Goal: Task Accomplishment & Management: Manage account settings

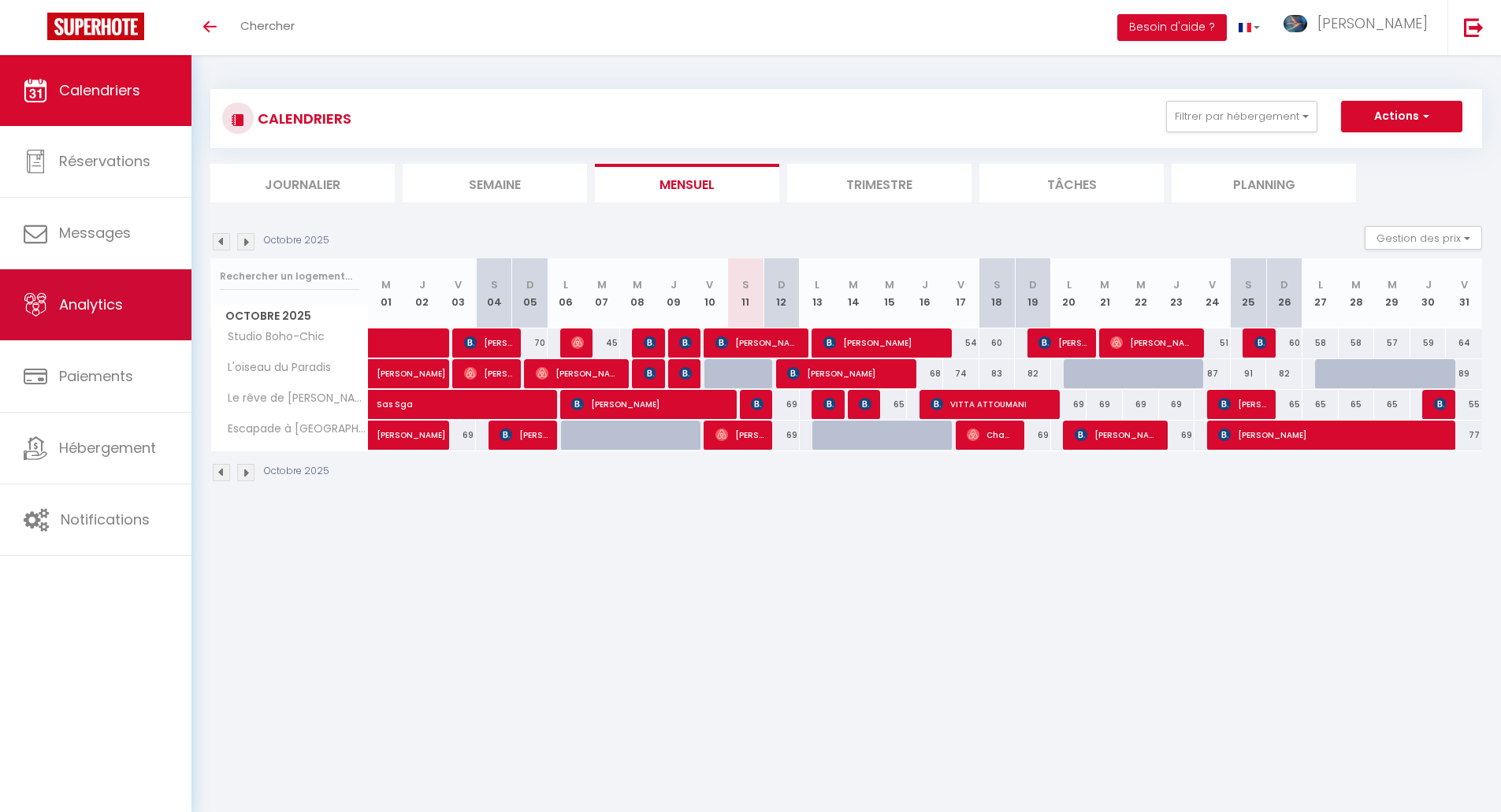
click at [134, 295] on link "Analytics" at bounding box center [95, 305] width 191 height 71
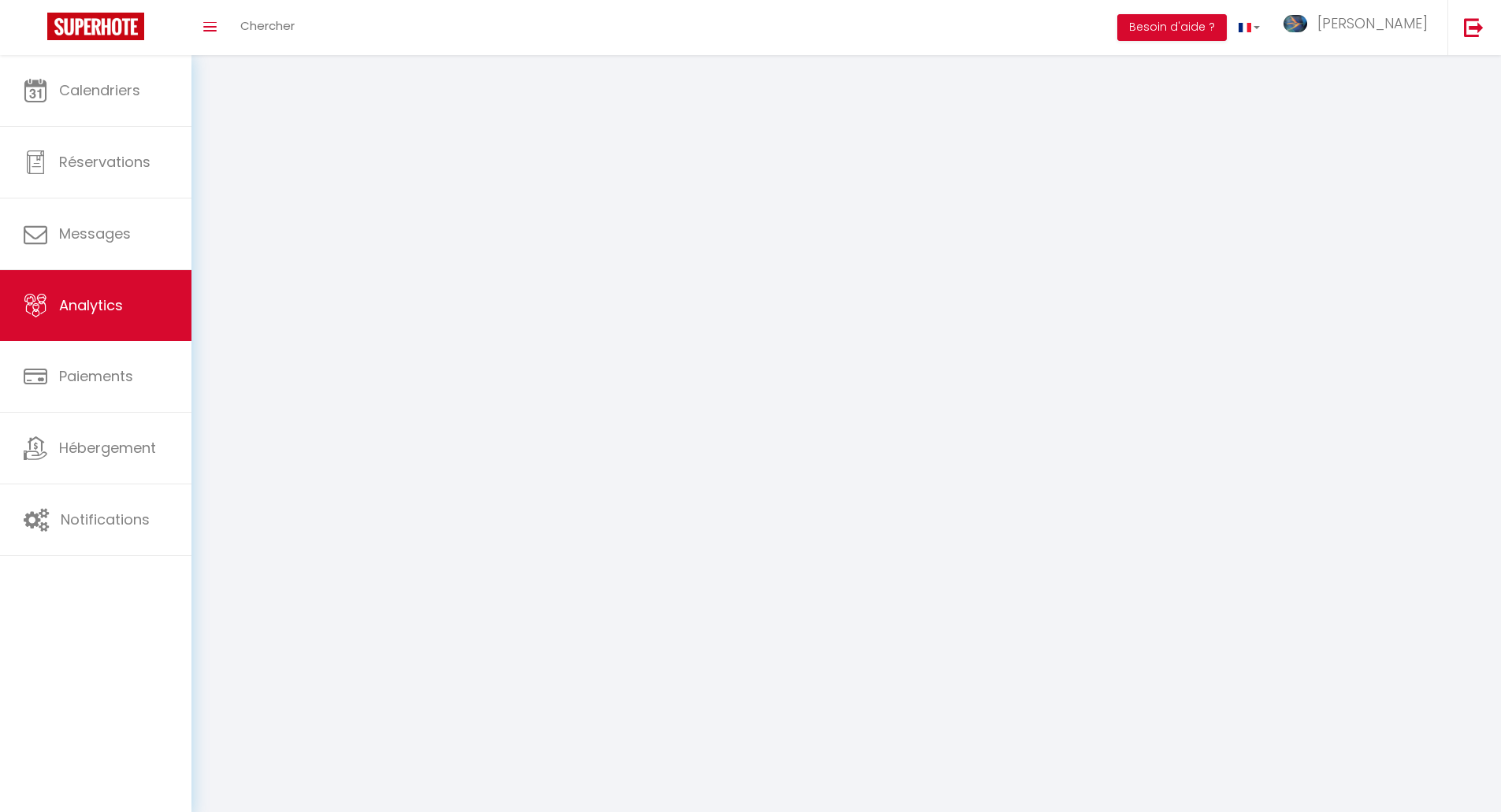
select select "2025"
select select "10"
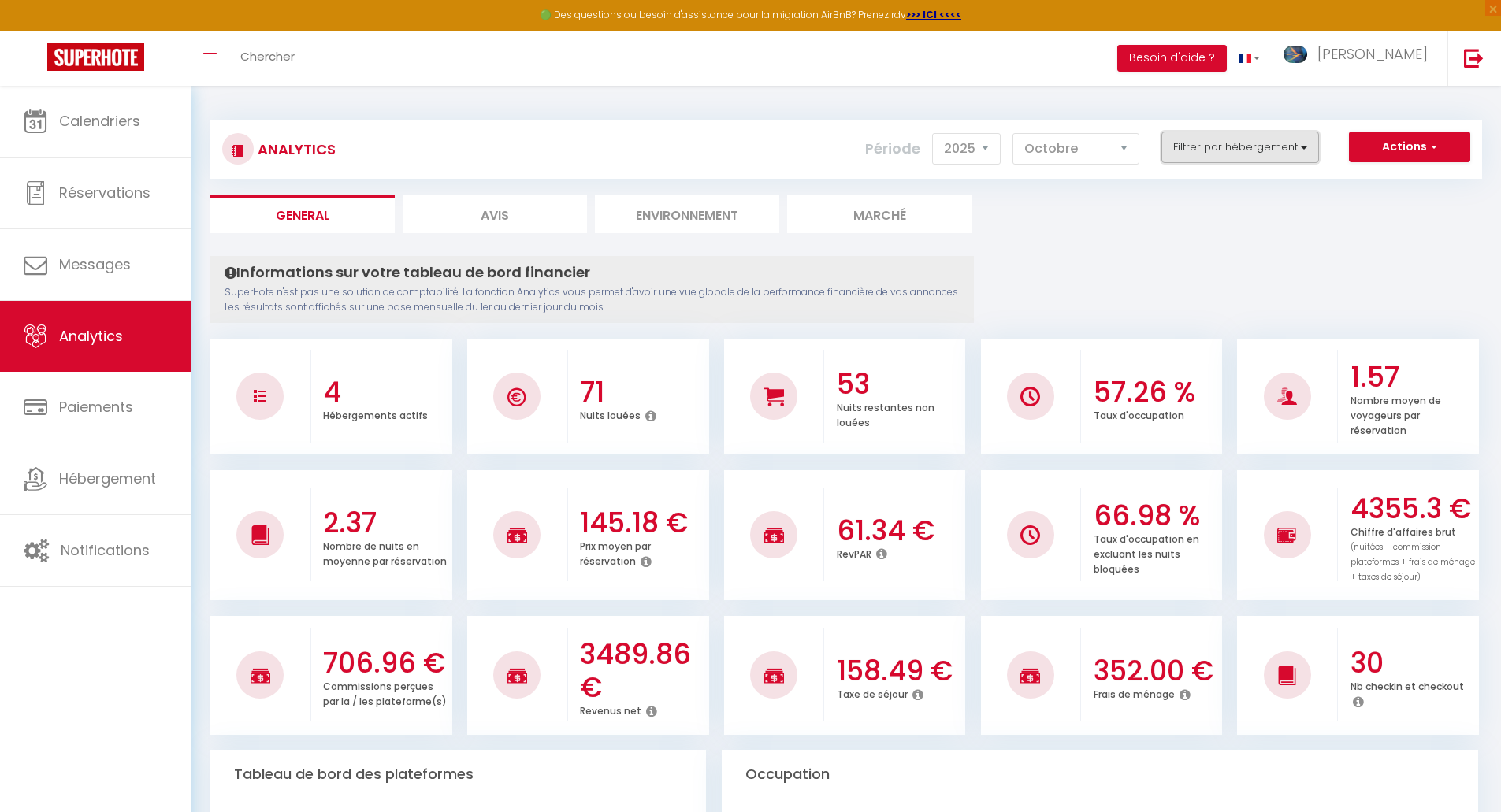
click at [1270, 162] on button "Filtrer par hébergement" at bounding box center [1240, 147] width 158 height 31
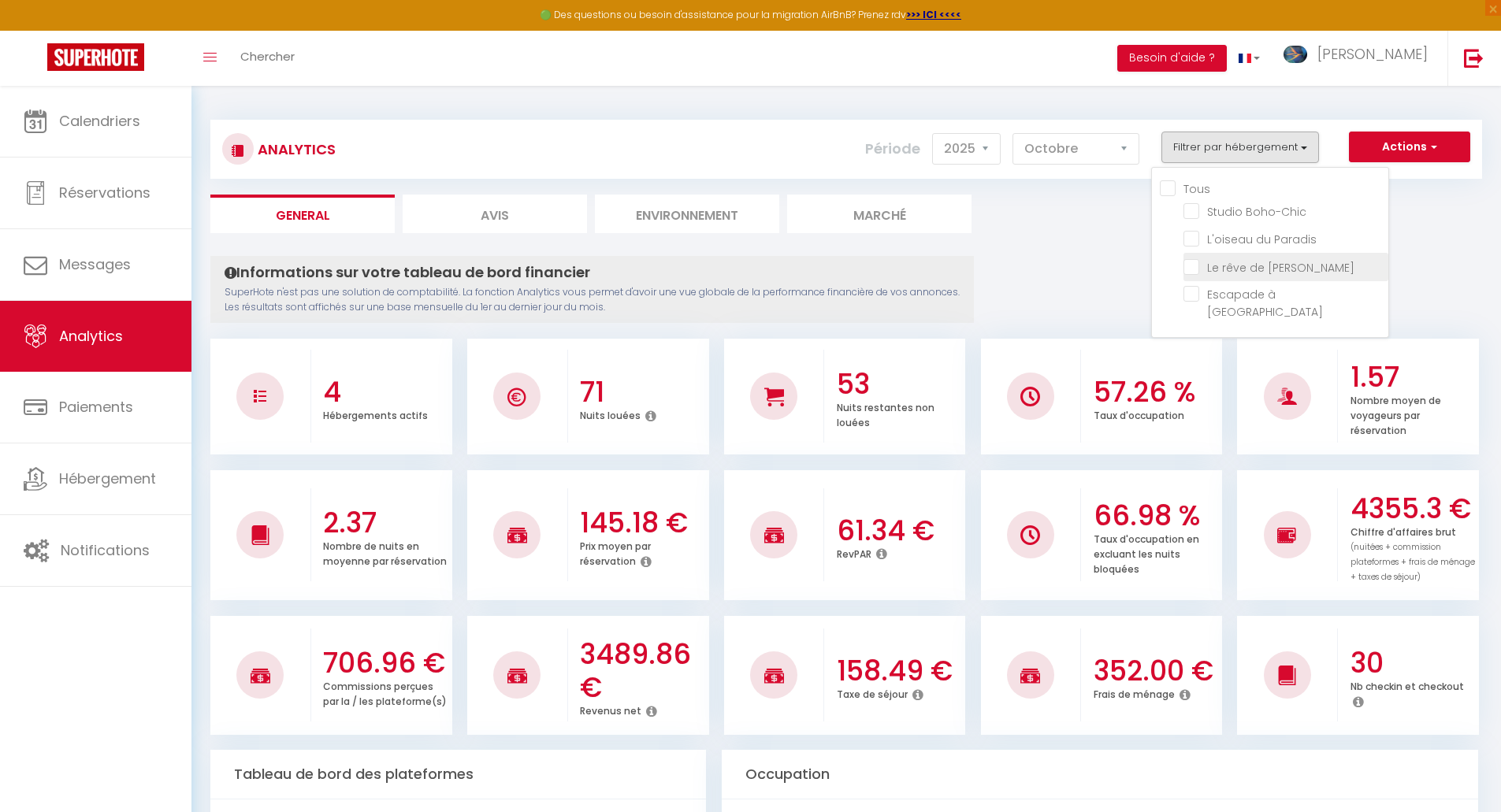
click at [1250, 267] on Gaïa "checkbox" at bounding box center [1286, 266] width 205 height 16
checkbox Gaïa "true"
checkbox Boho-Chic "false"
checkbox Paradis "false"
checkbox Moulins "false"
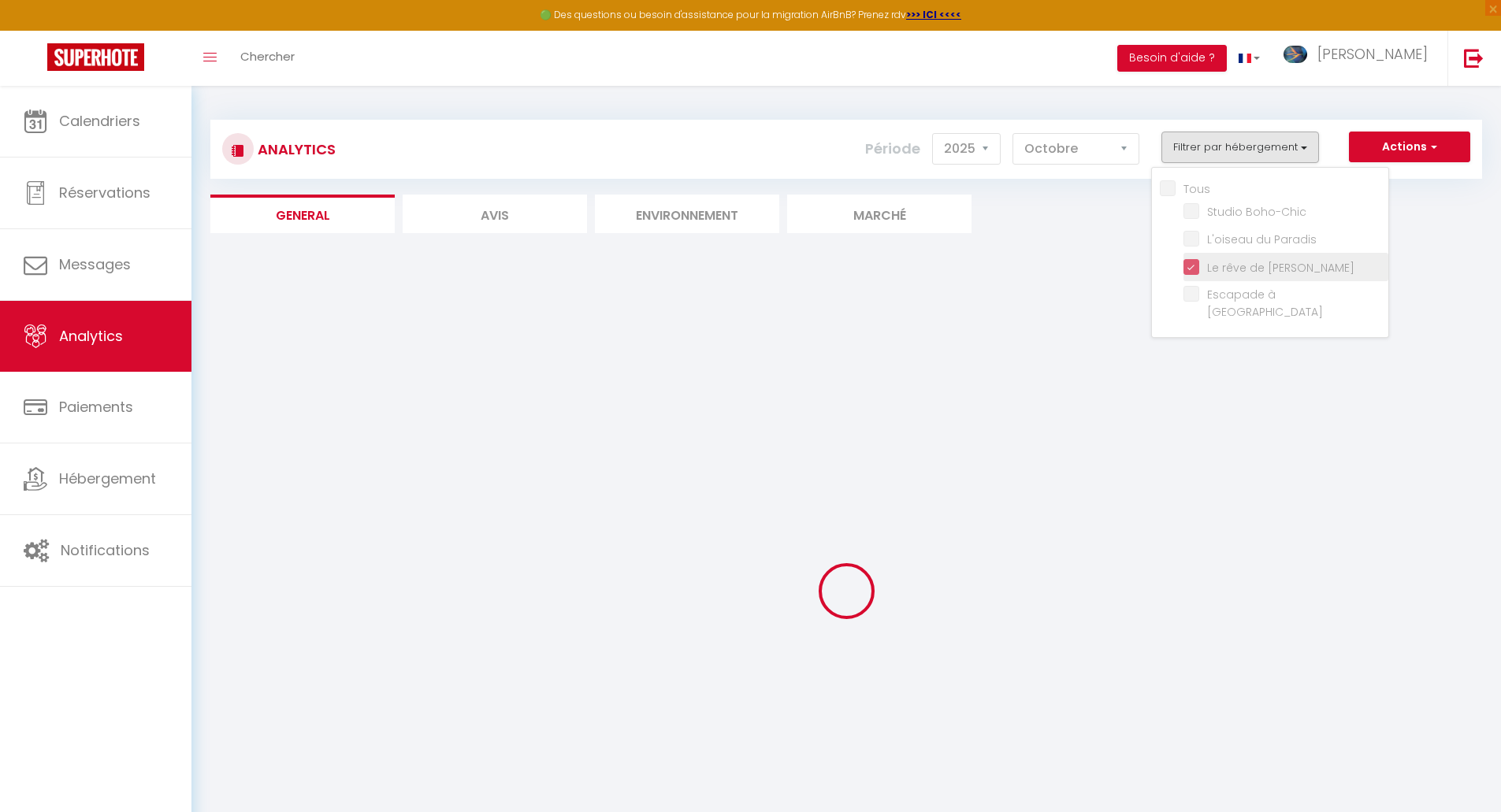
checkbox Boho-Chic "false"
checkbox Paradis "false"
checkbox Moulins "false"
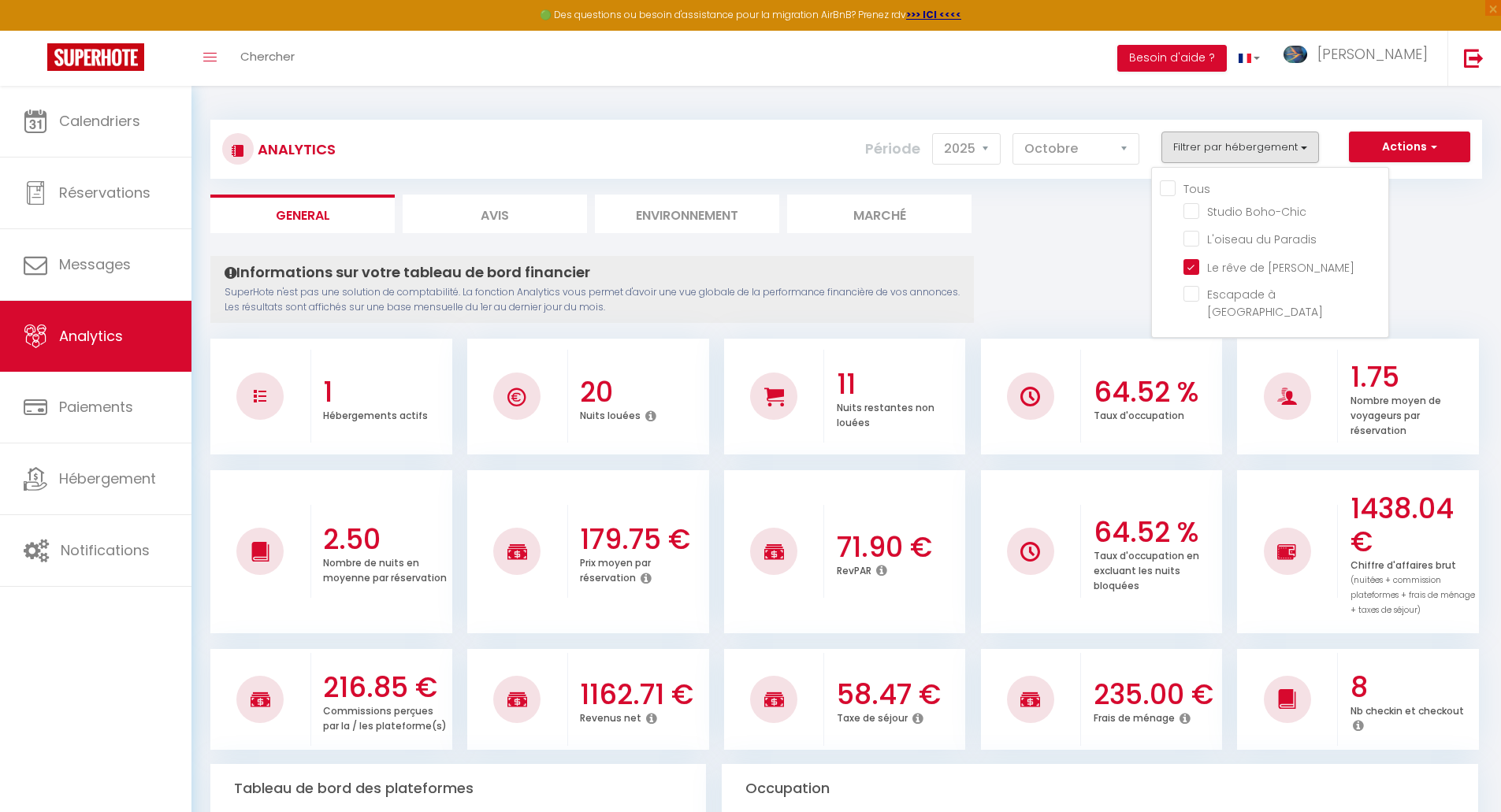
click at [1096, 231] on ul "General Avis Environnement Marché" at bounding box center [847, 214] width 1272 height 38
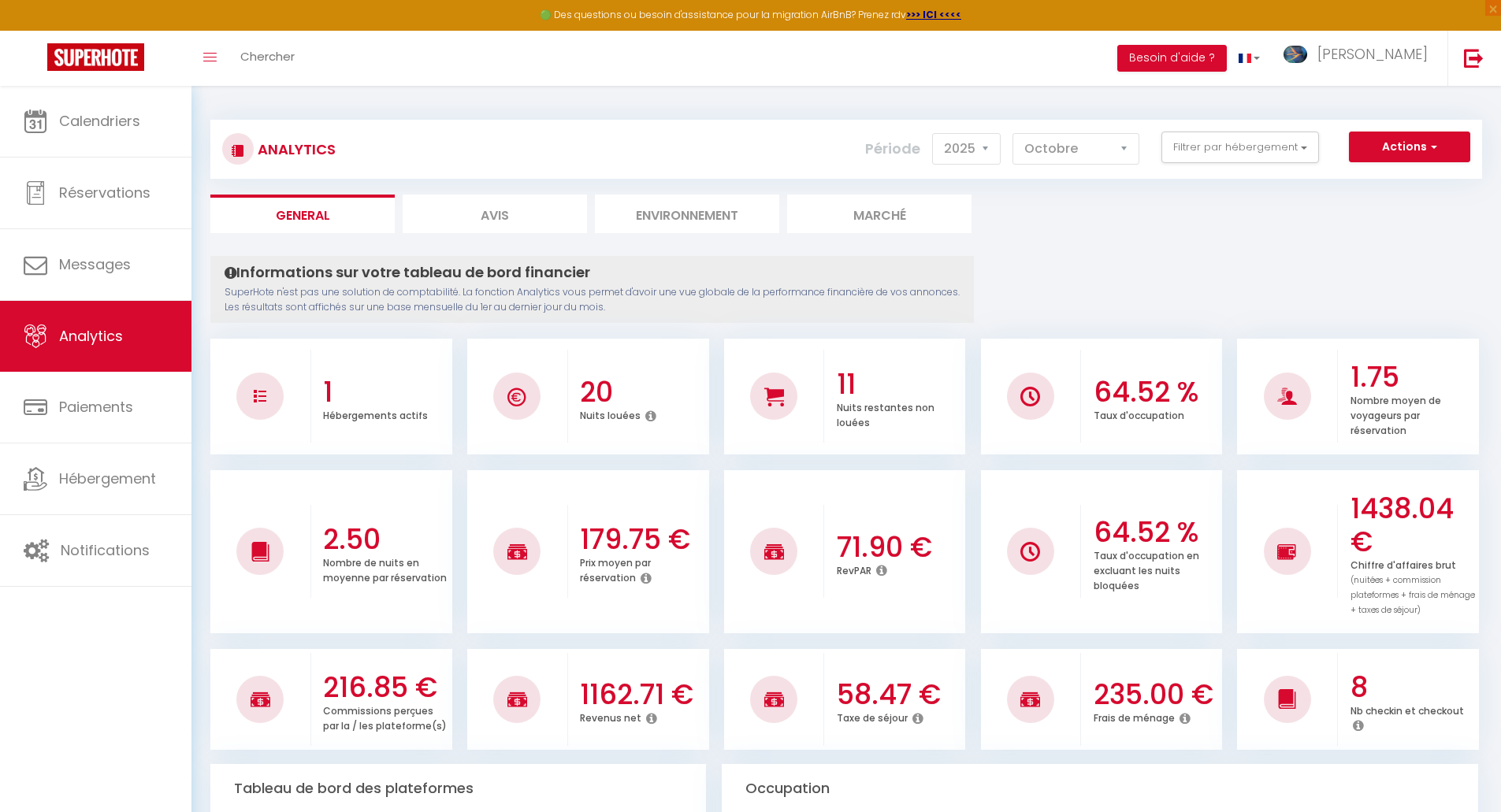
scroll to position [78, 0]
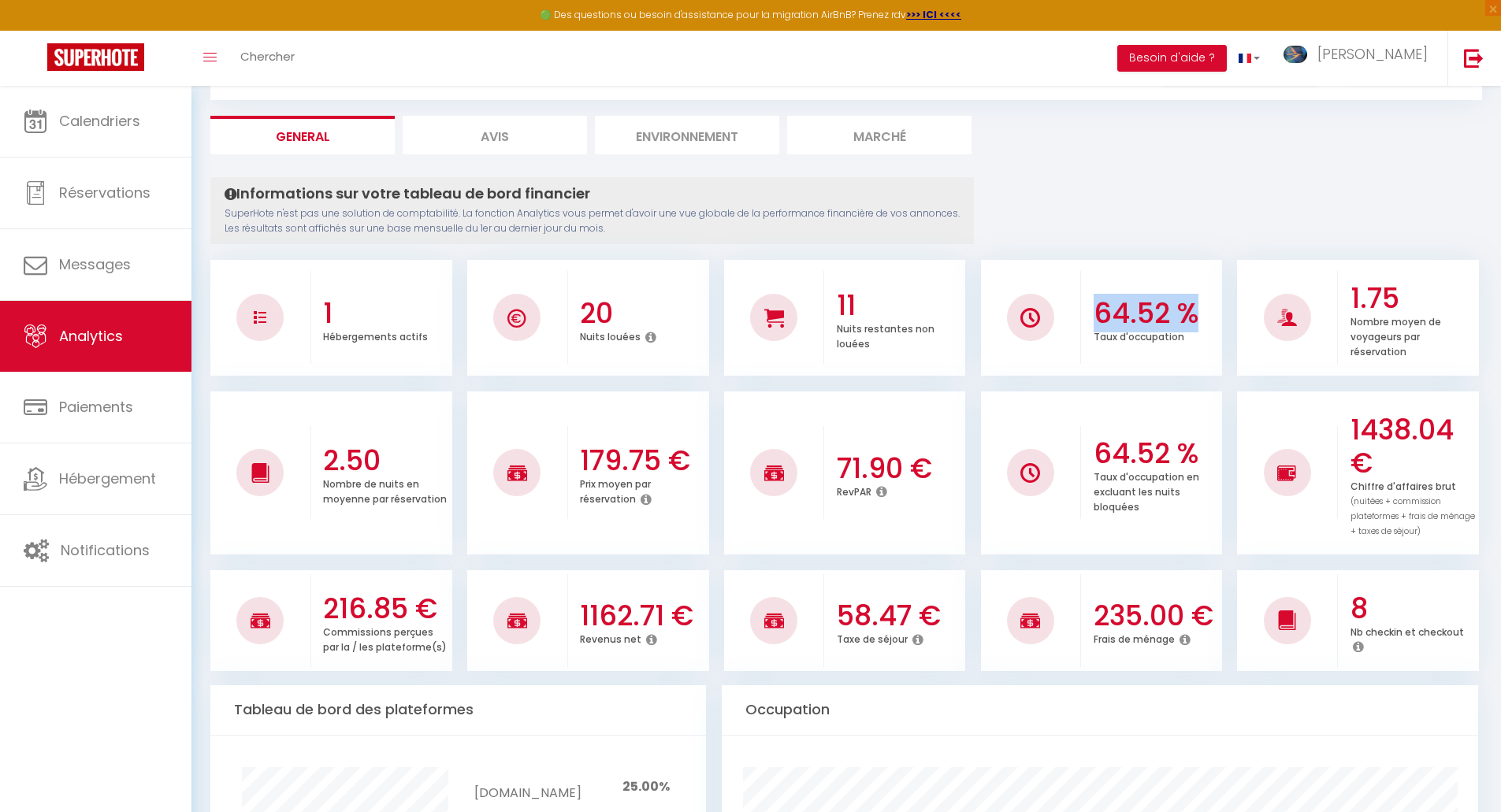
drag, startPoint x: 1096, startPoint y: 306, endPoint x: 1189, endPoint y: 317, distance: 93.6
click at [1189, 317] on h3 "64.52 %" at bounding box center [1157, 313] width 125 height 33
drag, startPoint x: 844, startPoint y: 470, endPoint x: 891, endPoint y: 470, distance: 47.0
click at [891, 470] on h3 "71.90 €" at bounding box center [899, 468] width 125 height 33
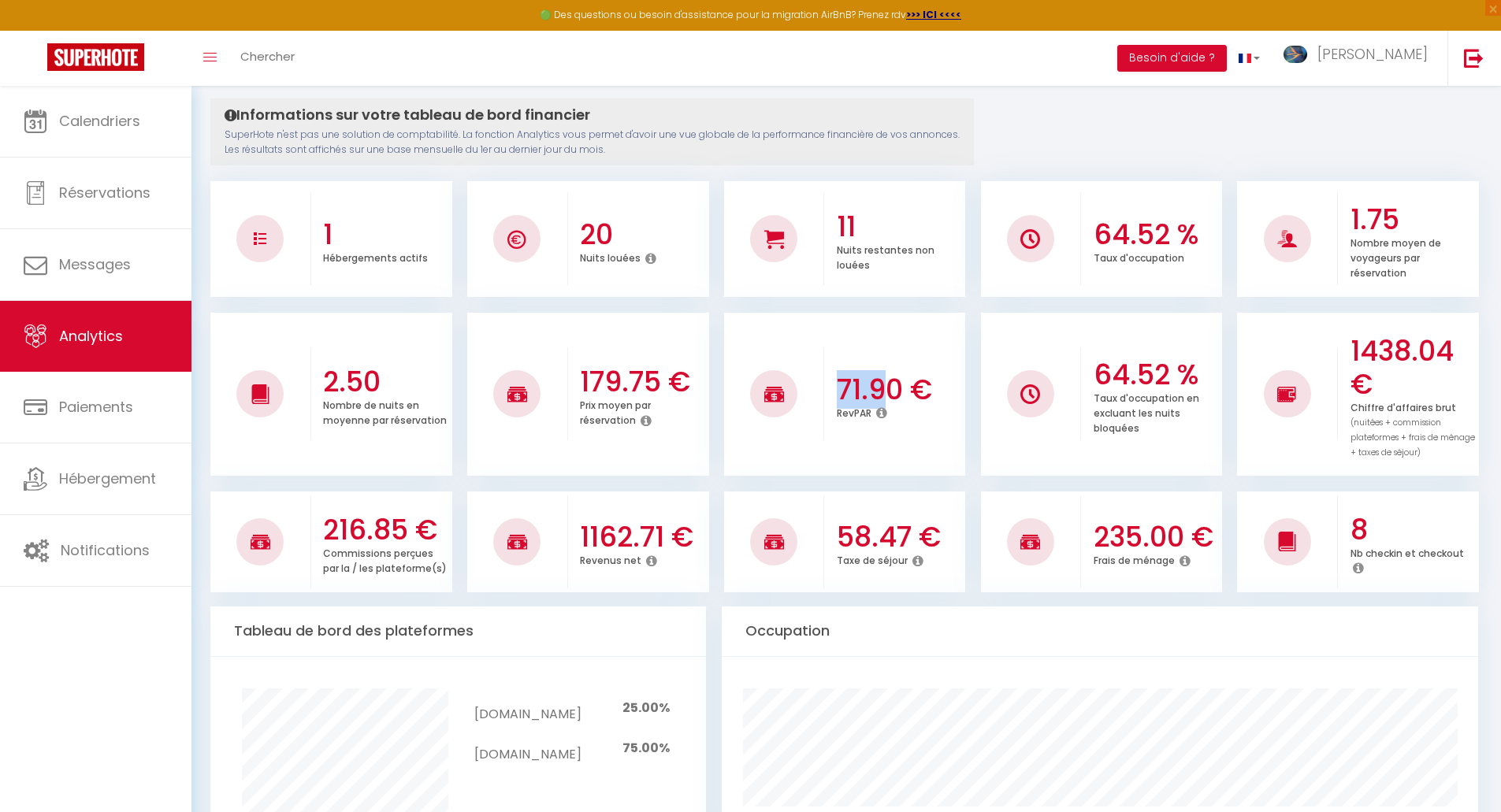
scroll to position [236, 0]
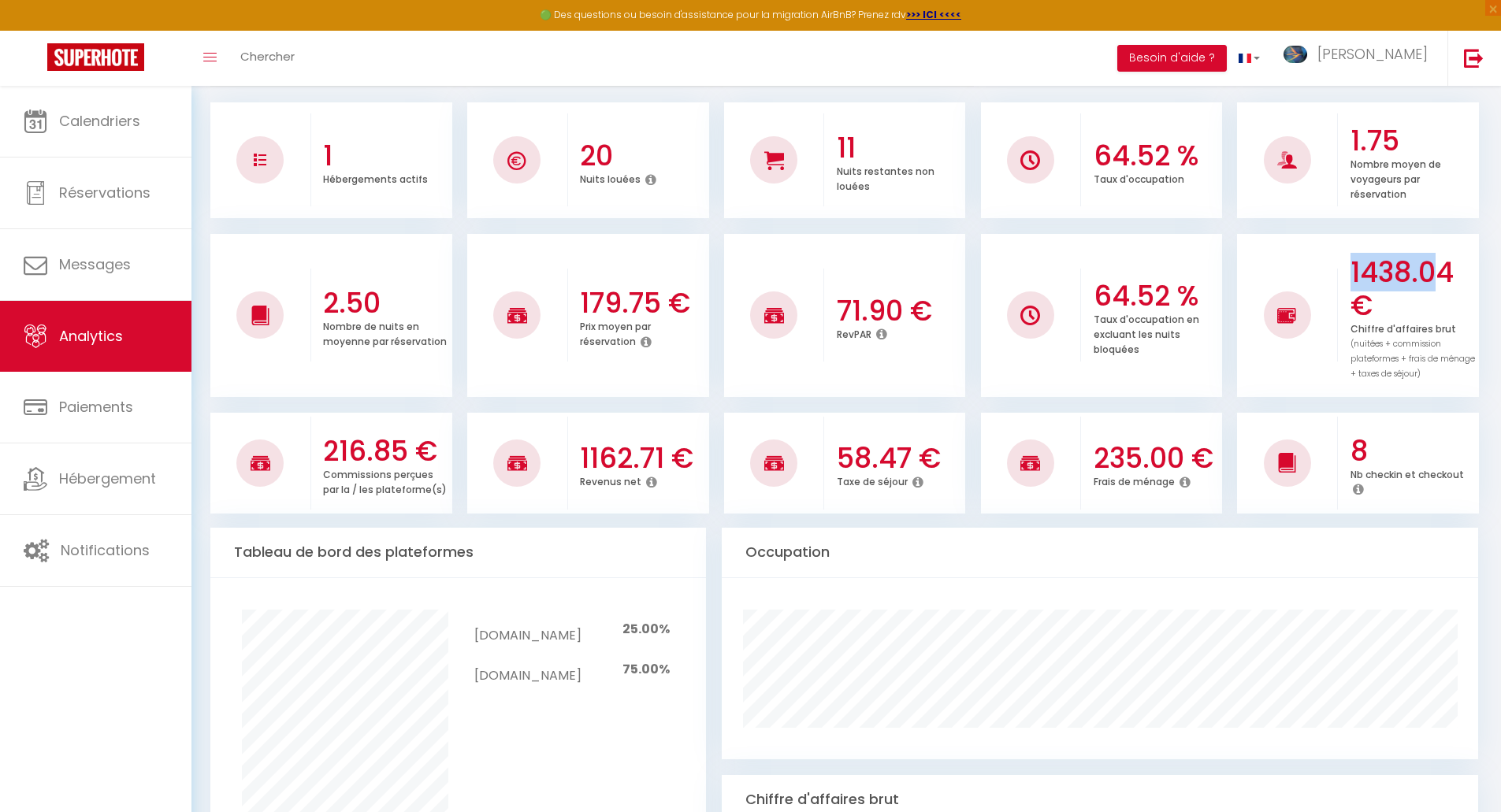
drag, startPoint x: 1354, startPoint y: 269, endPoint x: 1437, endPoint y: 269, distance: 83.0
click at [1437, 269] on h3 "1438.04 €" at bounding box center [1413, 289] width 125 height 66
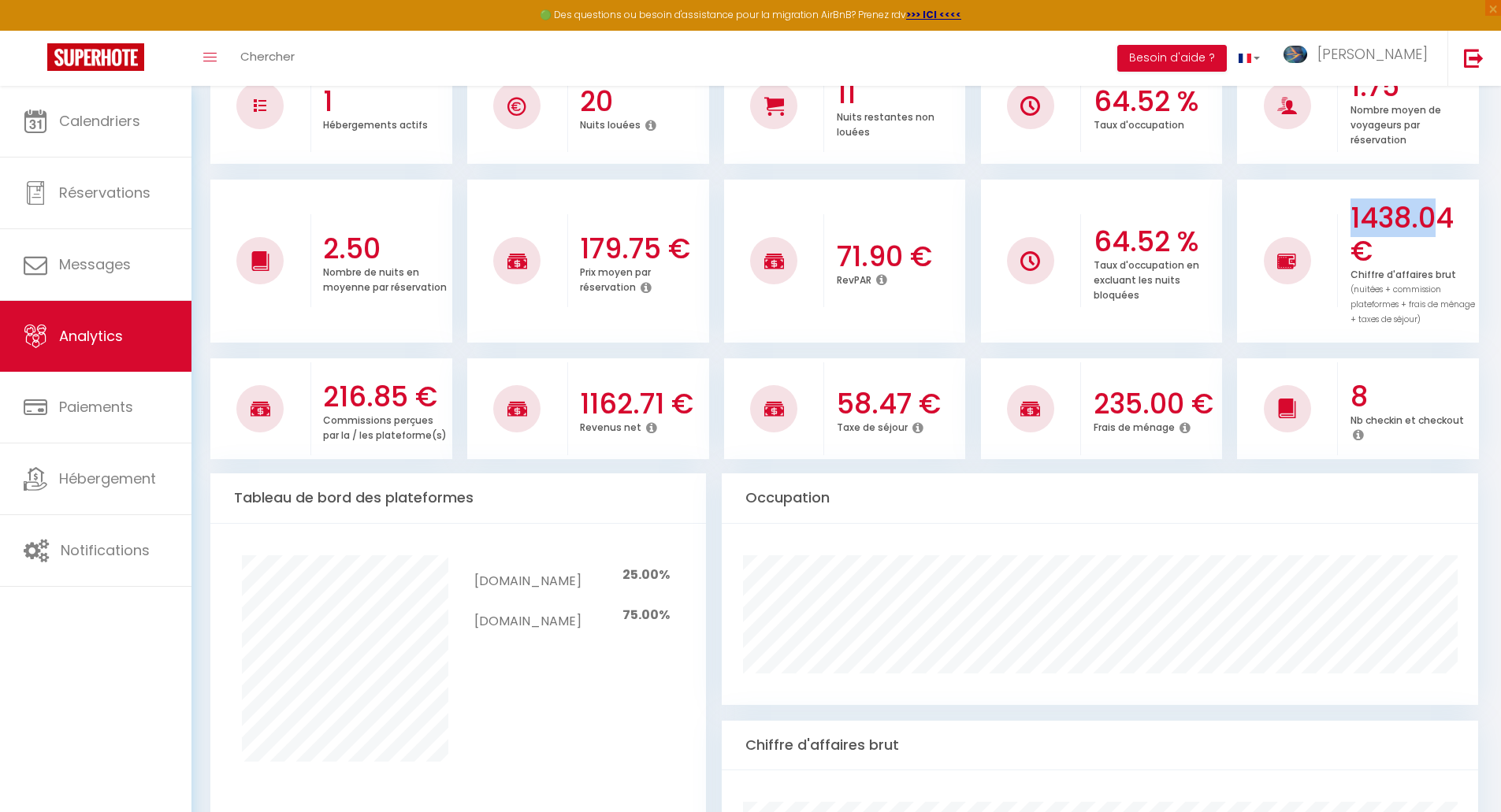
scroll to position [316, 0]
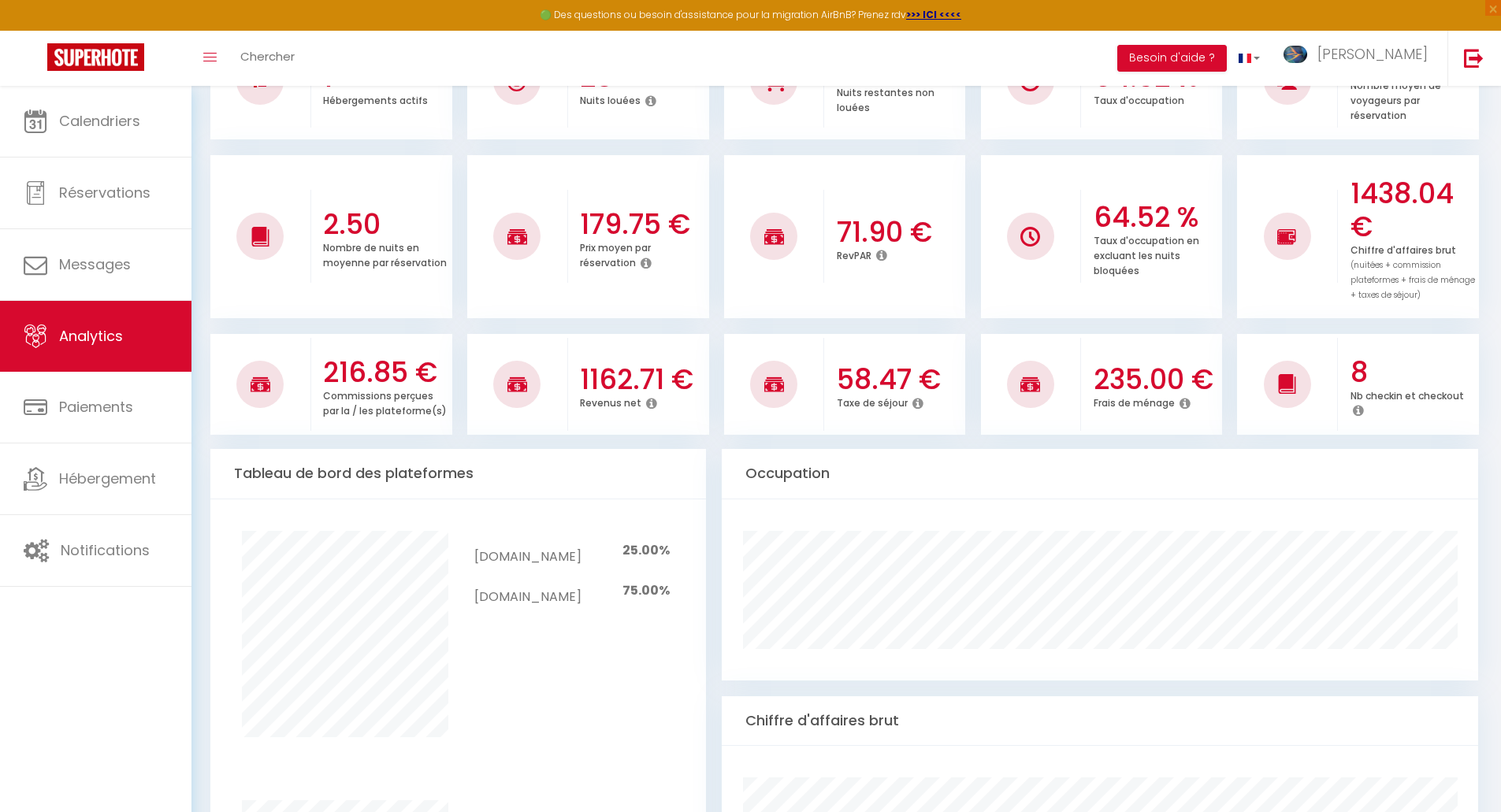
click at [1436, 272] on p "Chiffre d'affaires brut (nuitées + commission plateformes + frais de ménage + t…" at bounding box center [1412, 271] width 124 height 62
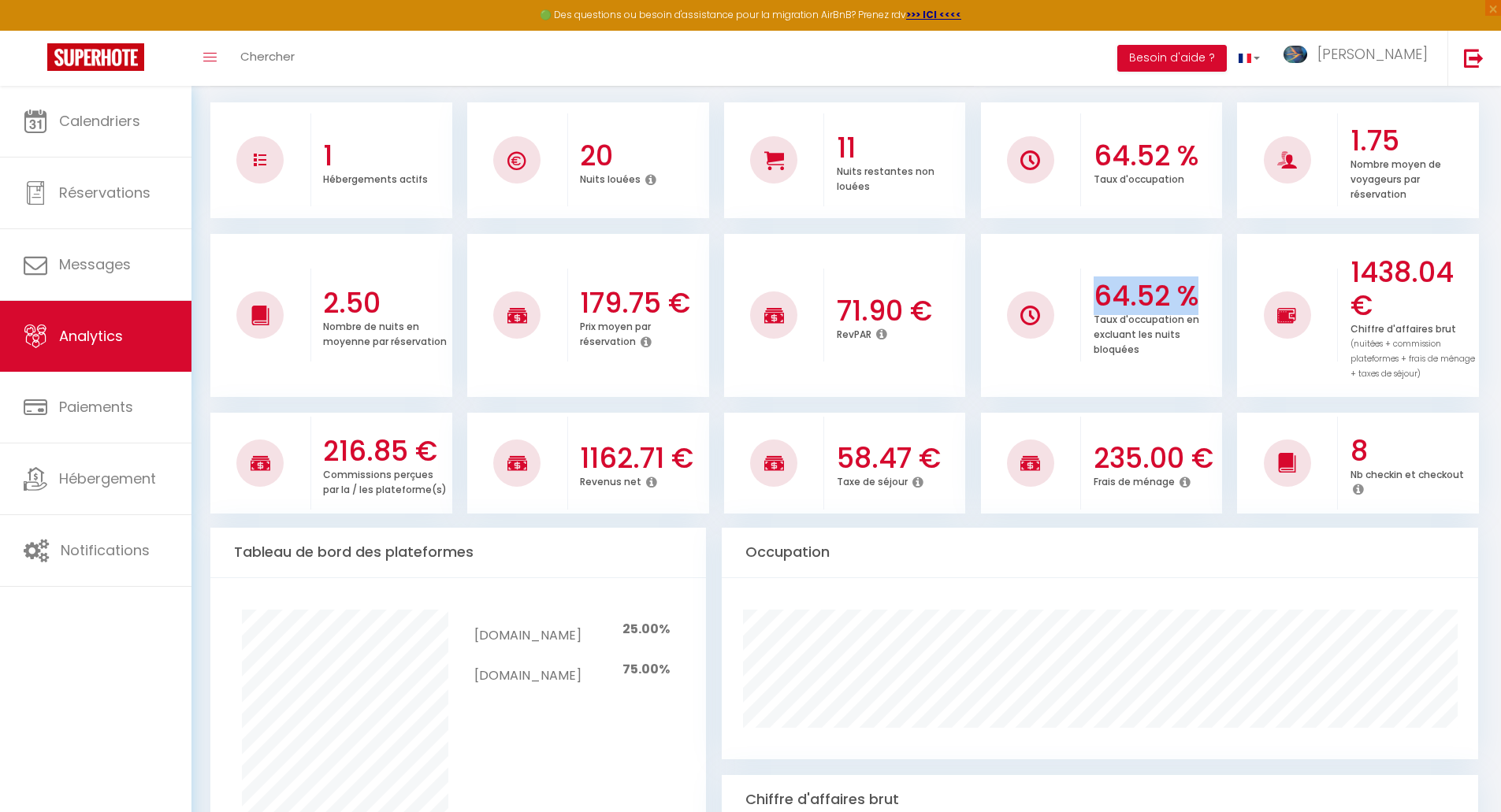
drag, startPoint x: 1093, startPoint y: 291, endPoint x: 1195, endPoint y: 291, distance: 102.0
click at [1195, 291] on div "64.52 % Taux d'occupation en excluant les nuits bloquées" at bounding box center [1152, 316] width 141 height 116
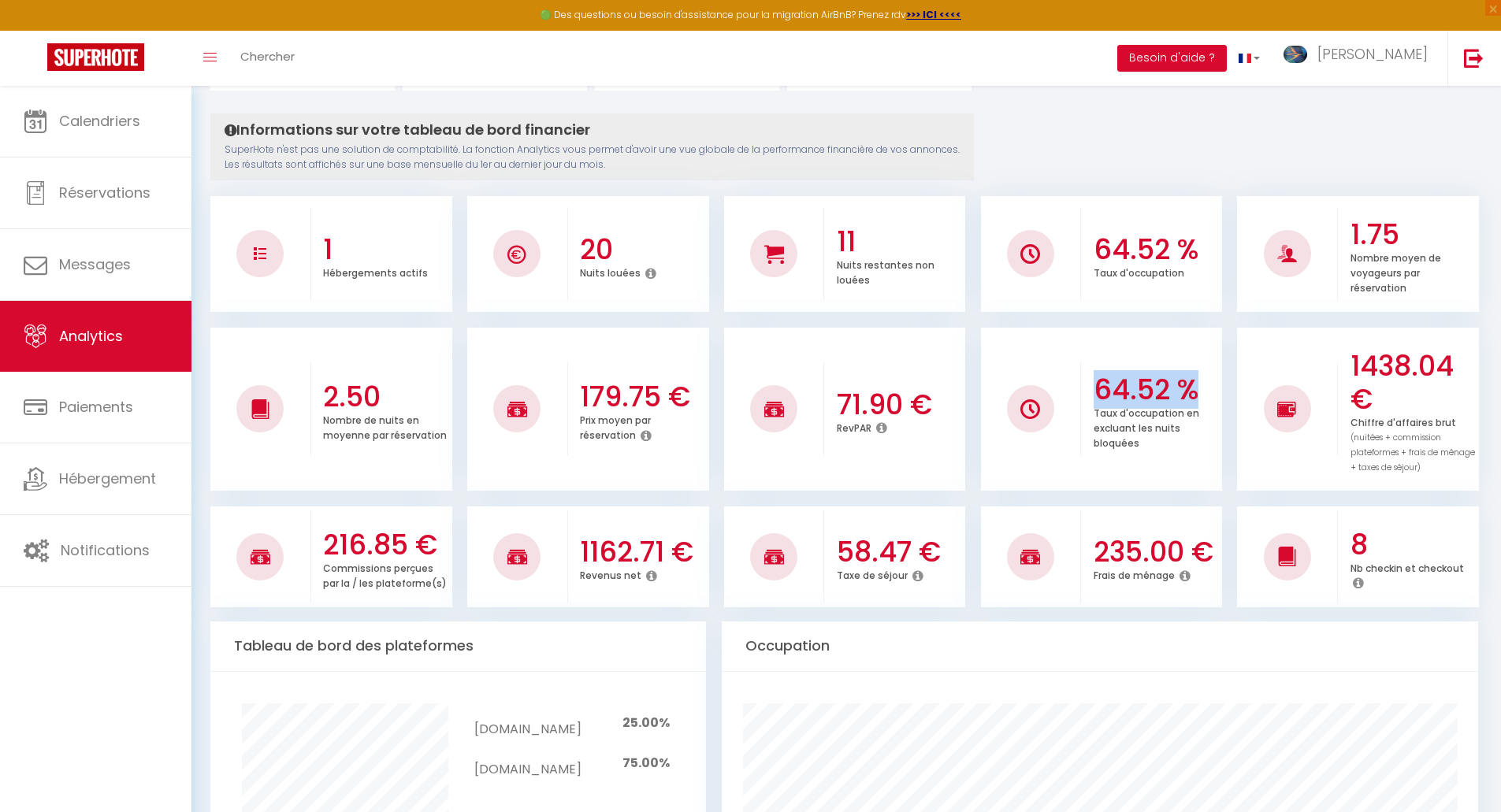
scroll to position [0, 0]
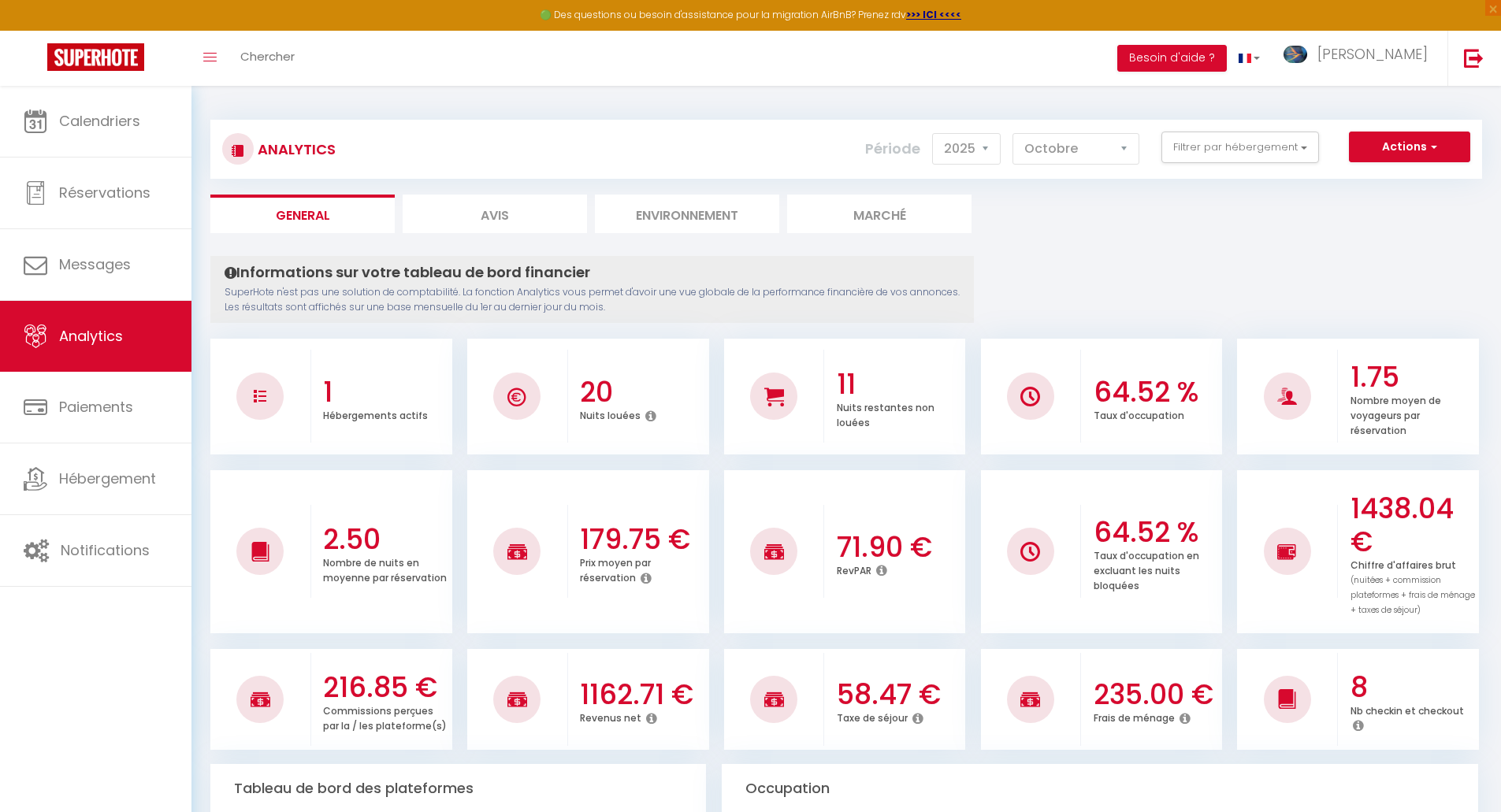
click at [1189, 160] on button "Filtrer par hébergement" at bounding box center [1240, 147] width 158 height 31
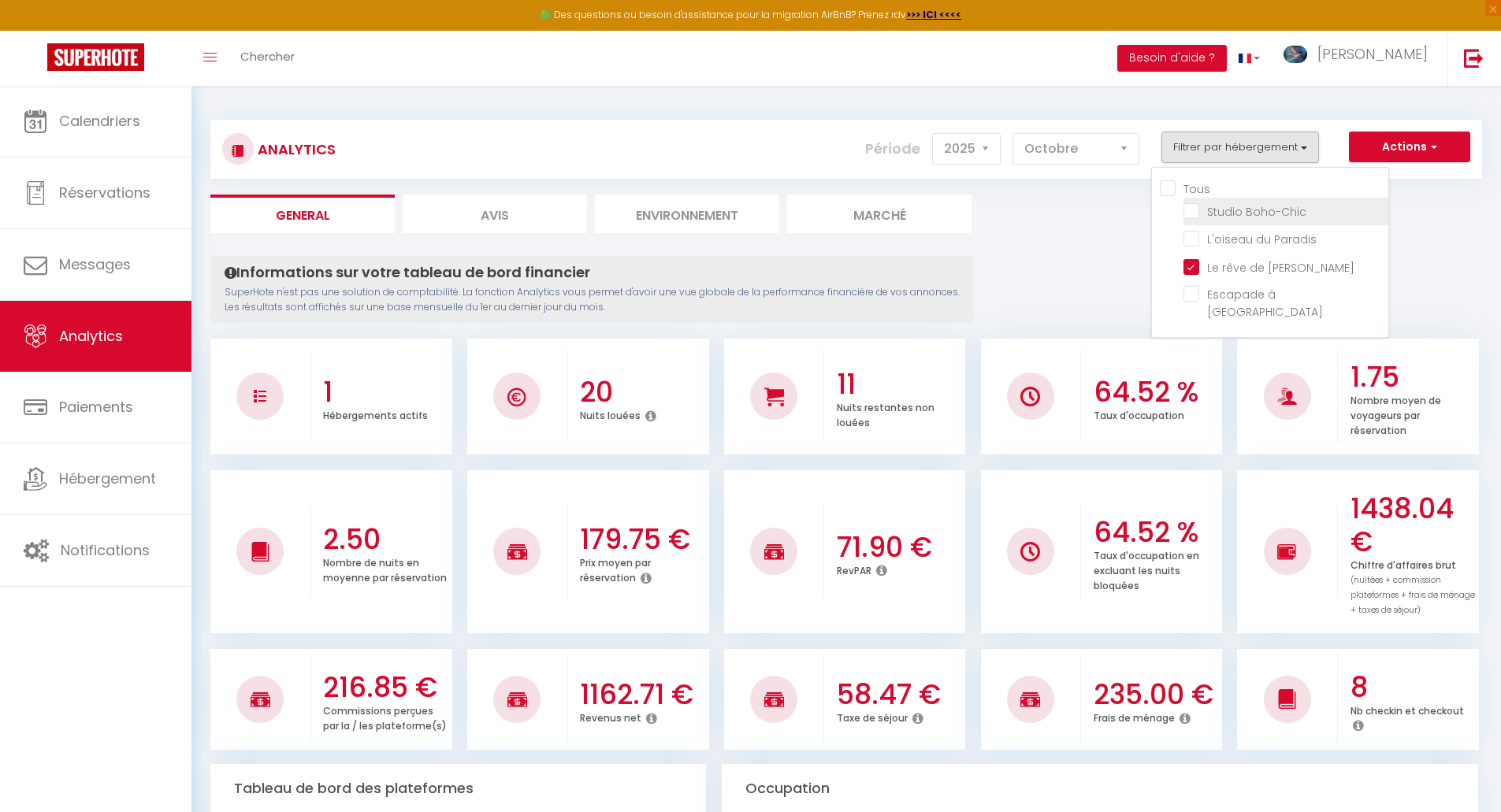
click at [1200, 212] on Boho-Chic "checkbox" at bounding box center [1286, 211] width 205 height 16
checkbox Boho-Chic "true"
checkbox Paradis "false"
checkbox Moulins "false"
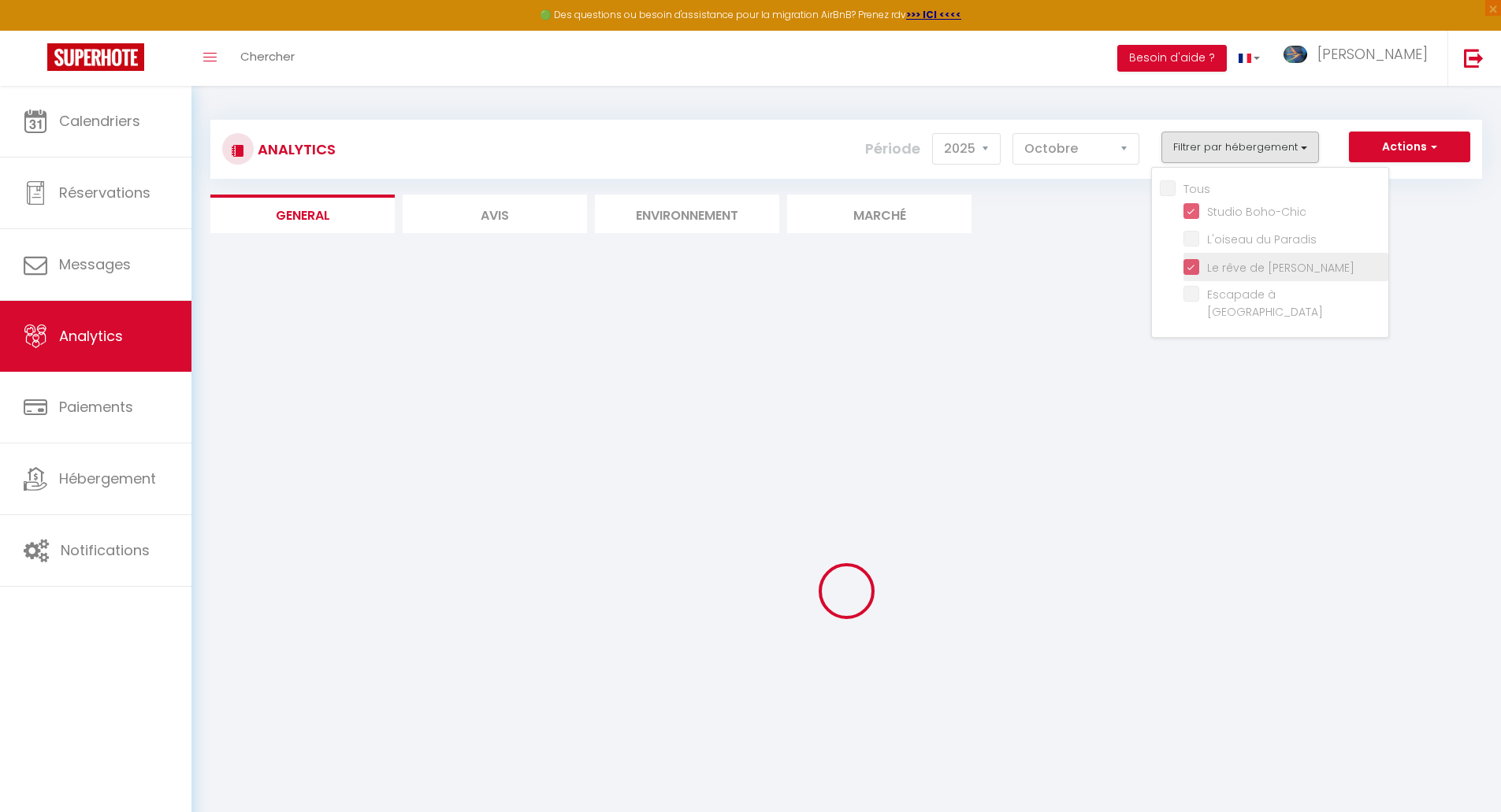
checkbox Paradis "false"
checkbox Moulins "false"
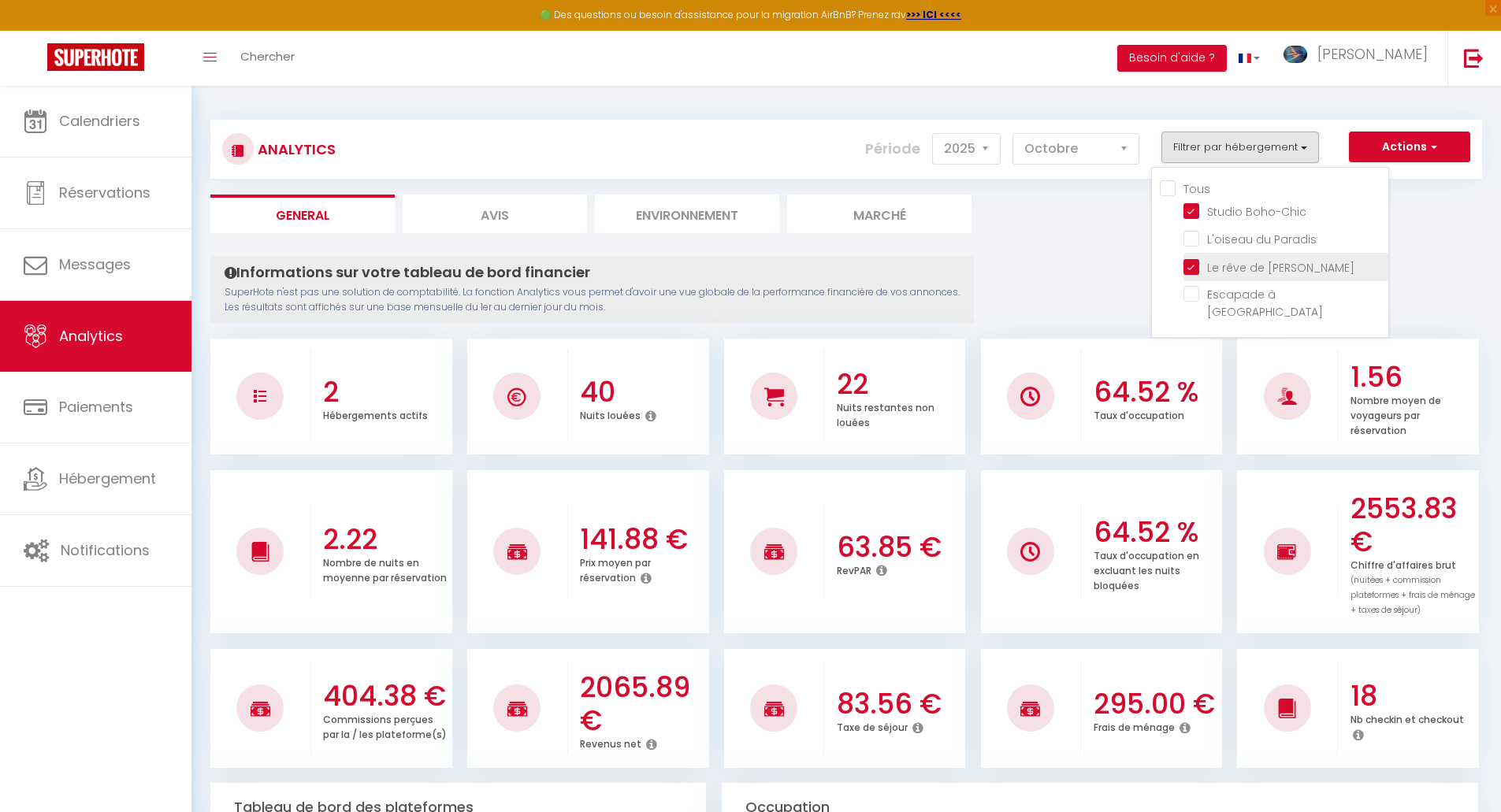
click at [1191, 272] on Gaïa "checkbox" at bounding box center [1286, 266] width 205 height 16
checkbox Gaïa "false"
checkbox Paradis "false"
checkbox Moulins "false"
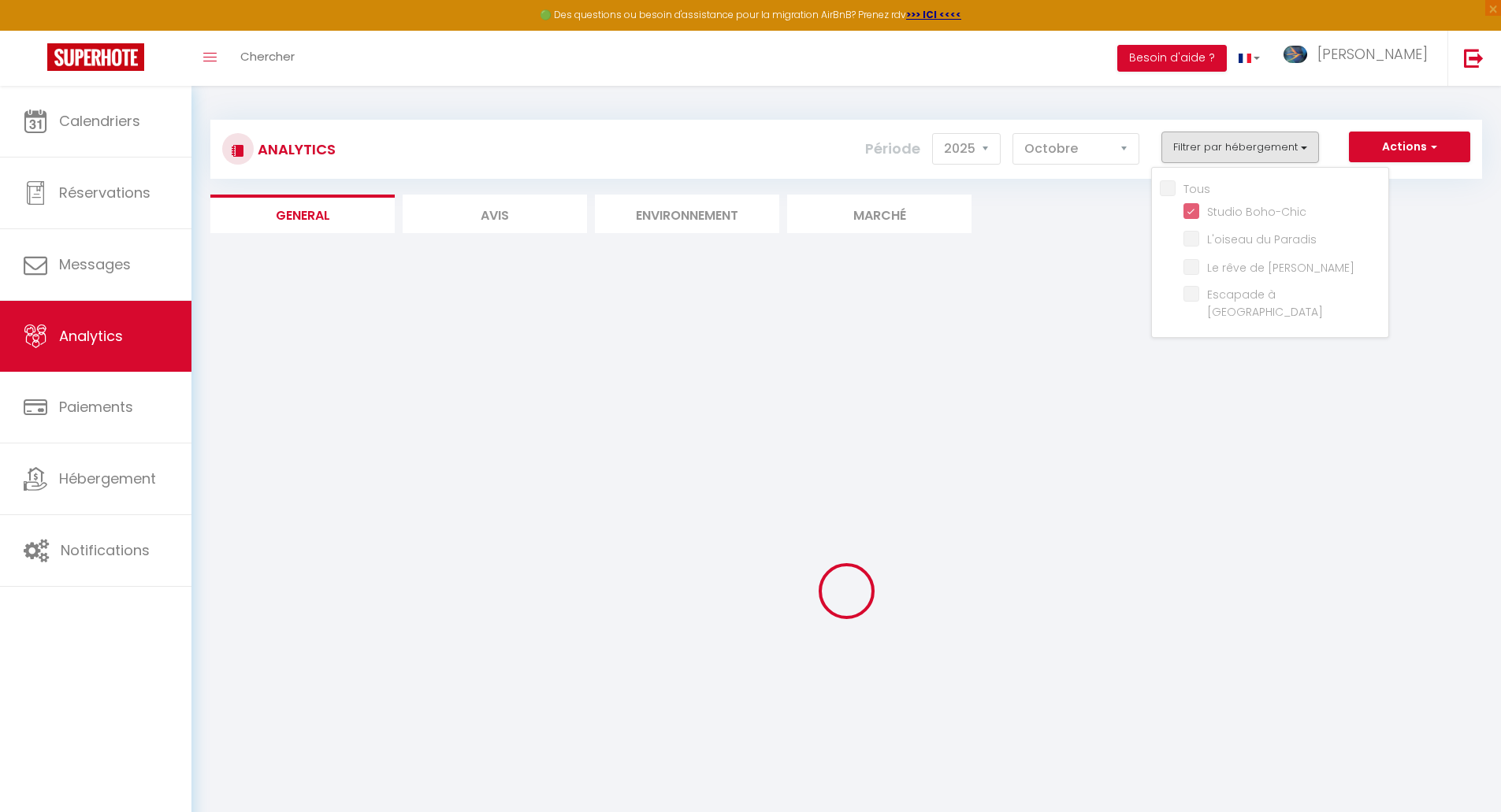
checkbox Paradis "false"
checkbox Moulins "false"
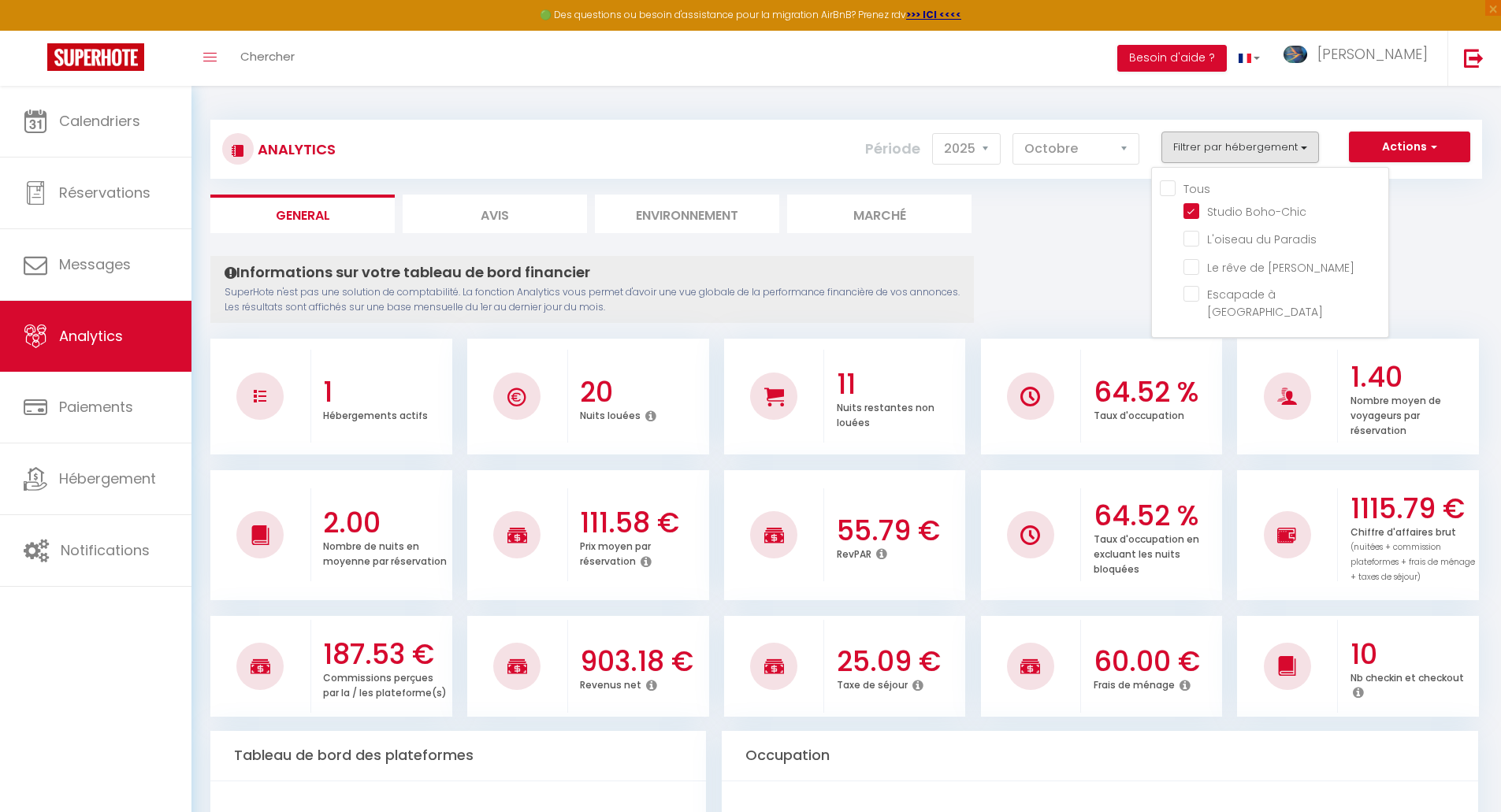
click at [1087, 224] on ul "General Avis Environnement Marché" at bounding box center [847, 214] width 1272 height 38
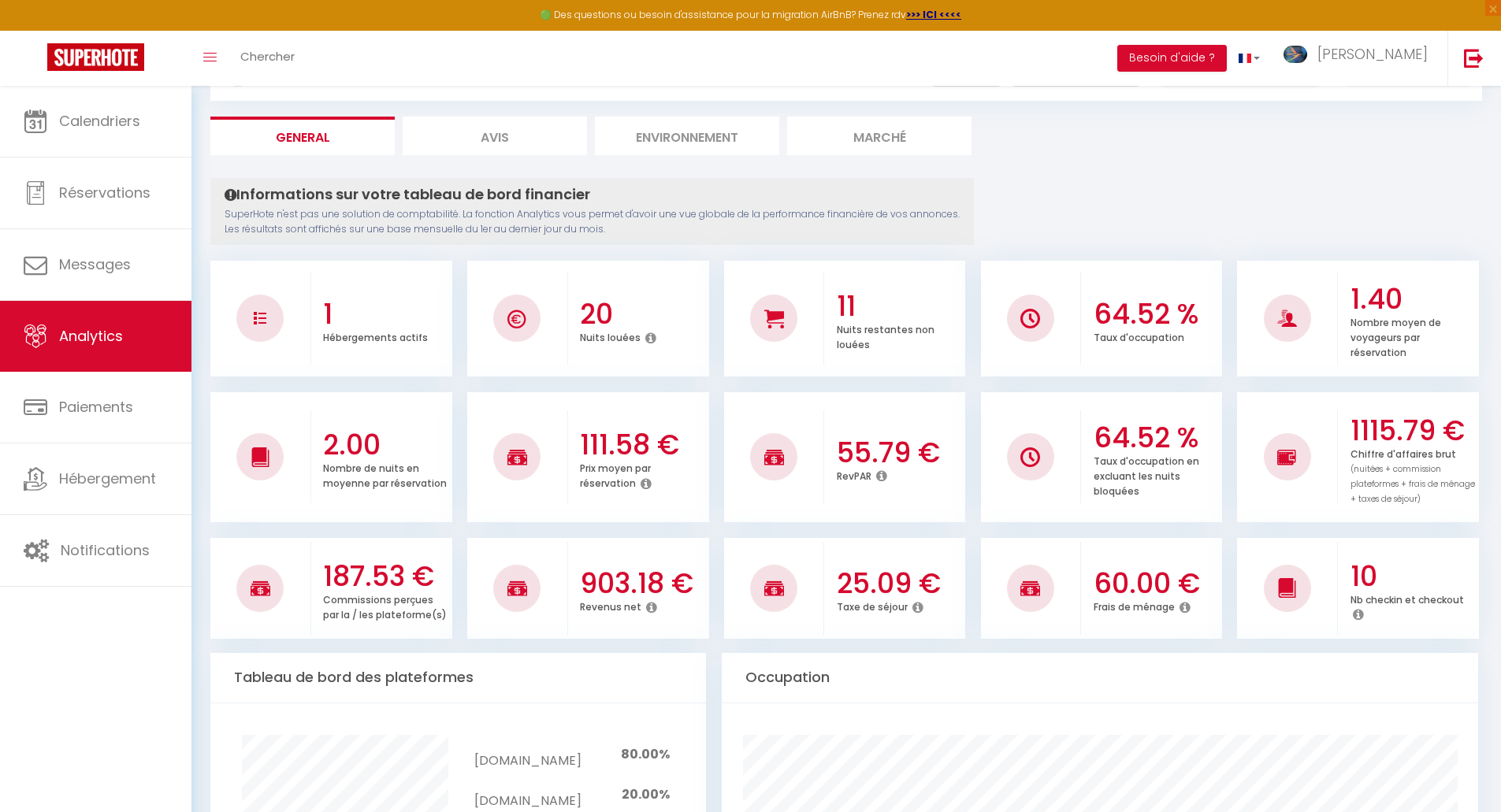
scroll to position [78, 0]
drag, startPoint x: 1097, startPoint y: 430, endPoint x: 1165, endPoint y: 432, distance: 68.0
click at [1165, 432] on h3 "64.52 %" at bounding box center [1157, 436] width 125 height 33
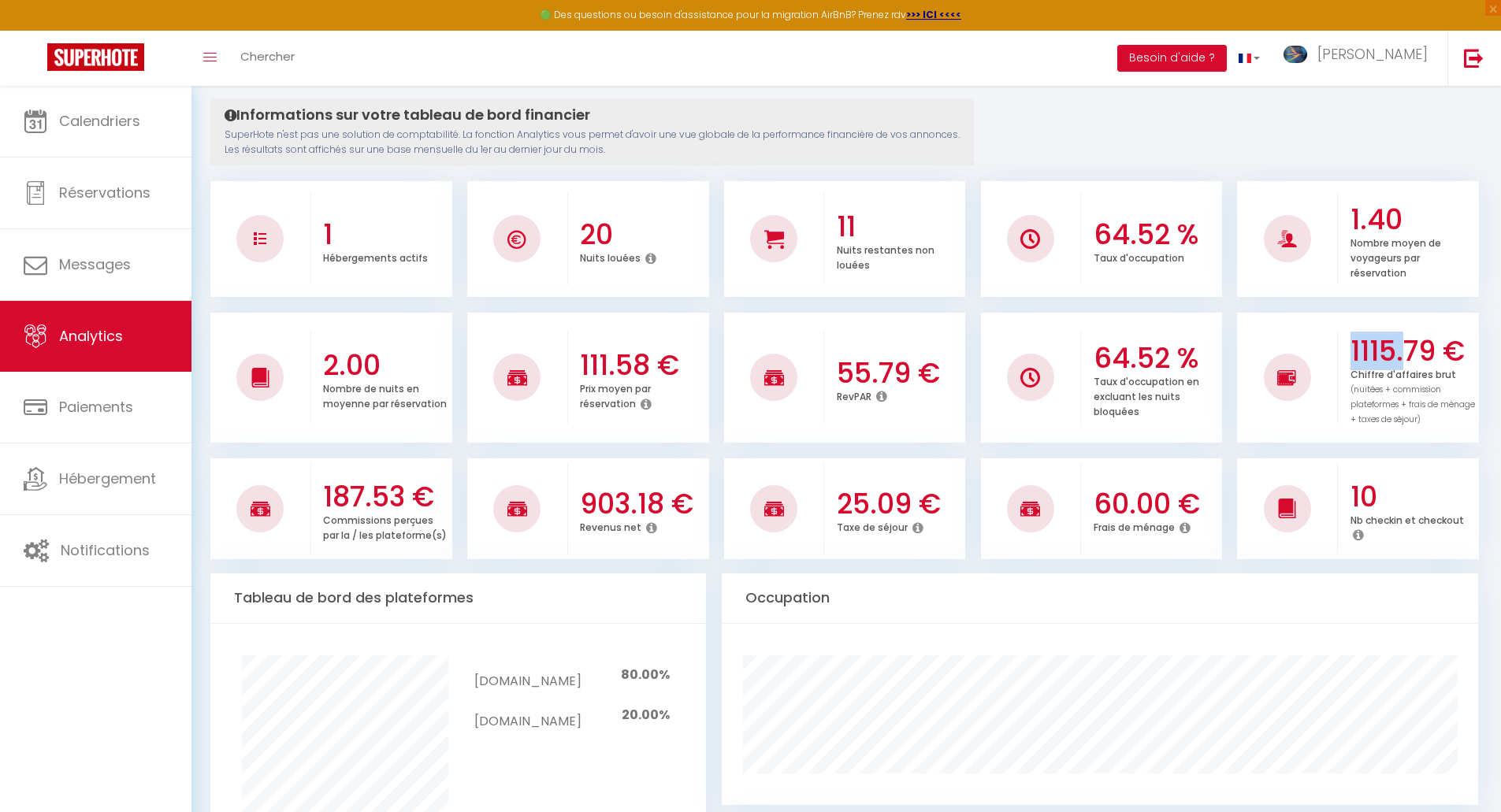
drag, startPoint x: 1344, startPoint y: 350, endPoint x: 1409, endPoint y: 350, distance: 65.0
click at [1409, 350] on div "1115.79 € Chiffre d'affaires brut (nuitées + commission plateformes + frais de …" at bounding box center [1409, 378] width 141 height 130
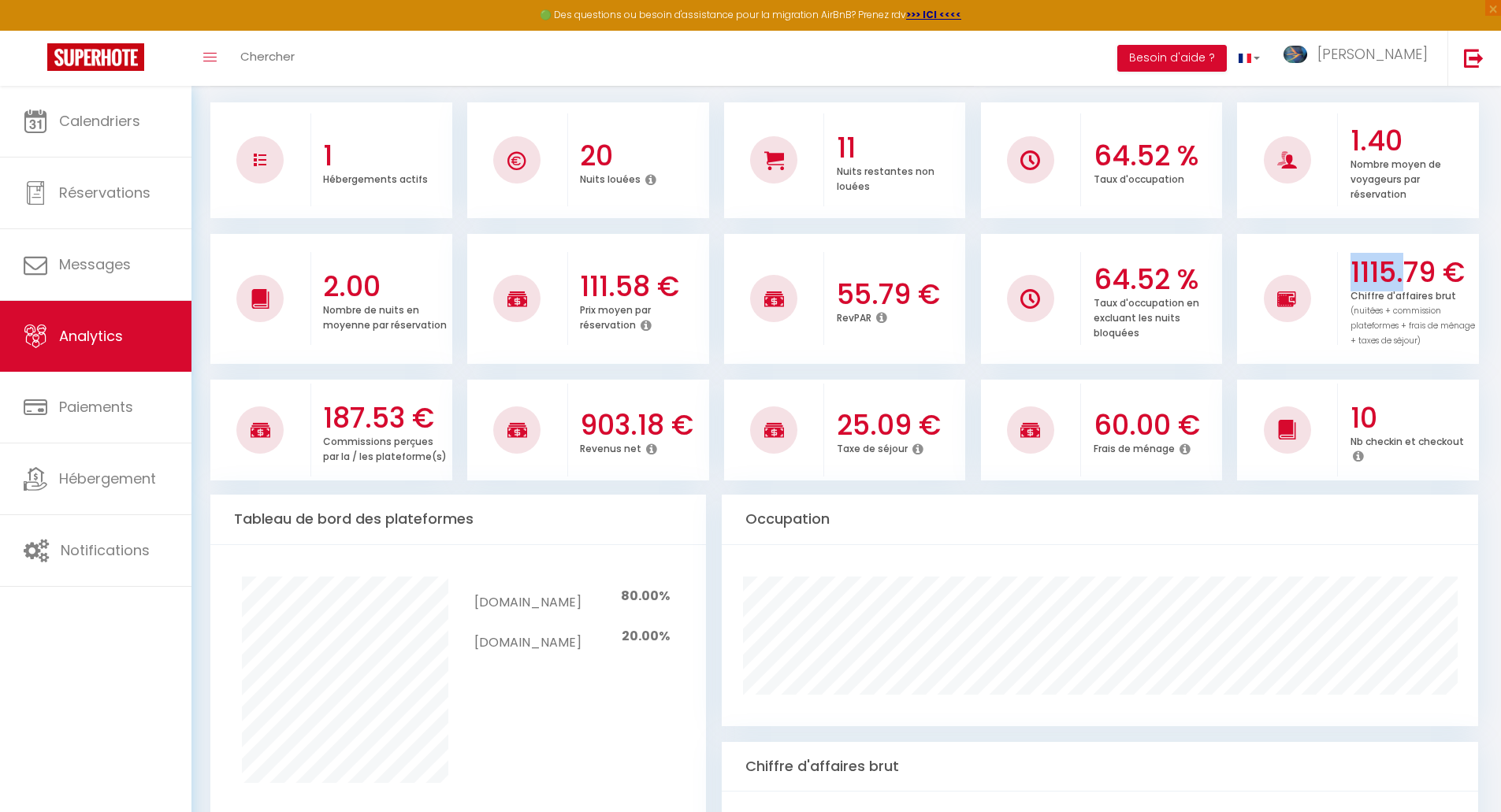
click at [1400, 282] on h3 "1115.79 €" at bounding box center [1413, 272] width 125 height 33
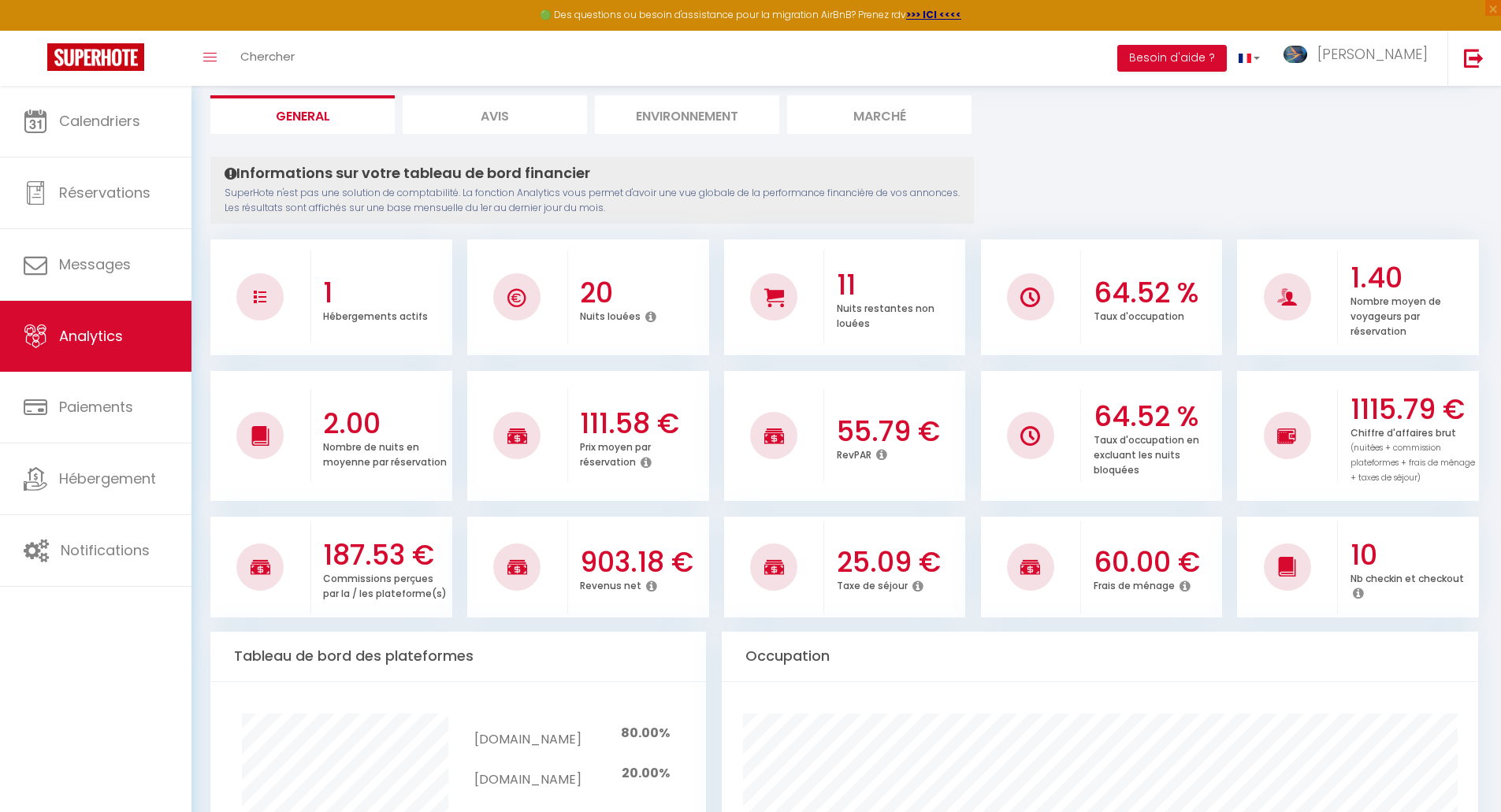
scroll to position [0, 0]
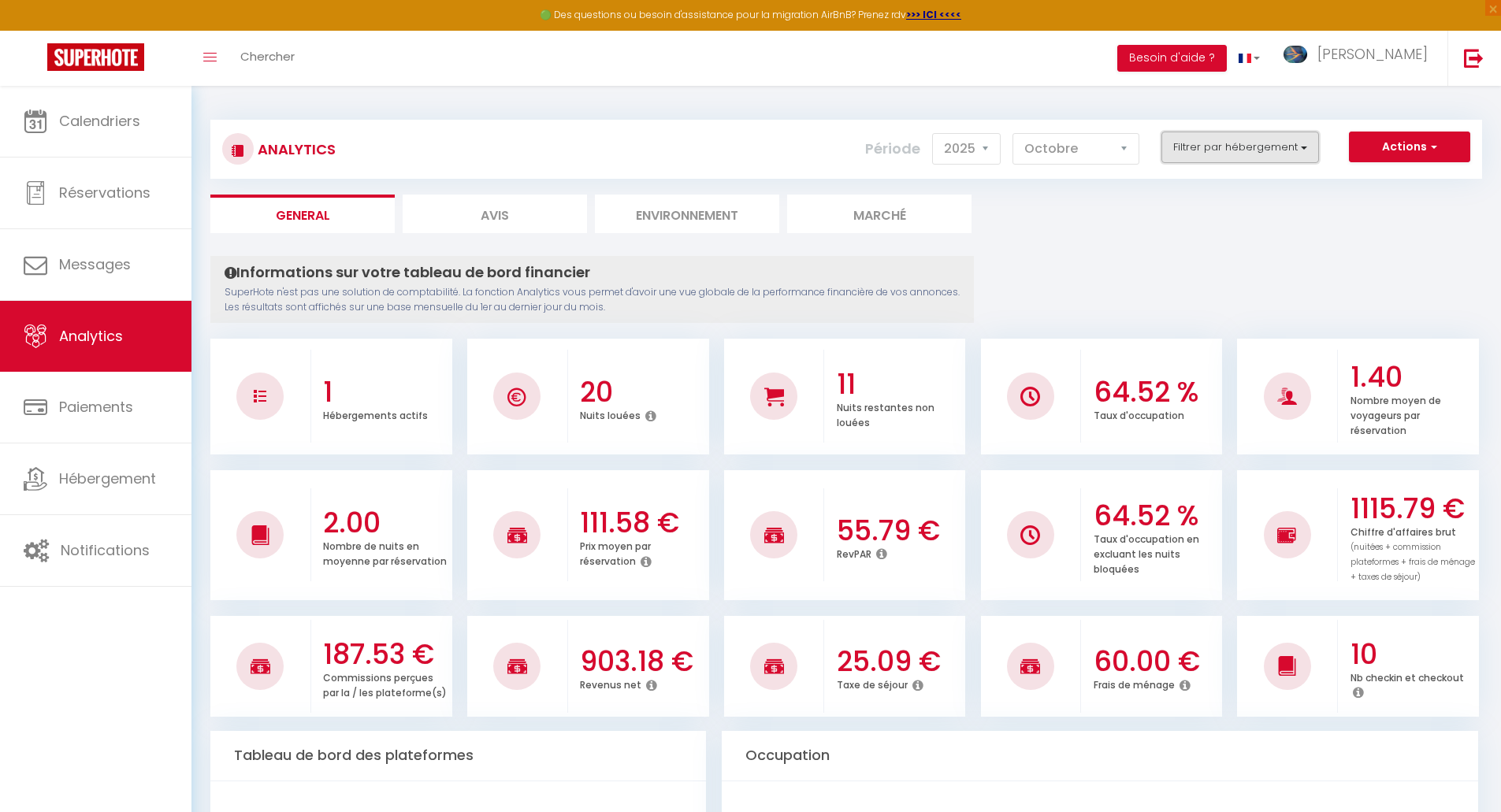
click at [1288, 144] on button "Filtrer par hébergement" at bounding box center [1240, 147] width 158 height 31
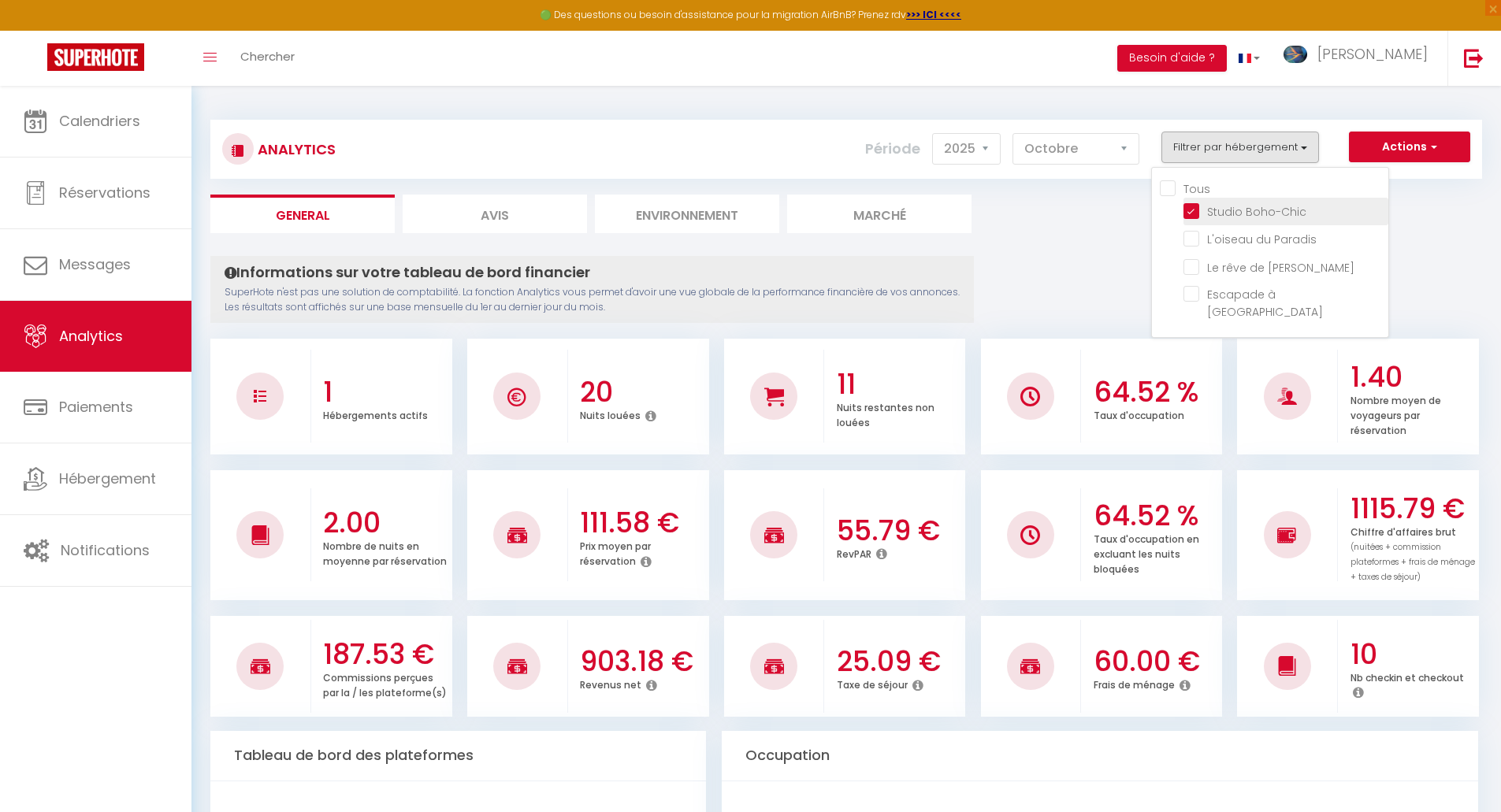
click at [1193, 217] on Boho-Chic "checkbox" at bounding box center [1286, 211] width 205 height 16
checkbox Boho-Chic "false"
checkbox Paradis "false"
checkbox Moulins "false"
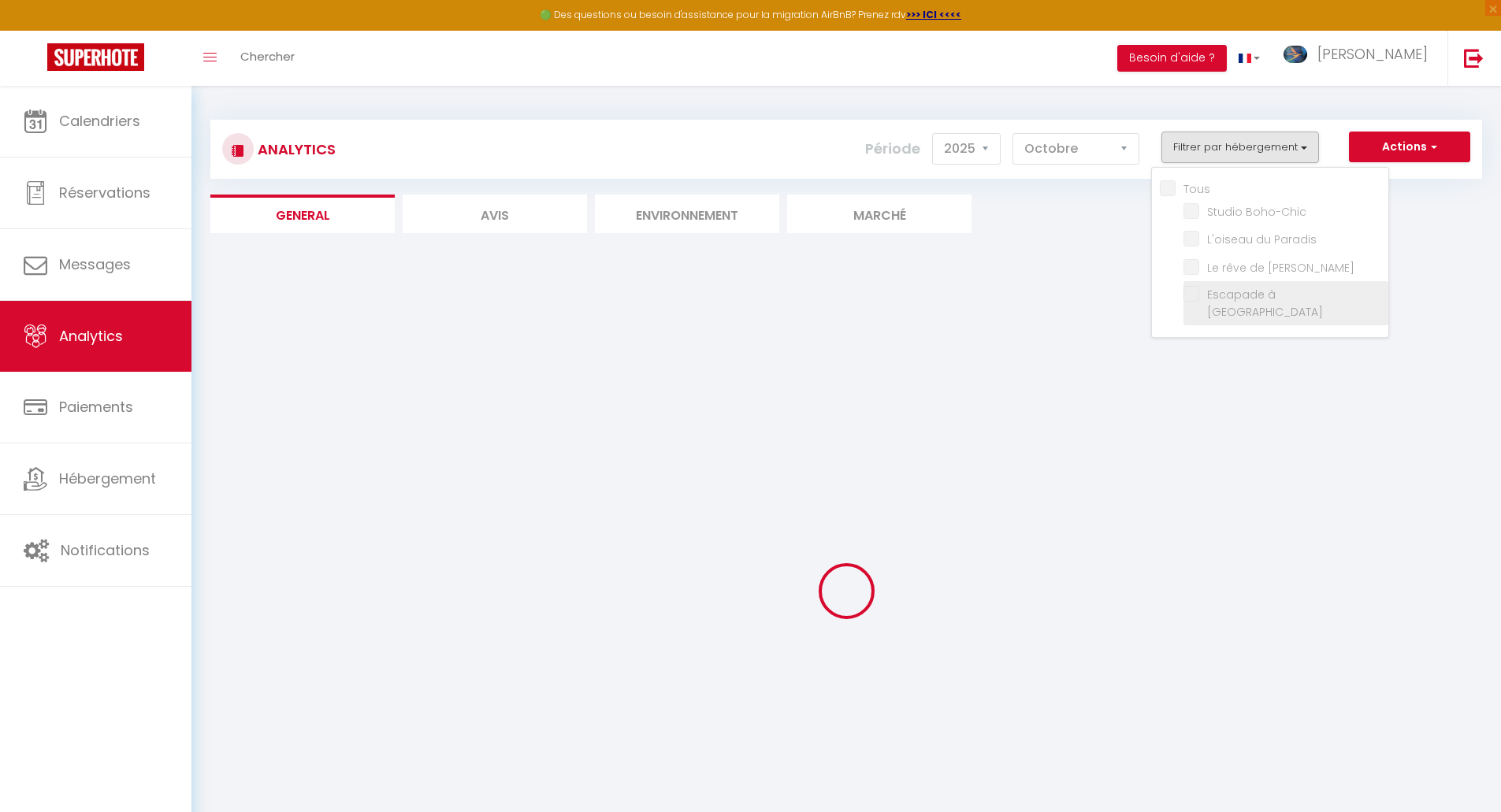
checkbox Paradis "false"
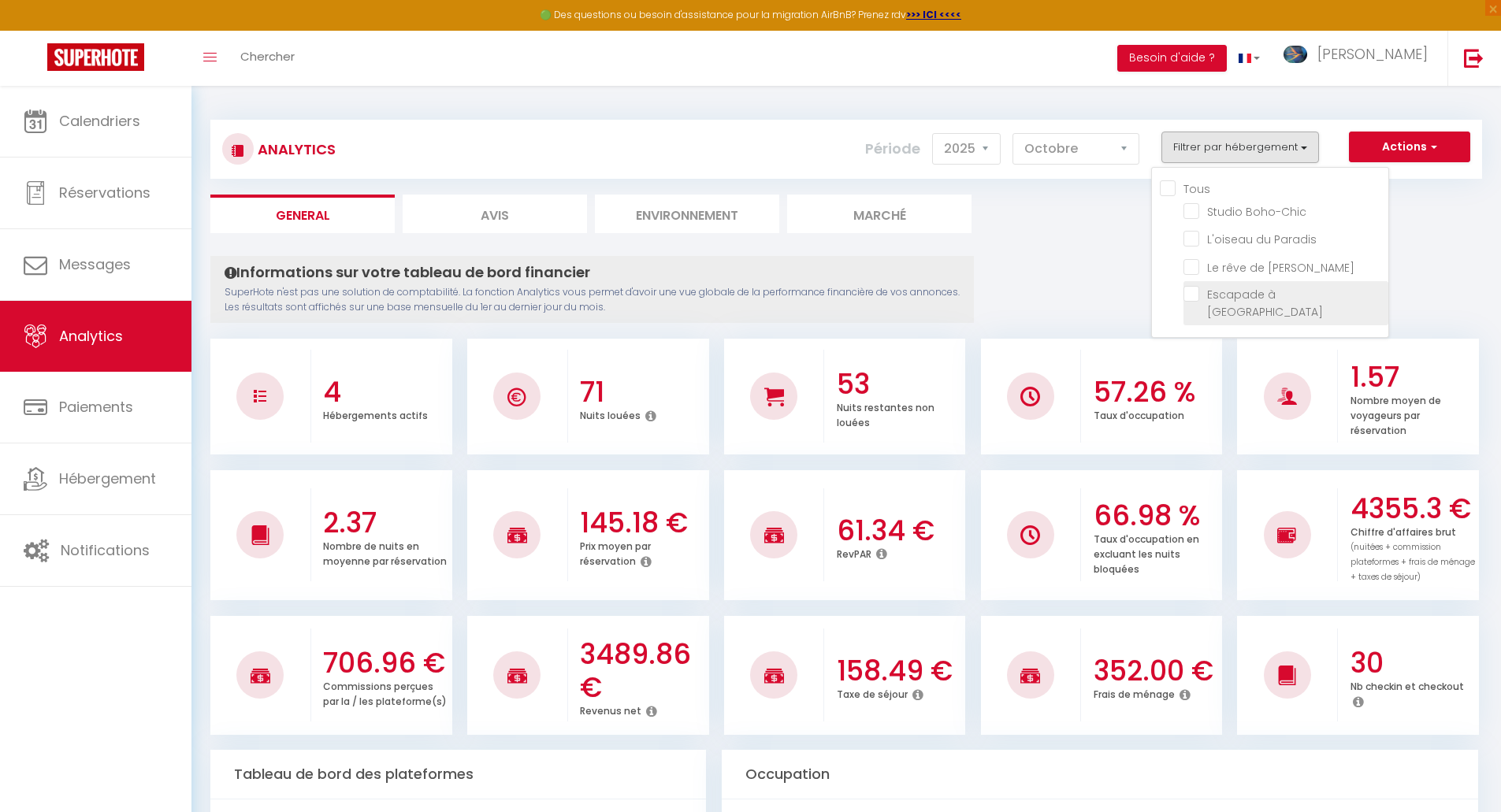
click at [1197, 298] on Moulins "checkbox" at bounding box center [1286, 294] width 205 height 16
checkbox Moulins "true"
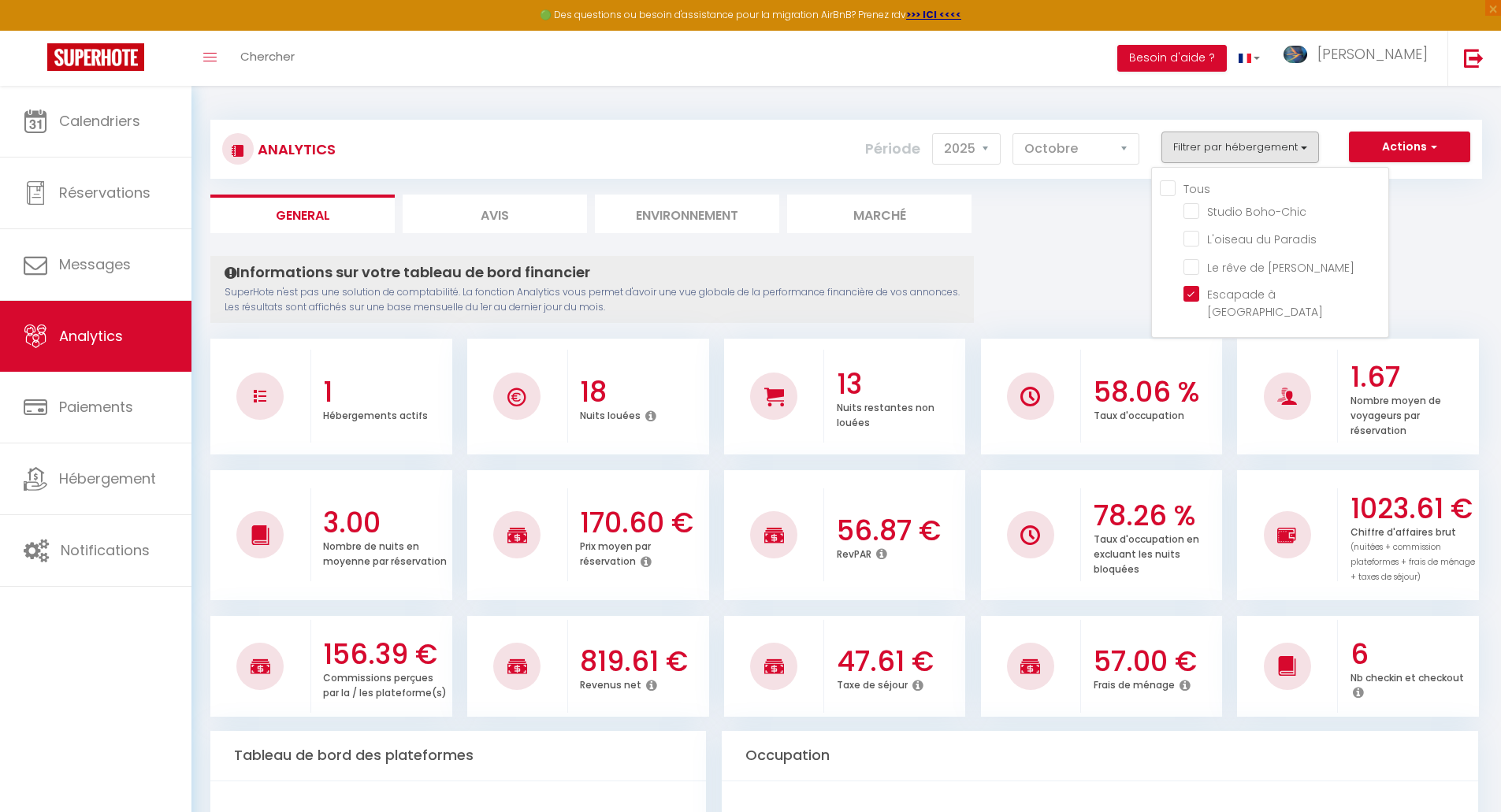
click at [1021, 216] on ul "General Avis Environnement Marché" at bounding box center [847, 214] width 1272 height 38
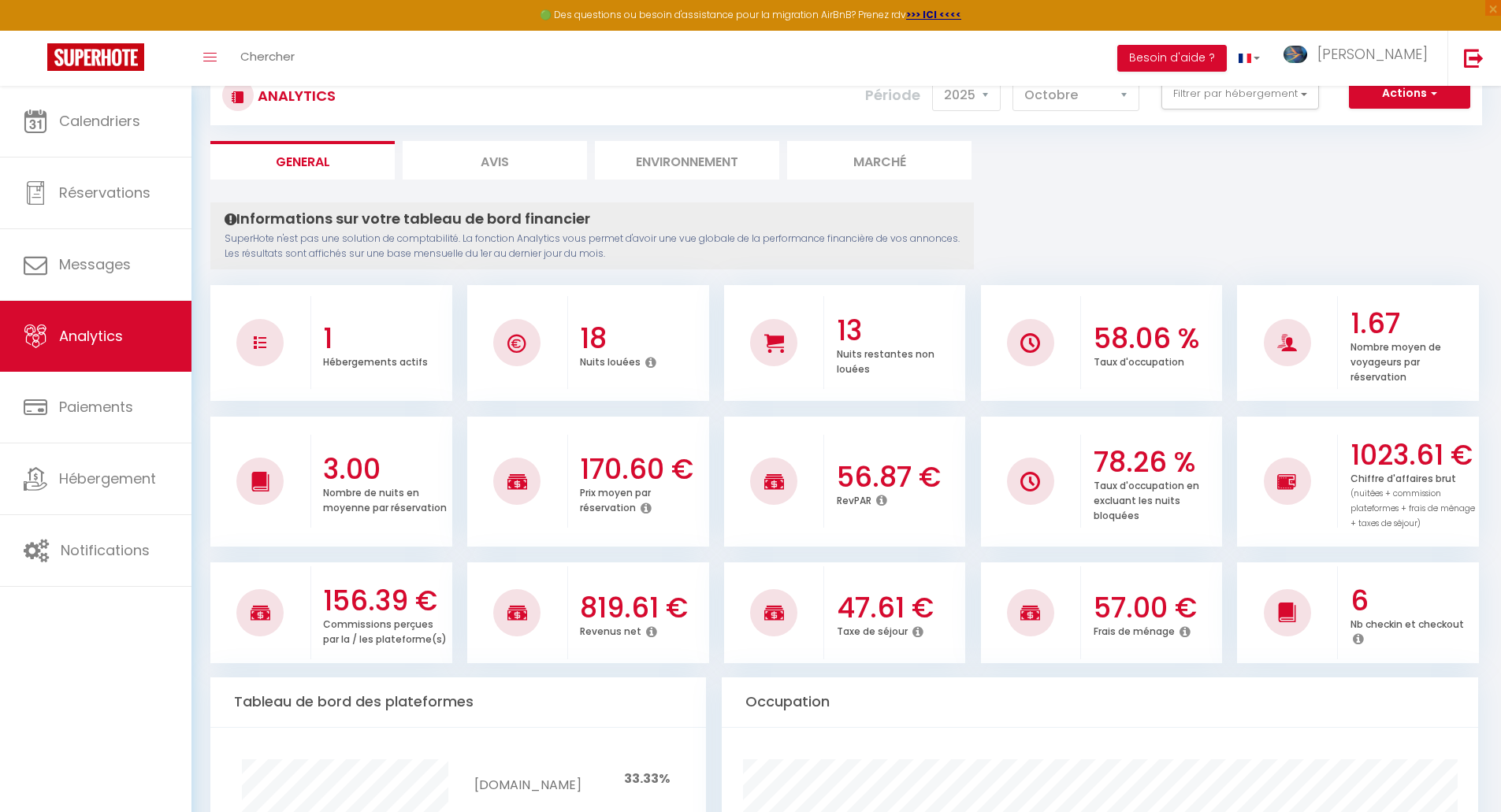
scroll to position [78, 0]
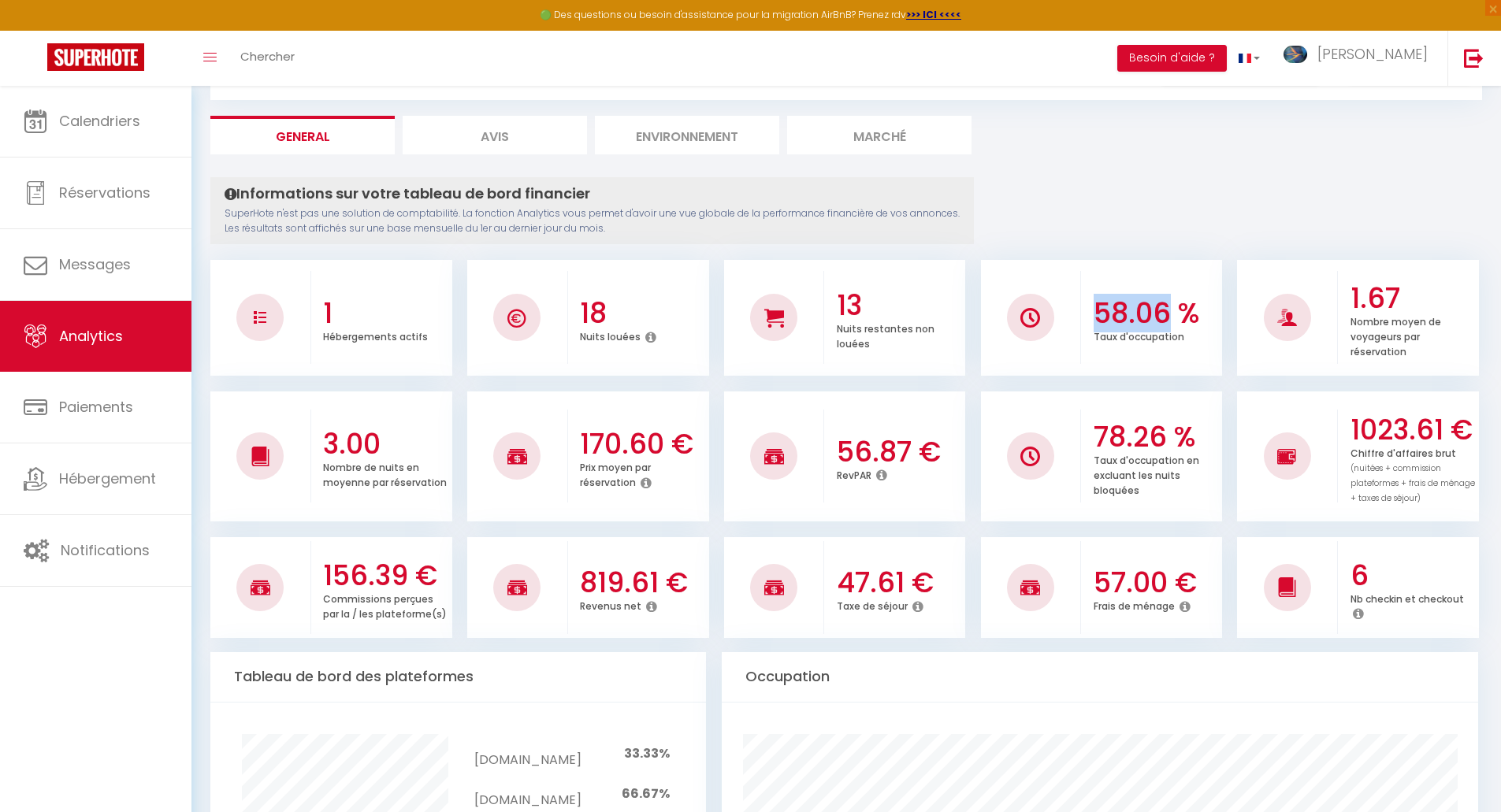
drag, startPoint x: 1093, startPoint y: 310, endPoint x: 1164, endPoint y: 308, distance: 71.0
click at [1164, 308] on div "58.06 % Taux d'occupation" at bounding box center [1152, 317] width 141 height 86
click at [1164, 308] on h3 "58.06 %" at bounding box center [1157, 313] width 125 height 33
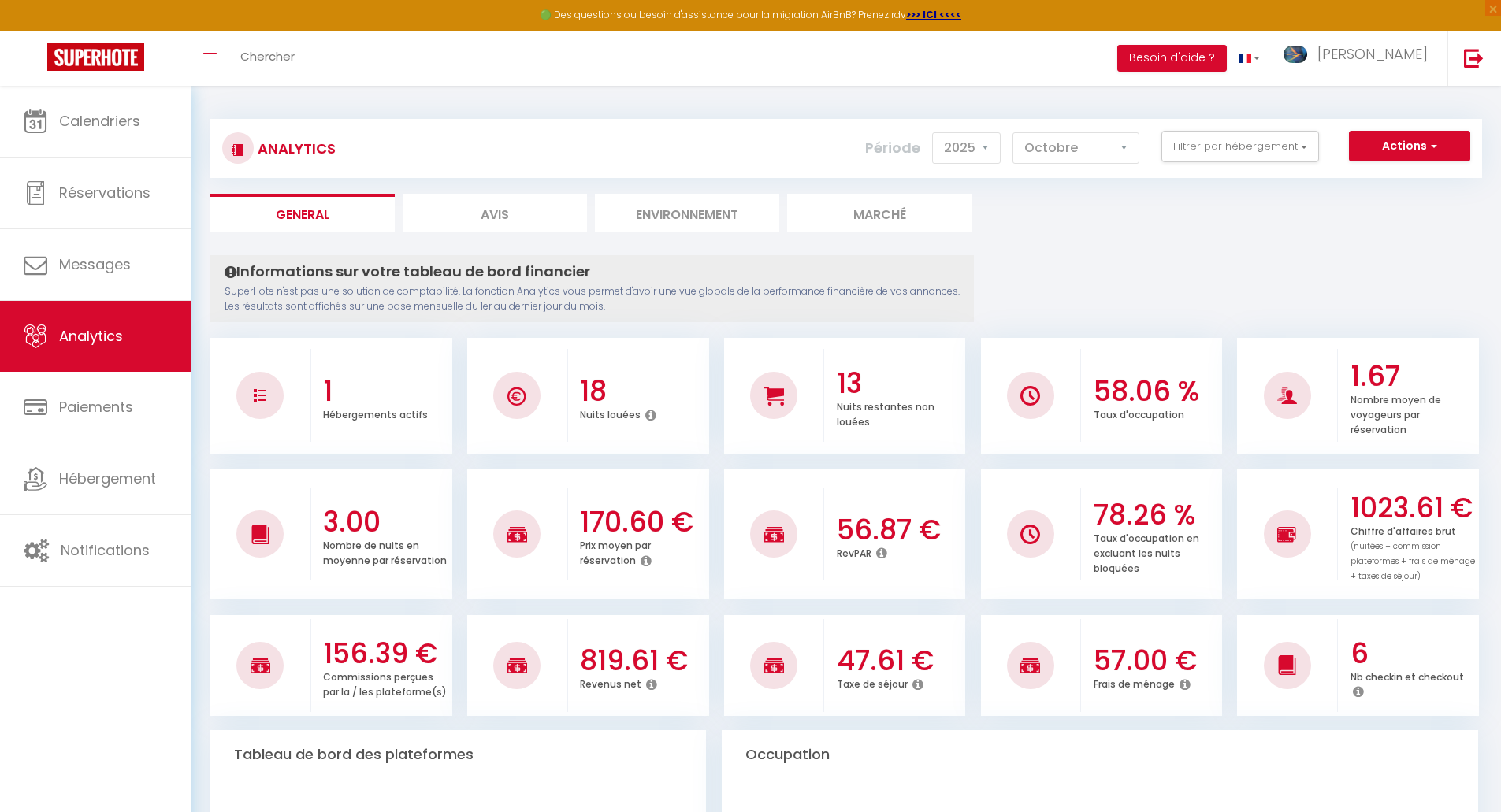
scroll to position [0, 0]
click at [1253, 155] on button "Filtrer par hébergement" at bounding box center [1240, 147] width 158 height 31
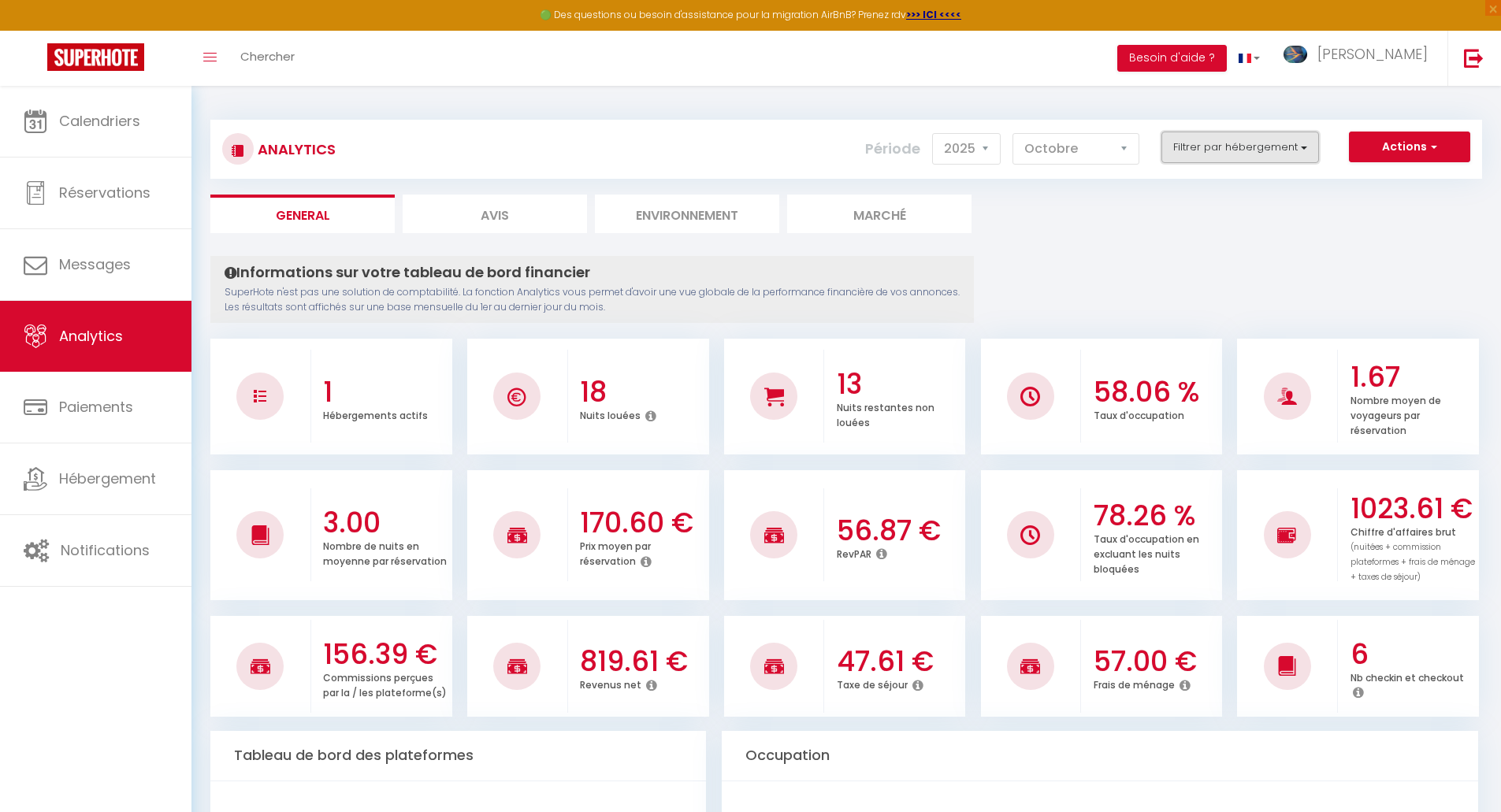
click at [1199, 149] on button "Filtrer par hébergement" at bounding box center [1240, 147] width 158 height 31
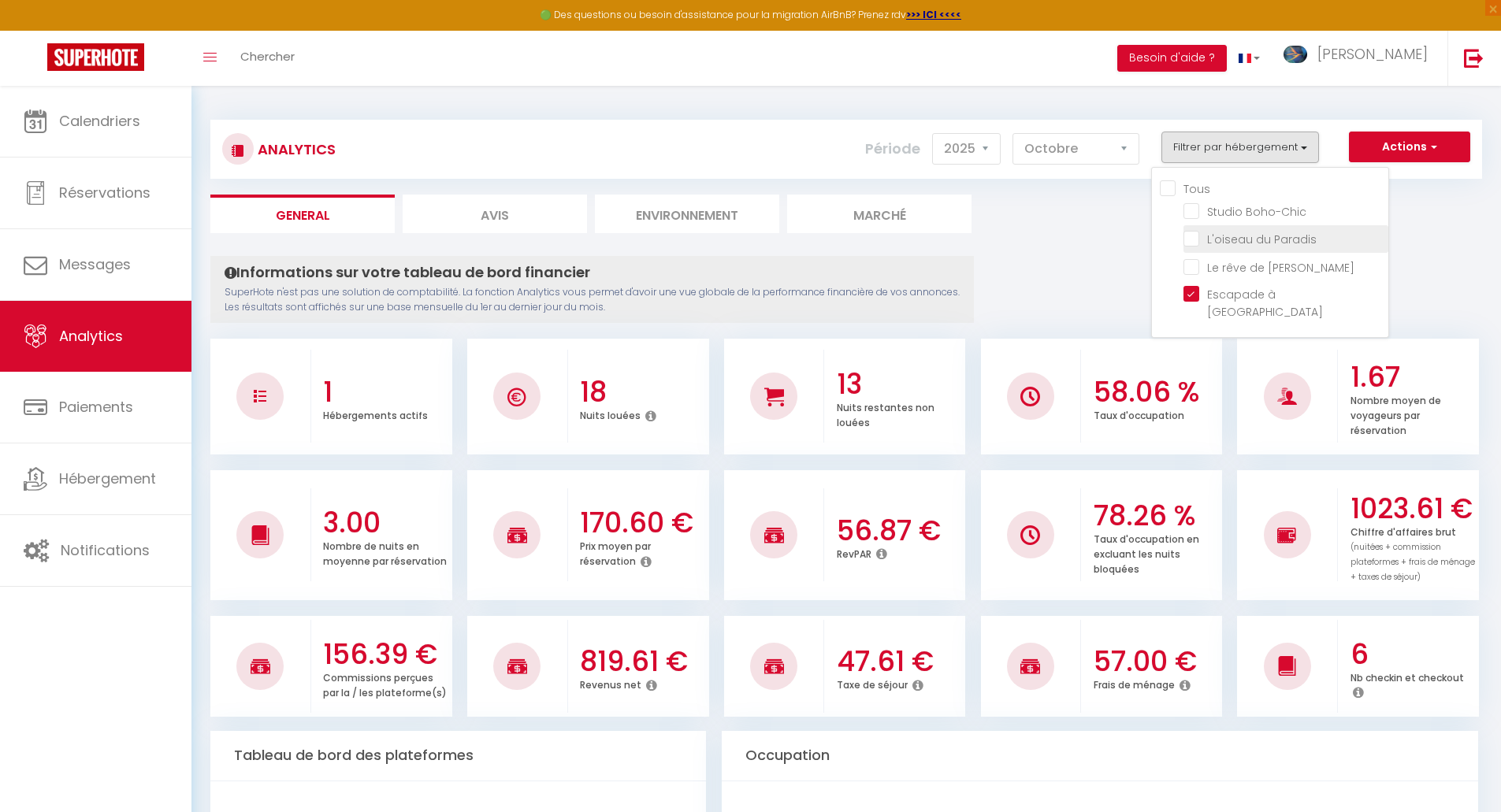
click at [1205, 241] on Paradis "checkbox" at bounding box center [1286, 238] width 205 height 16
checkbox Paradis "true"
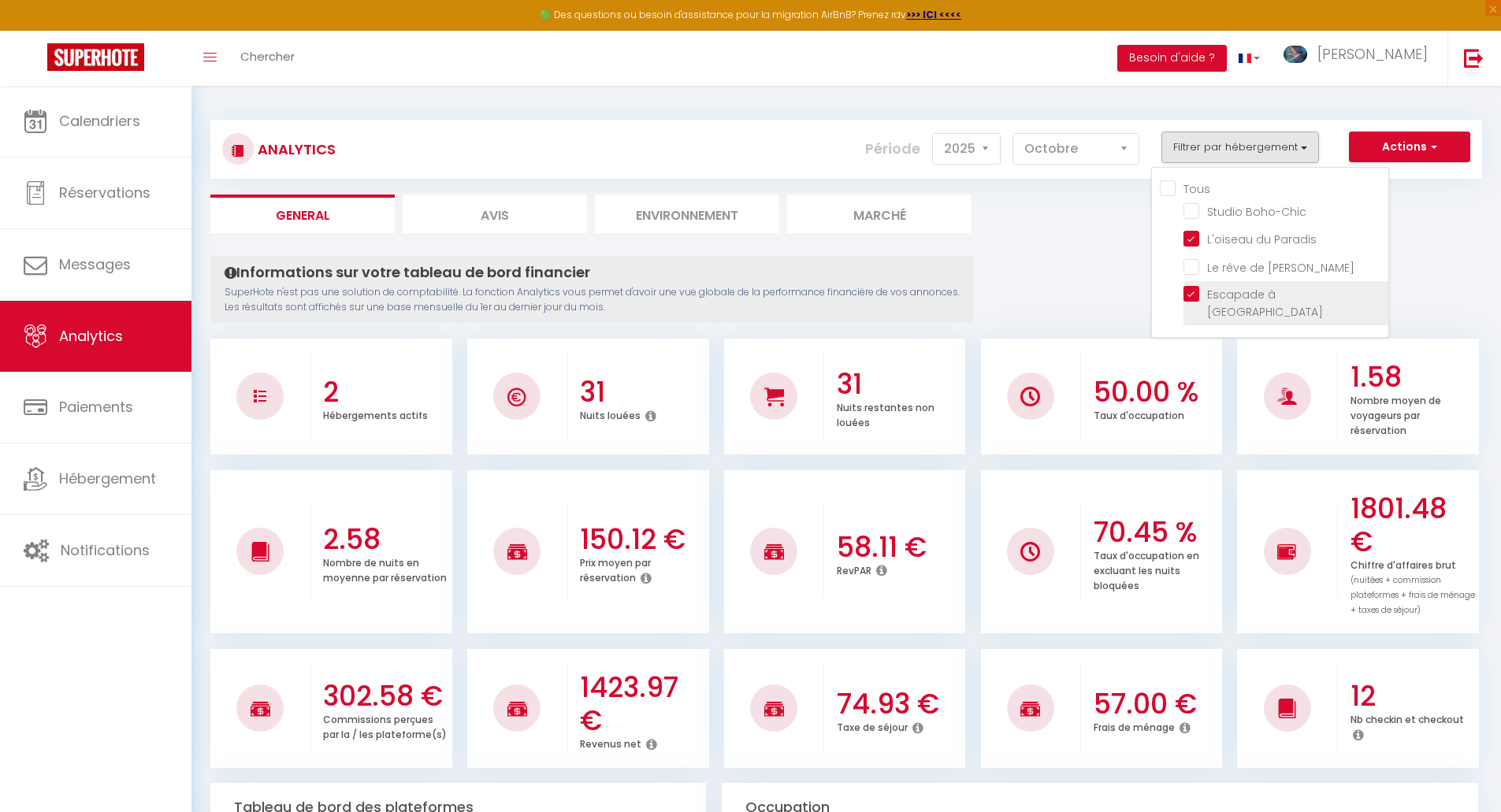
click at [1205, 287] on Moulins "checkbox" at bounding box center [1286, 294] width 205 height 16
checkbox Moulins "false"
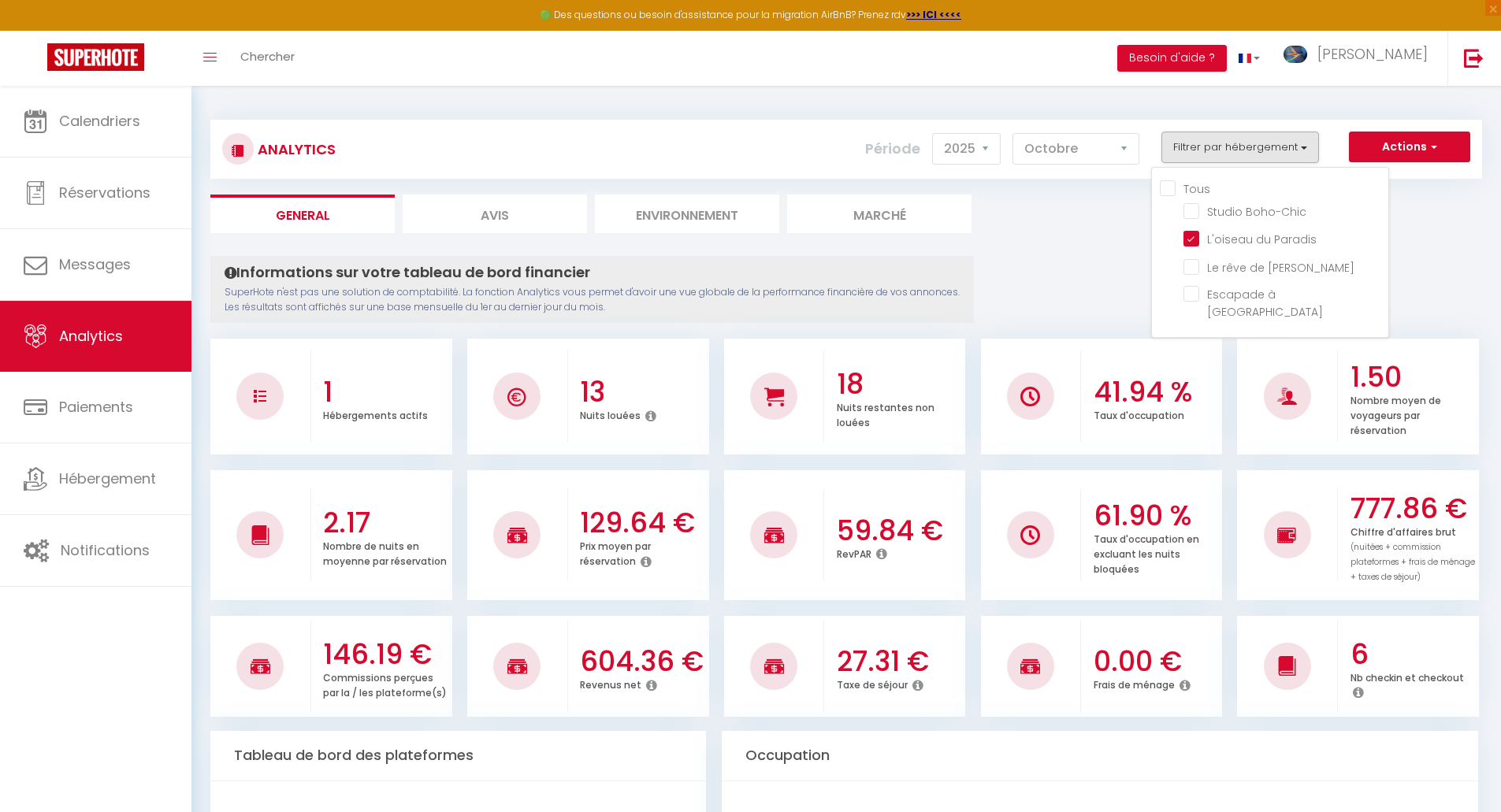
click at [1110, 232] on ul "General Avis Environnement Marché" at bounding box center [847, 214] width 1272 height 38
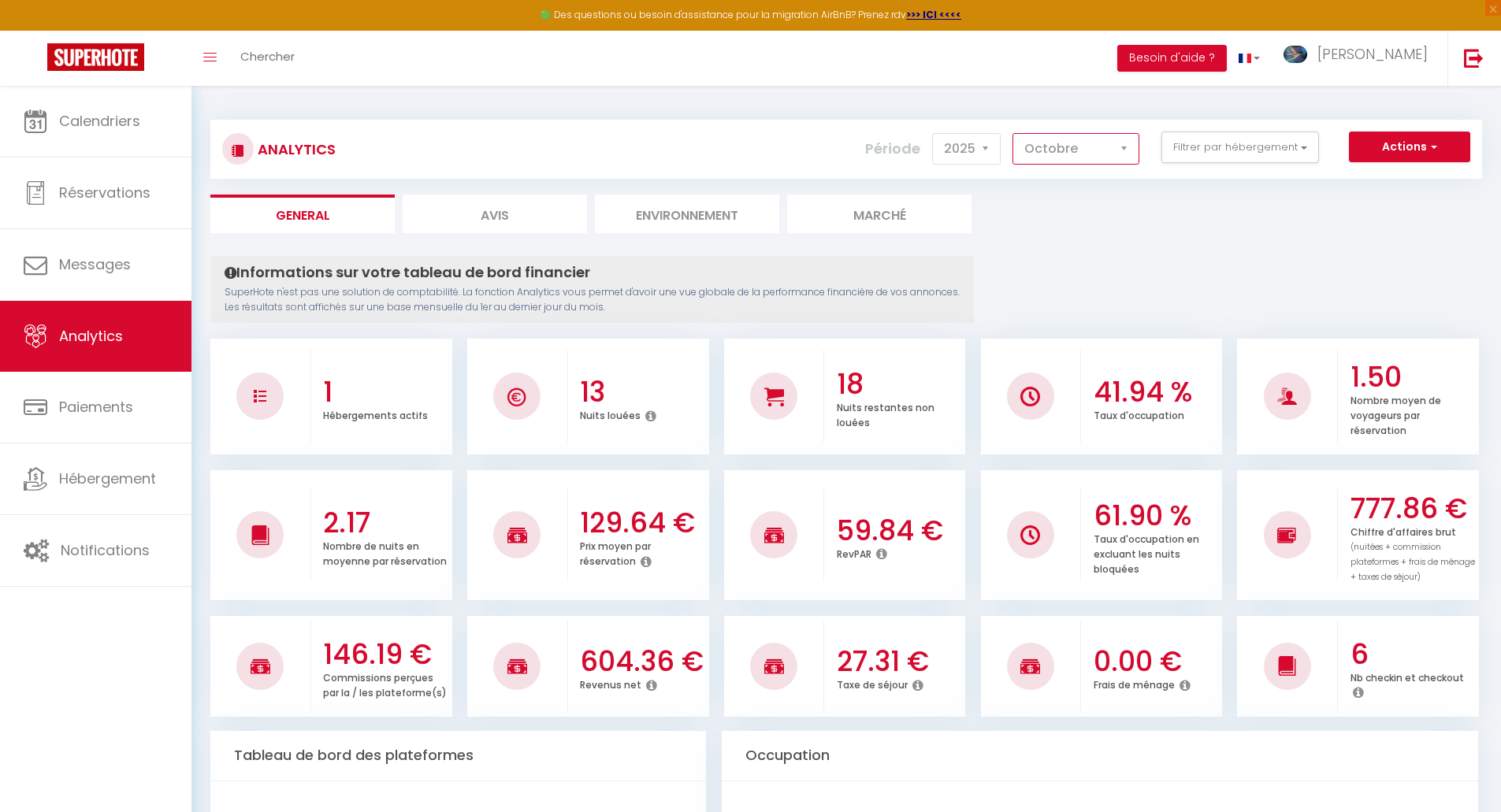
click at [1108, 153] on select "Janvier Février Mars Avril Mai Juin Juillet Août Septembre Octobre Novembre Déc…" at bounding box center [1076, 148] width 127 height 31
select select "9"
click at [1013, 133] on select "Janvier Février Mars Avril Mai Juin Juillet Août Septembre Octobre Novembre Déc…" at bounding box center [1076, 148] width 127 height 31
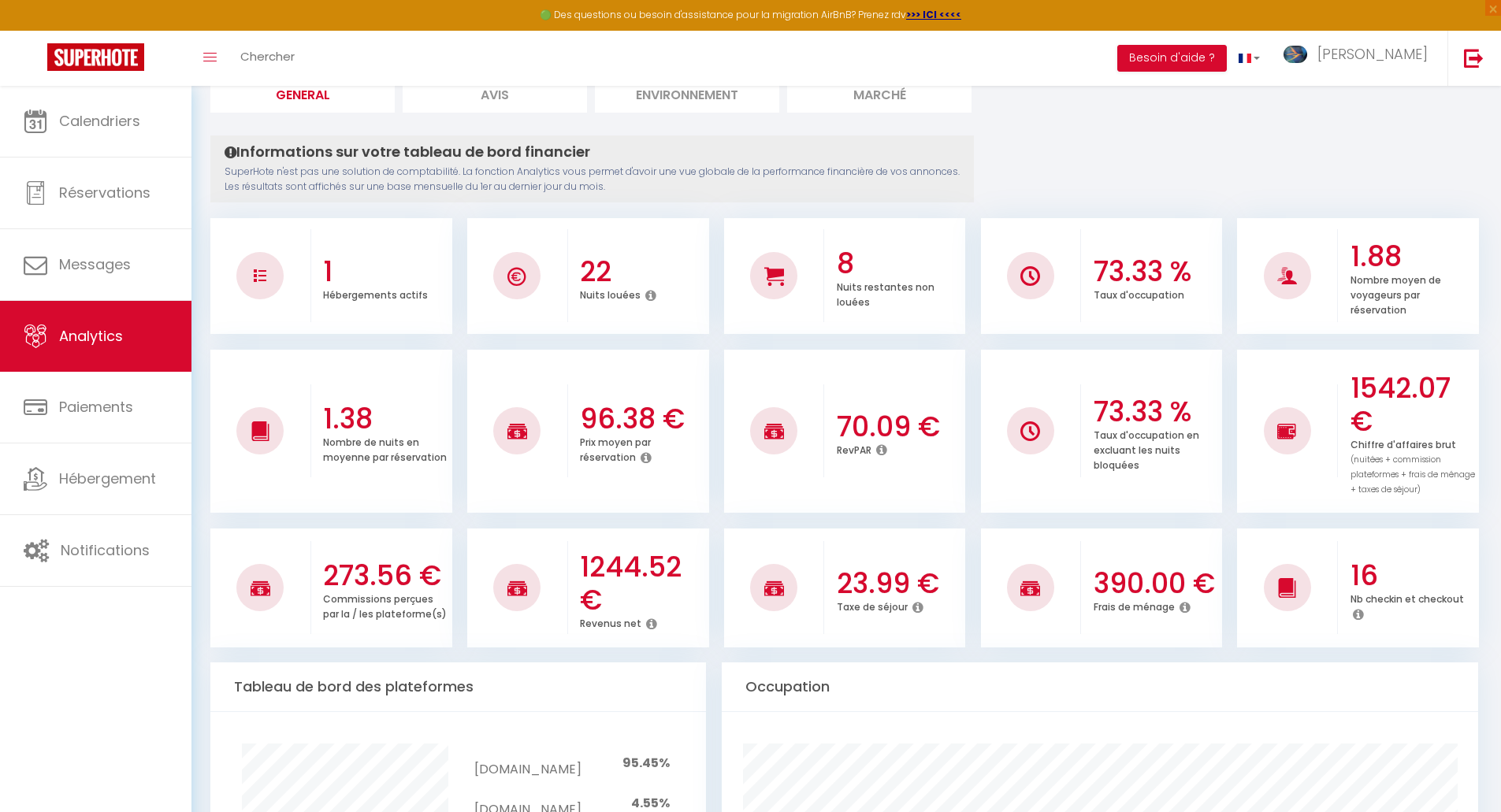
scroll to position [158, 0]
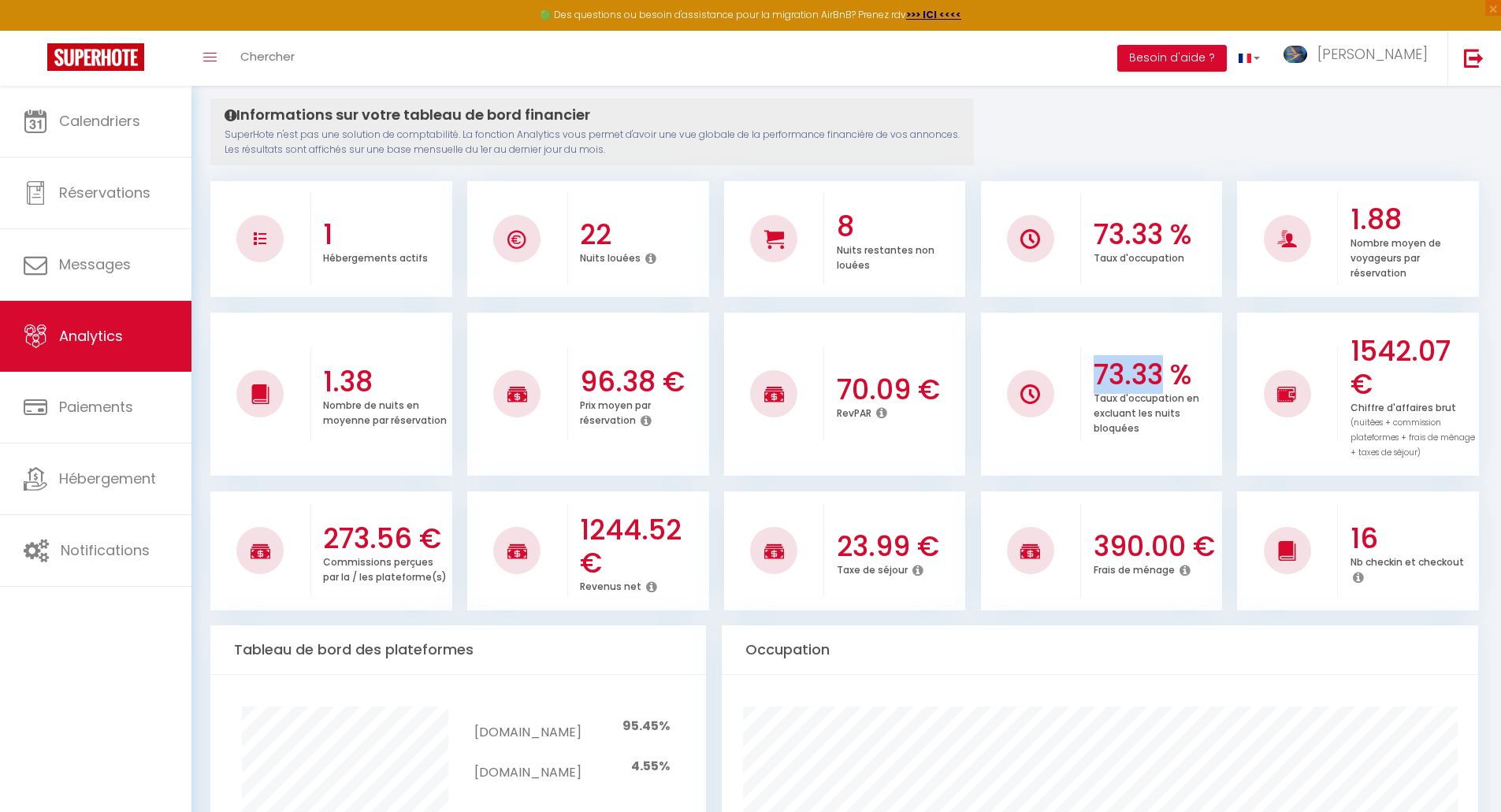
drag, startPoint x: 1092, startPoint y: 371, endPoint x: 1166, endPoint y: 375, distance: 74.1
click at [1166, 375] on div "73.33 % Taux d'occupation en excluant les nuits bloquées" at bounding box center [1152, 394] width 141 height 116
drag, startPoint x: 1354, startPoint y: 347, endPoint x: 1436, endPoint y: 351, distance: 82.1
click at [1436, 351] on h3 "1542.07 €" at bounding box center [1413, 368] width 125 height 66
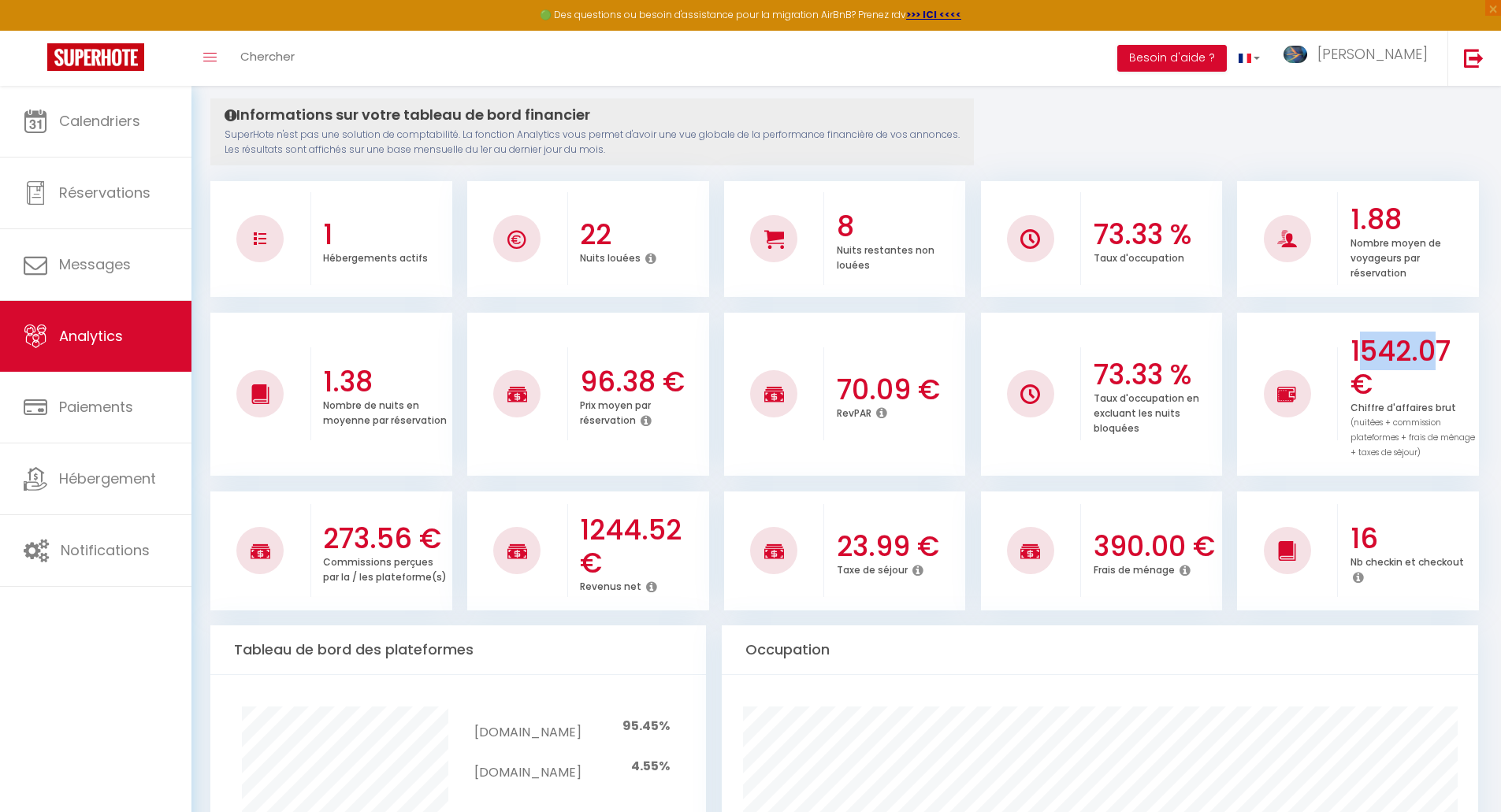
drag, startPoint x: 1436, startPoint y: 351, endPoint x: 1357, endPoint y: 351, distance: 79.0
click at [1357, 351] on h3 "1542.07 €" at bounding box center [1413, 368] width 125 height 66
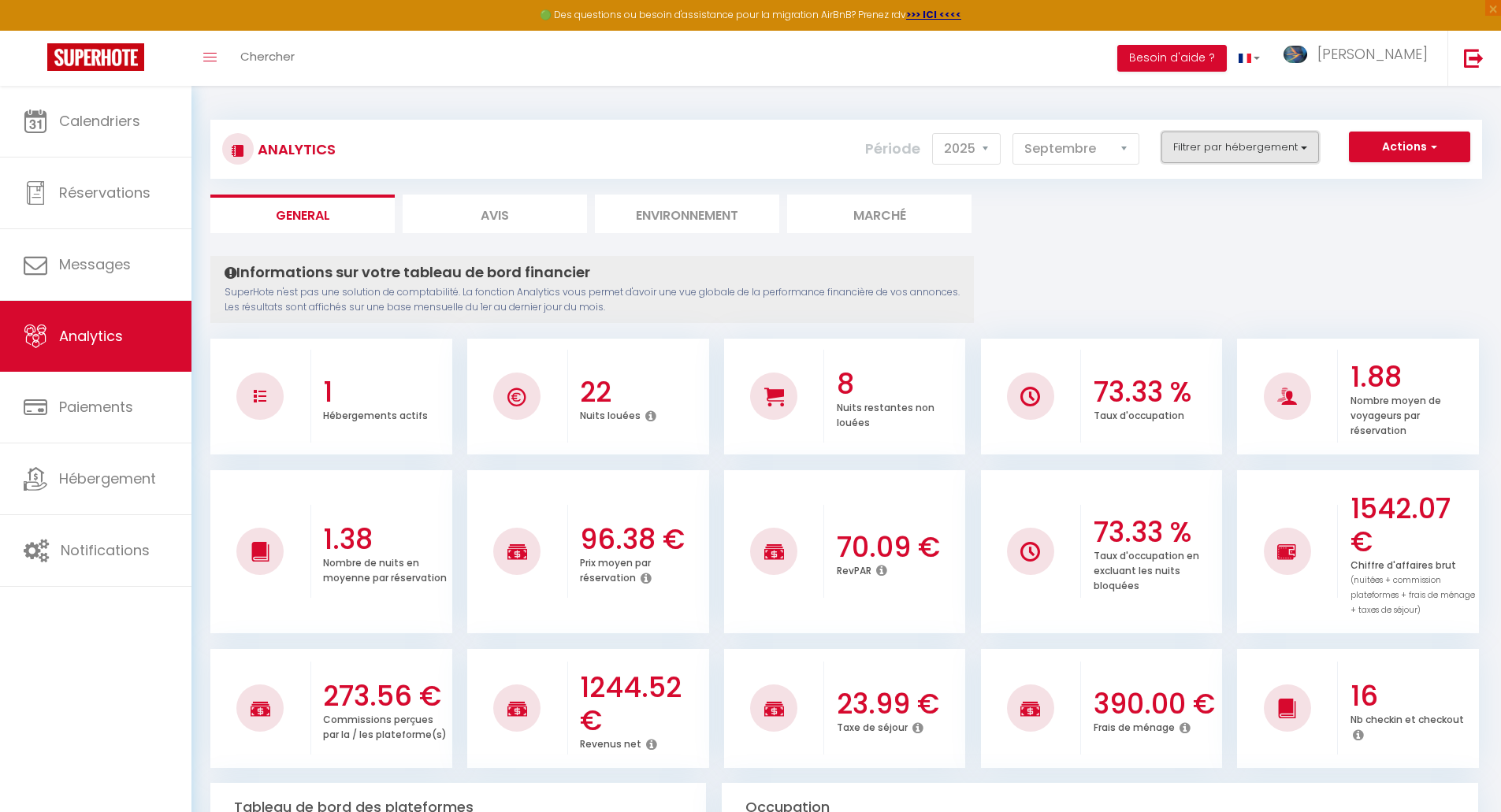
click at [1239, 146] on button "Filtrer par hébergement" at bounding box center [1240, 147] width 158 height 31
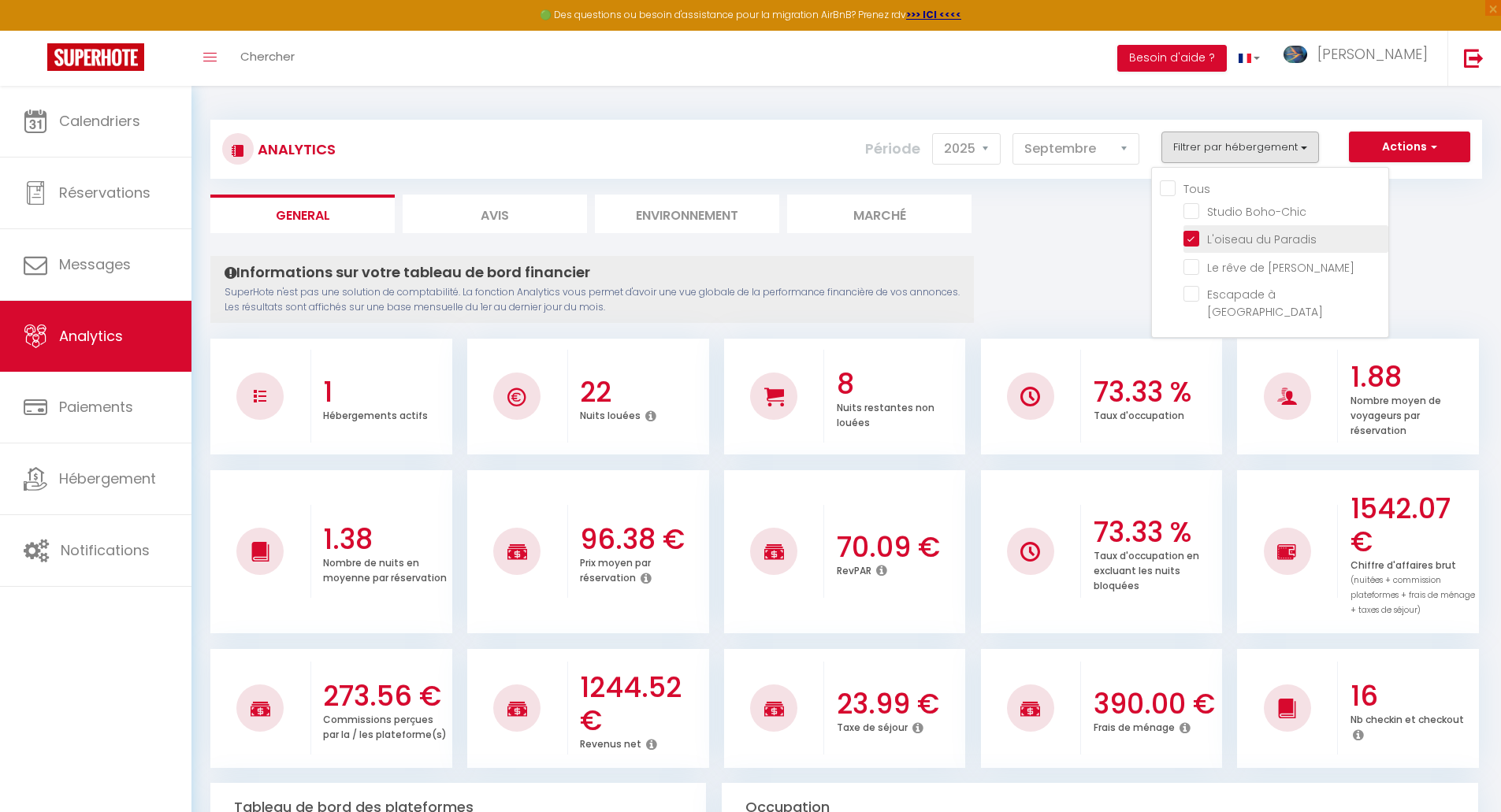
click at [1193, 242] on Paradis "checkbox" at bounding box center [1286, 238] width 205 height 16
checkbox Paradis "false"
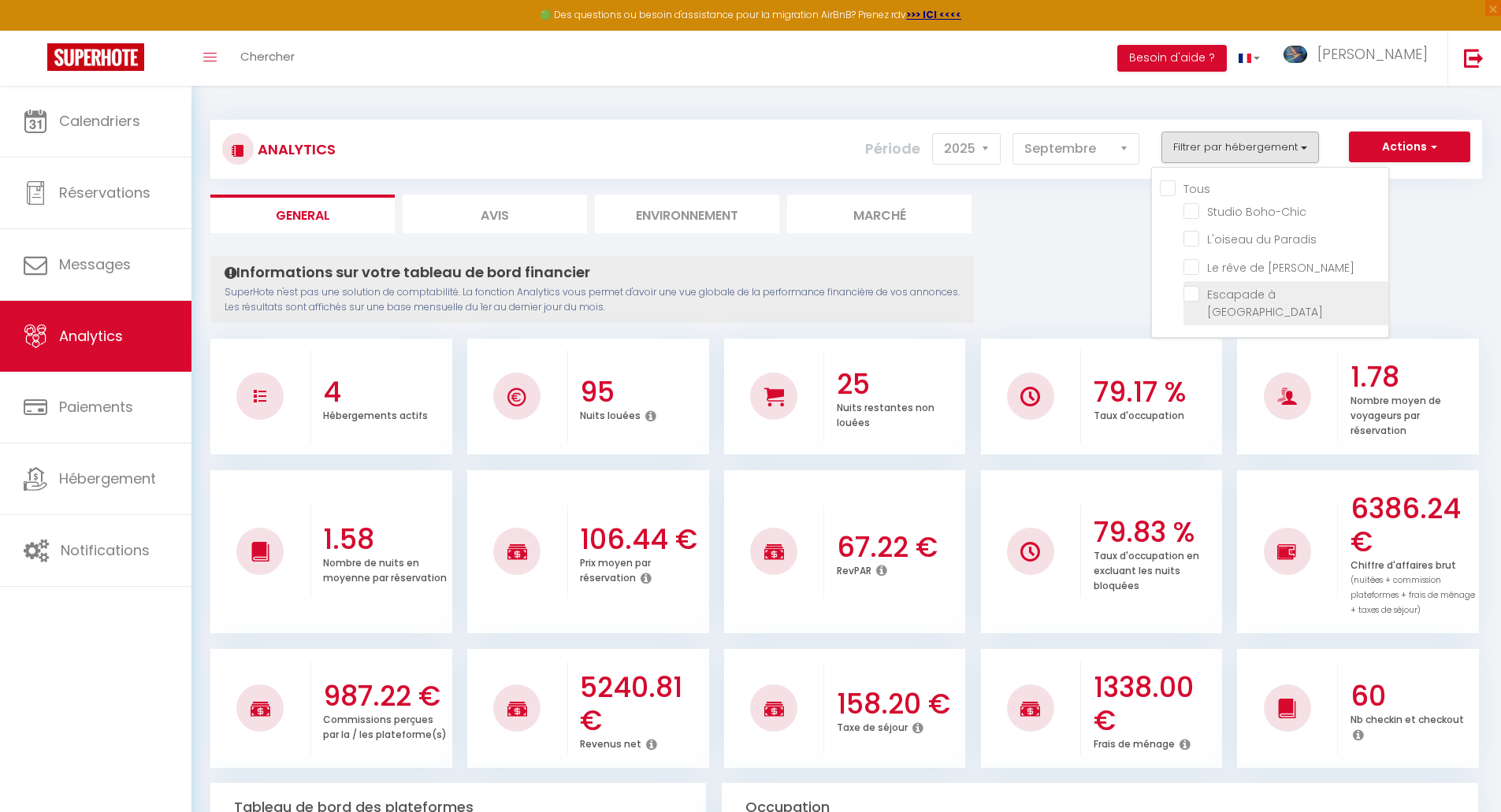
click at [1200, 299] on Moulins "checkbox" at bounding box center [1286, 294] width 205 height 16
checkbox Moulins "true"
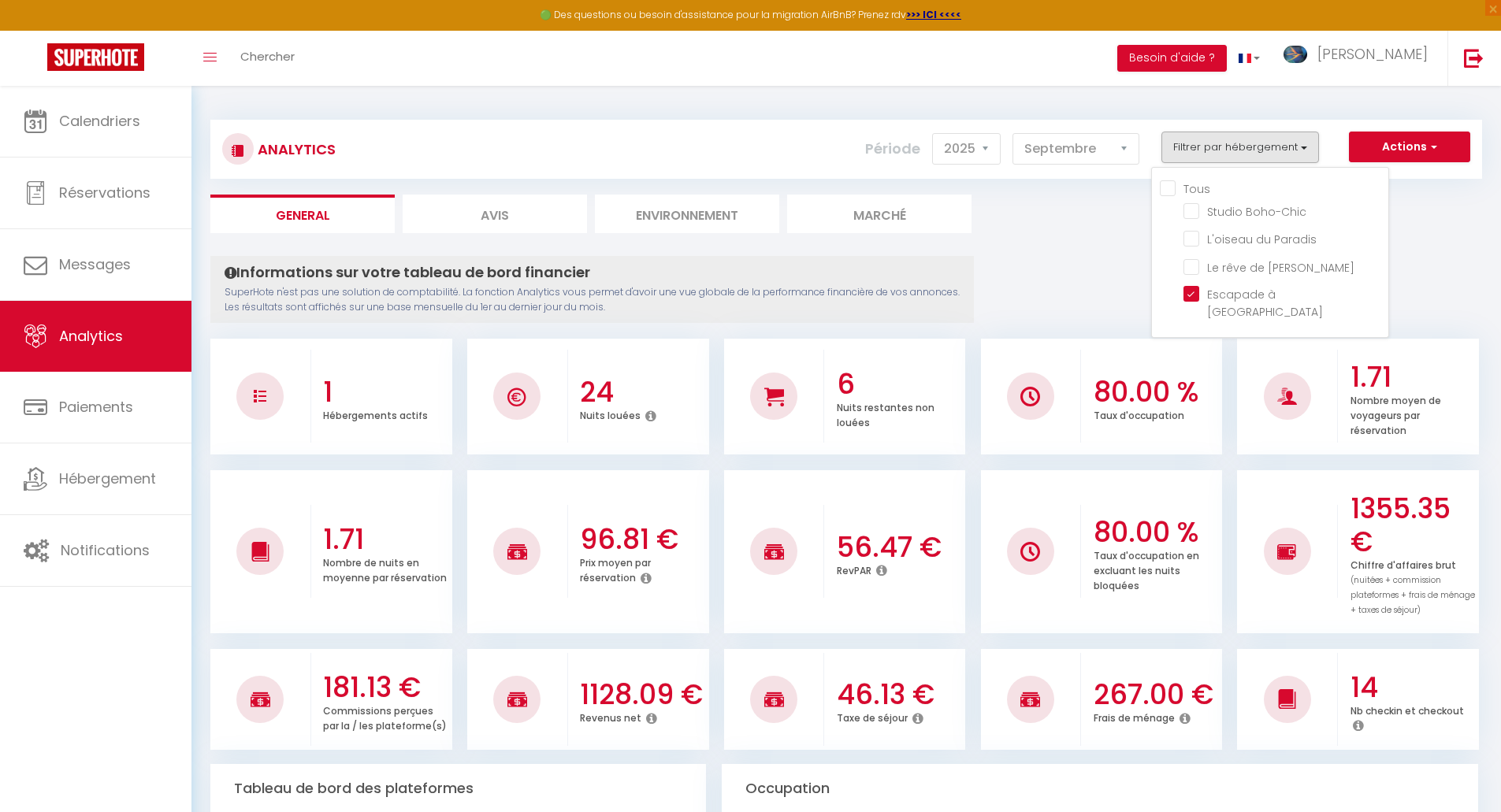
click at [1065, 211] on ul "General Avis Environnement Marché" at bounding box center [847, 214] width 1272 height 38
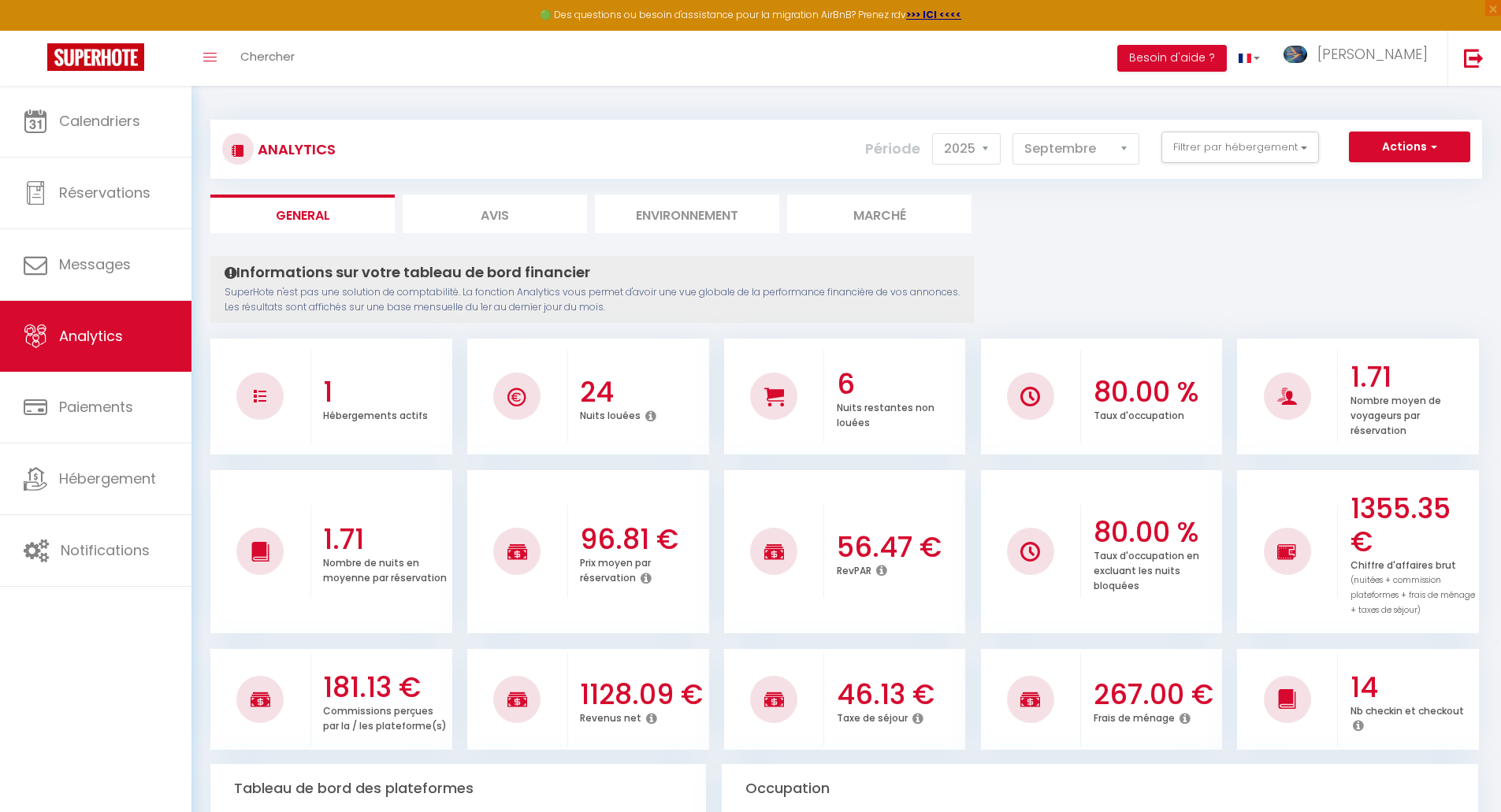
click at [1269, 155] on button "Filtrer par hébergement" at bounding box center [1240, 147] width 158 height 31
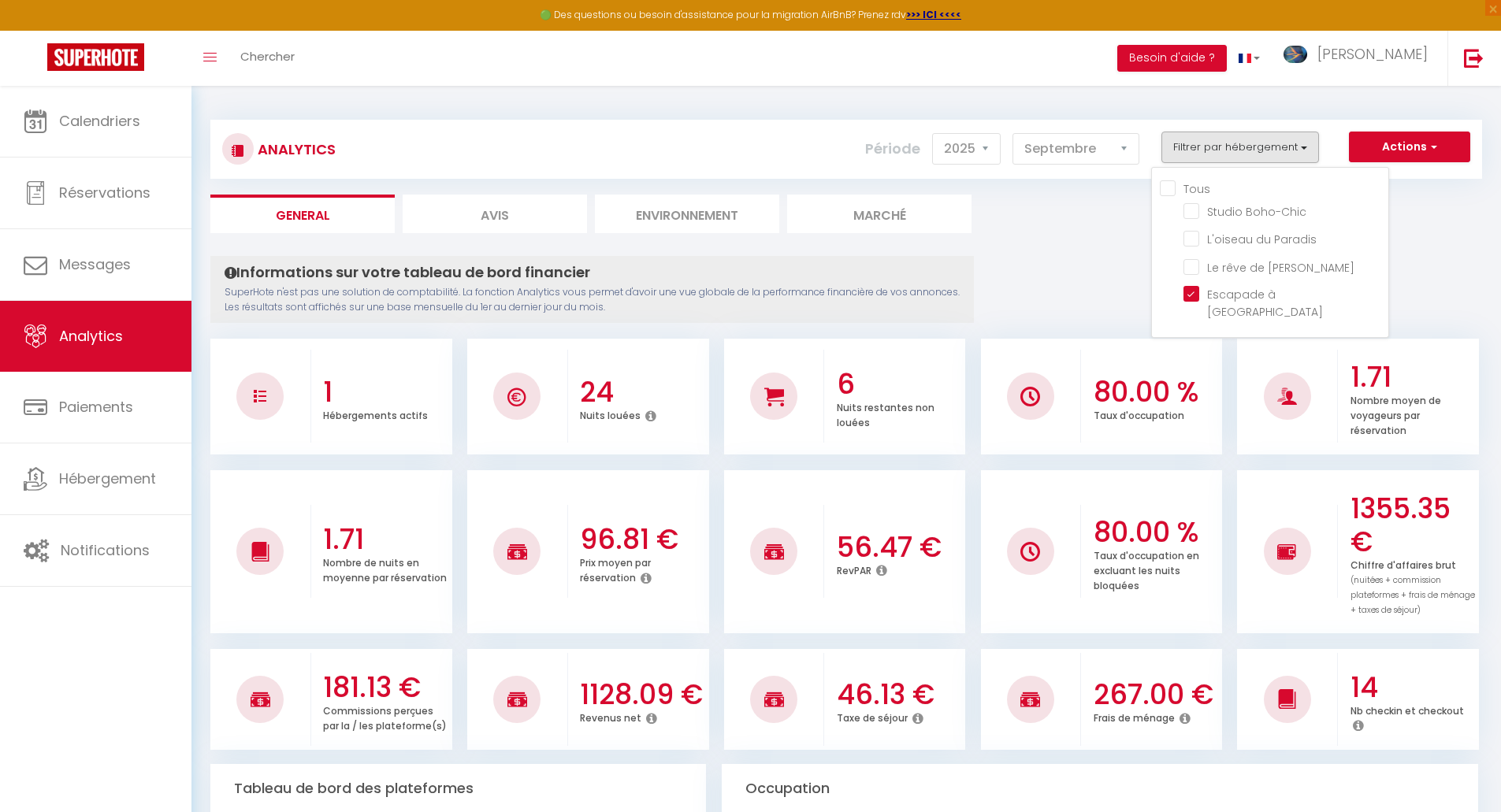
click at [1165, 188] on input "Tous" at bounding box center [1274, 187] width 228 height 16
checkbox input "true"
checkbox Boho-Chic "true"
checkbox Paradis "true"
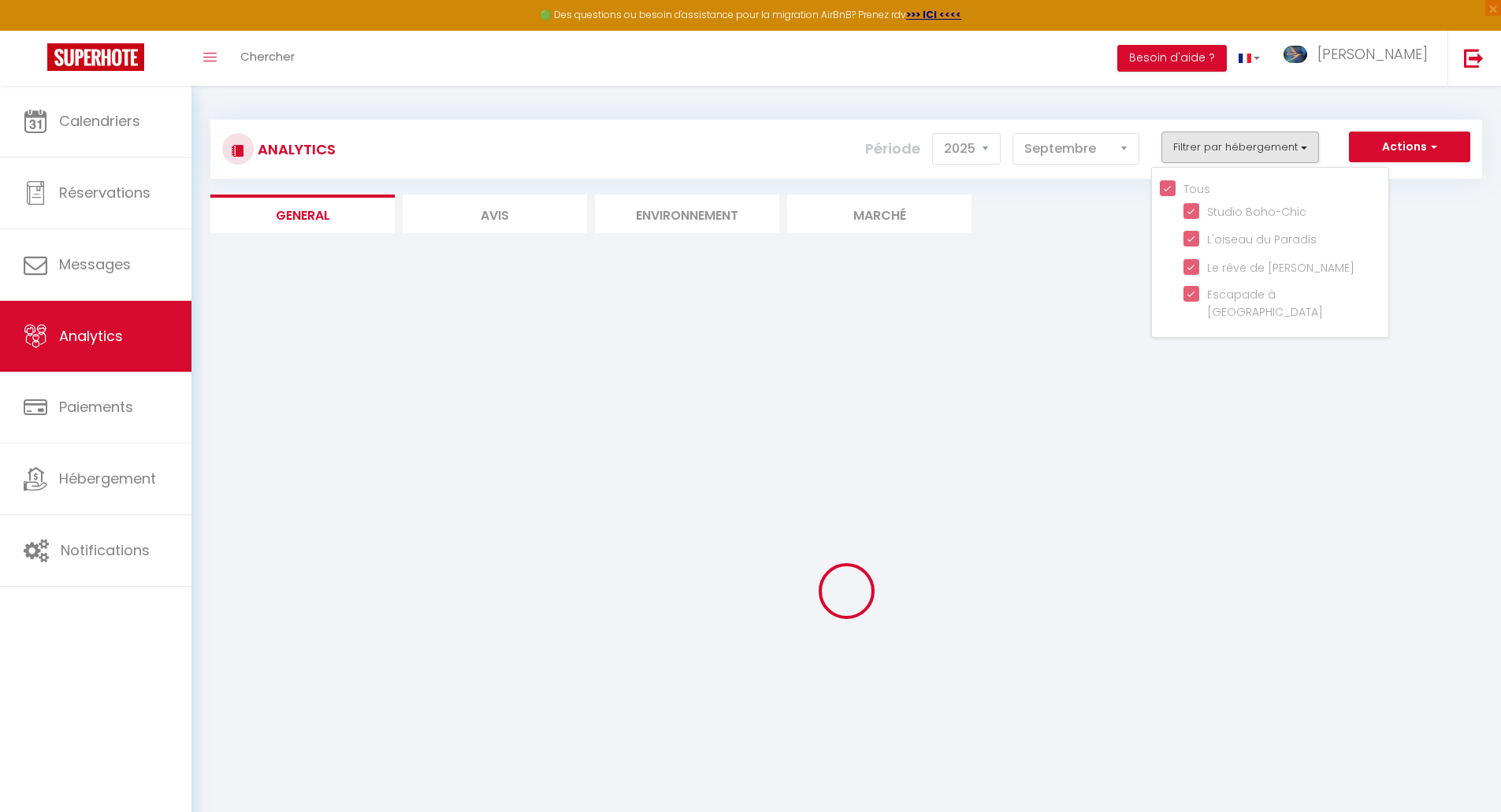
click at [1072, 205] on ul "General Avis Environnement Marché" at bounding box center [847, 214] width 1272 height 38
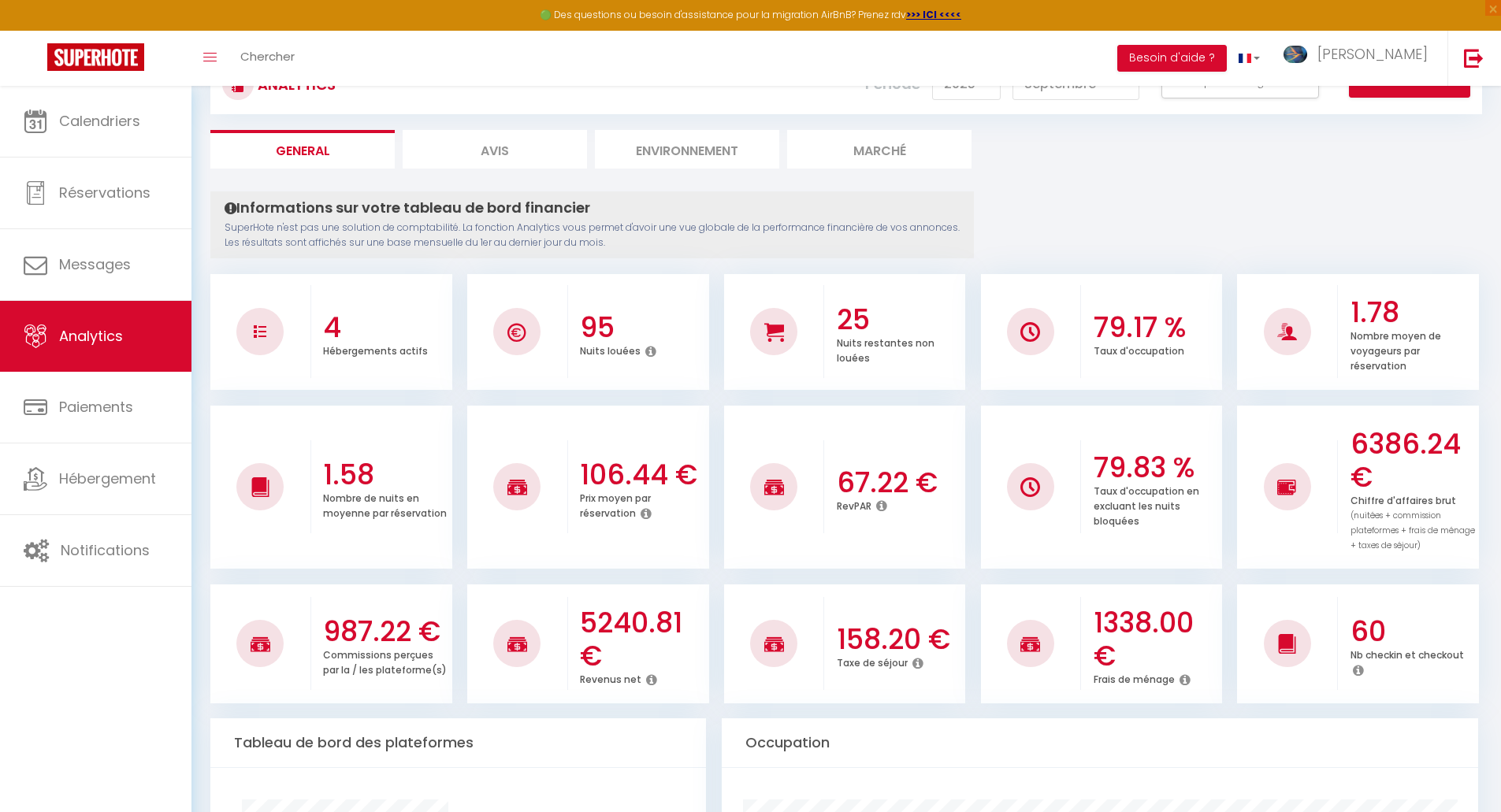
scroll to position [78, 0]
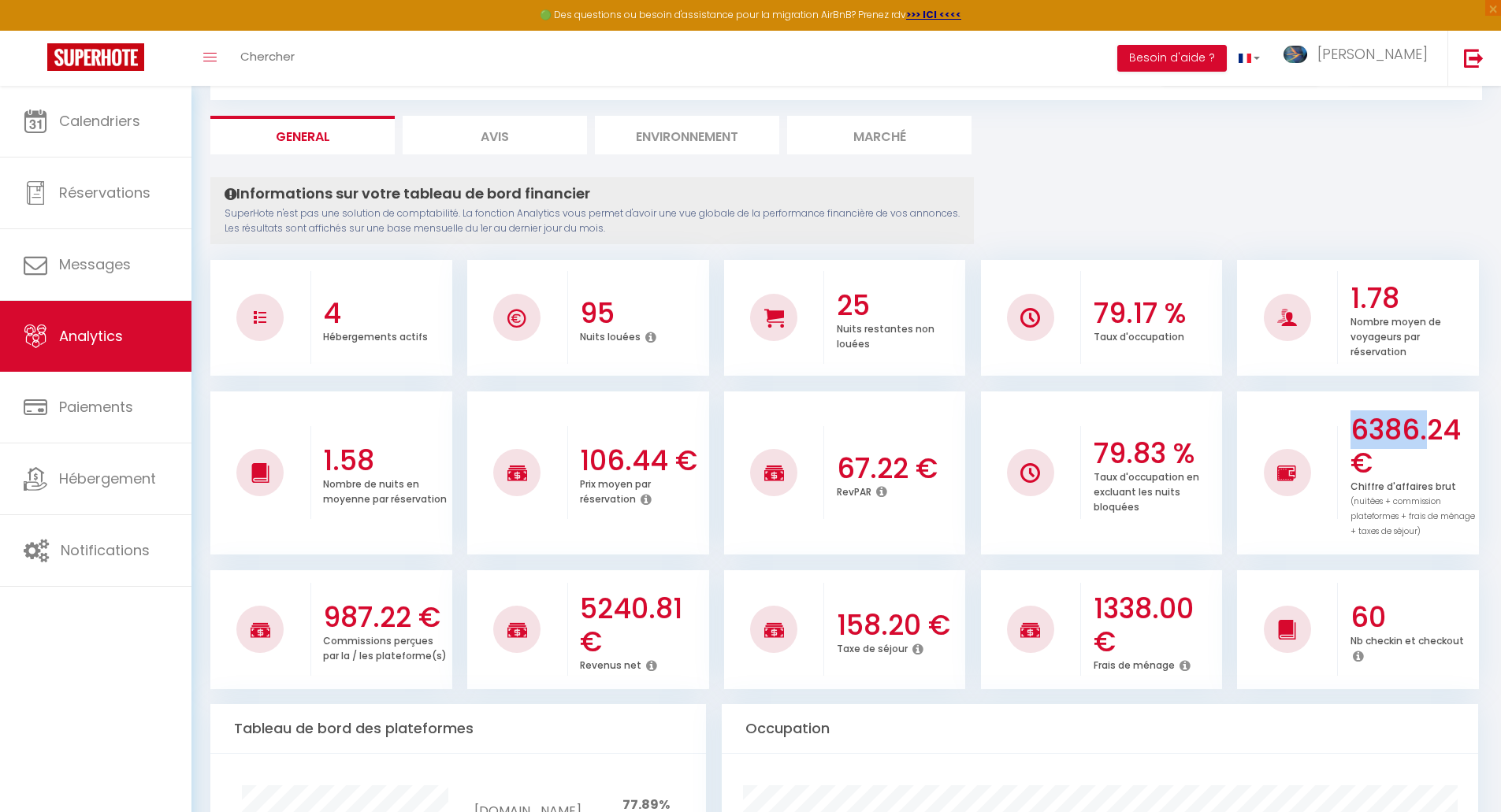
drag, startPoint x: 1354, startPoint y: 425, endPoint x: 1432, endPoint y: 429, distance: 78.1
click at [1432, 429] on div "6386.24 € Chiffre d'affaires brut (nuitées + commission plateformes + frais de …" at bounding box center [1409, 473] width 141 height 163
click at [1432, 429] on h3 "6386.24 €" at bounding box center [1413, 447] width 125 height 66
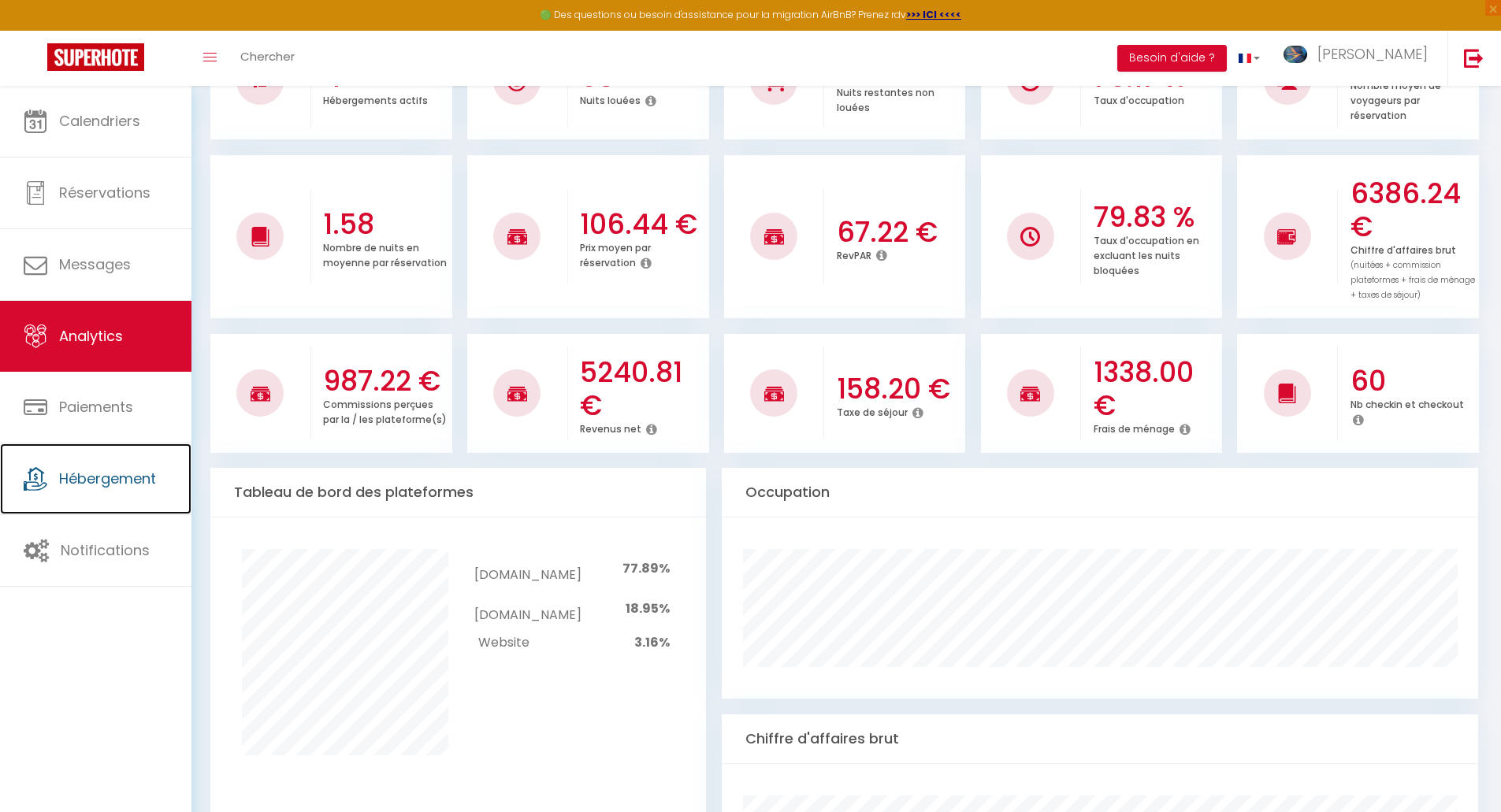
scroll to position [0, 0]
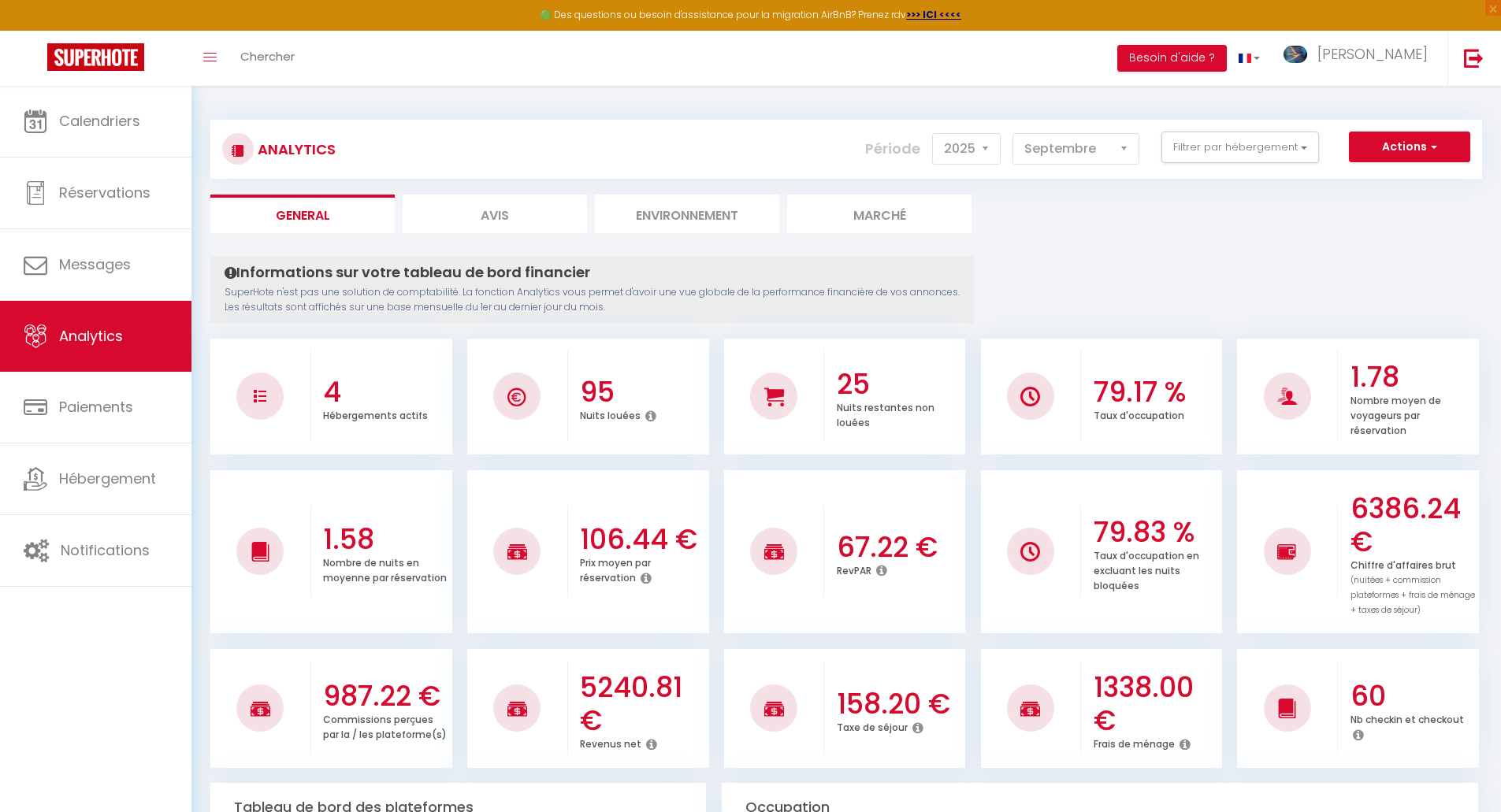
click at [395, 278] on h4 "Informations sur votre tableau de bord financier" at bounding box center [592, 273] width 735 height 18
click at [1194, 157] on button "Filtrer par hébergement" at bounding box center [1240, 147] width 158 height 31
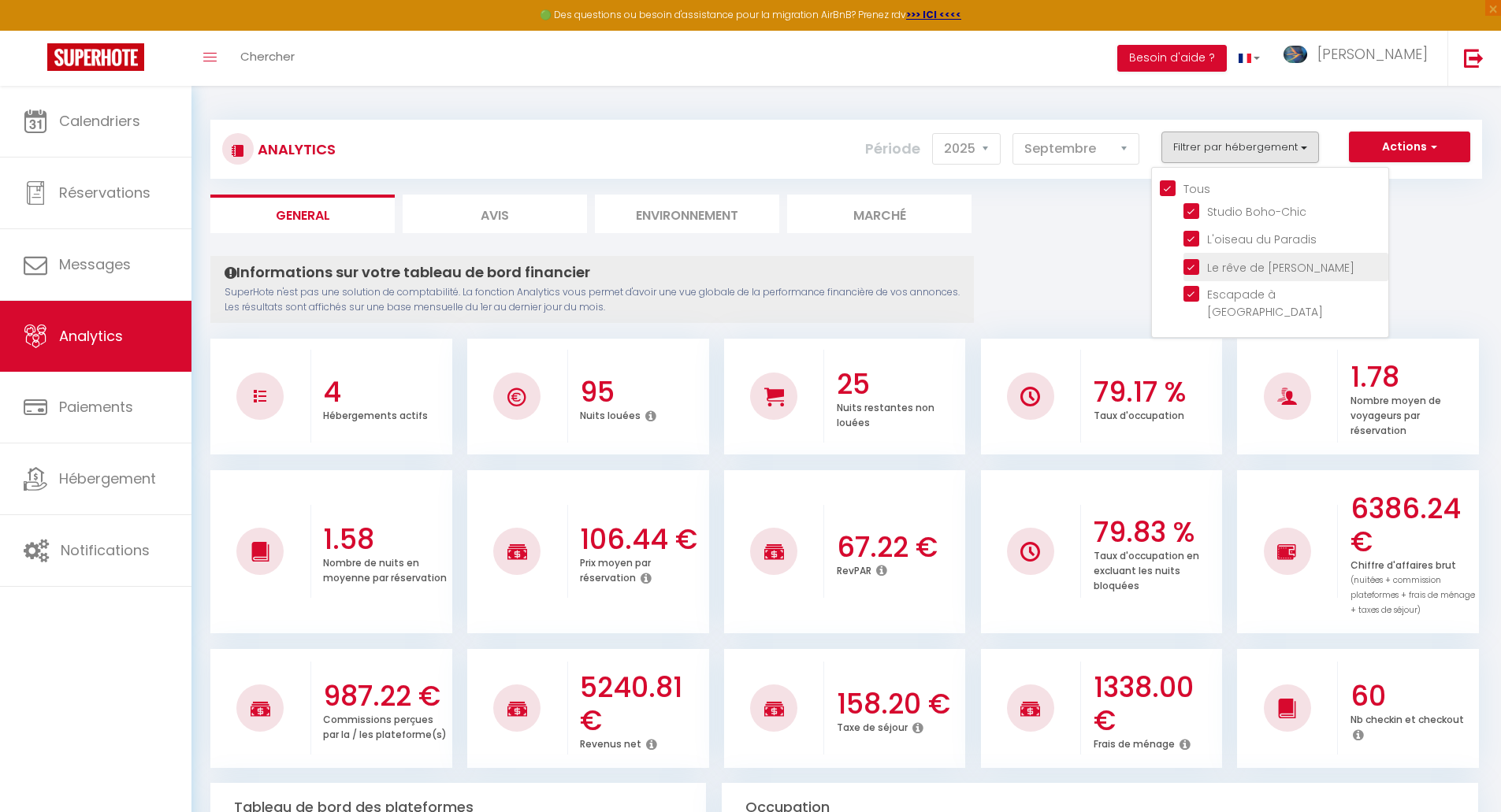
click at [1195, 270] on Gaïa "checkbox" at bounding box center [1286, 266] width 205 height 16
checkbox Gaïa "false"
checkbox input "false"
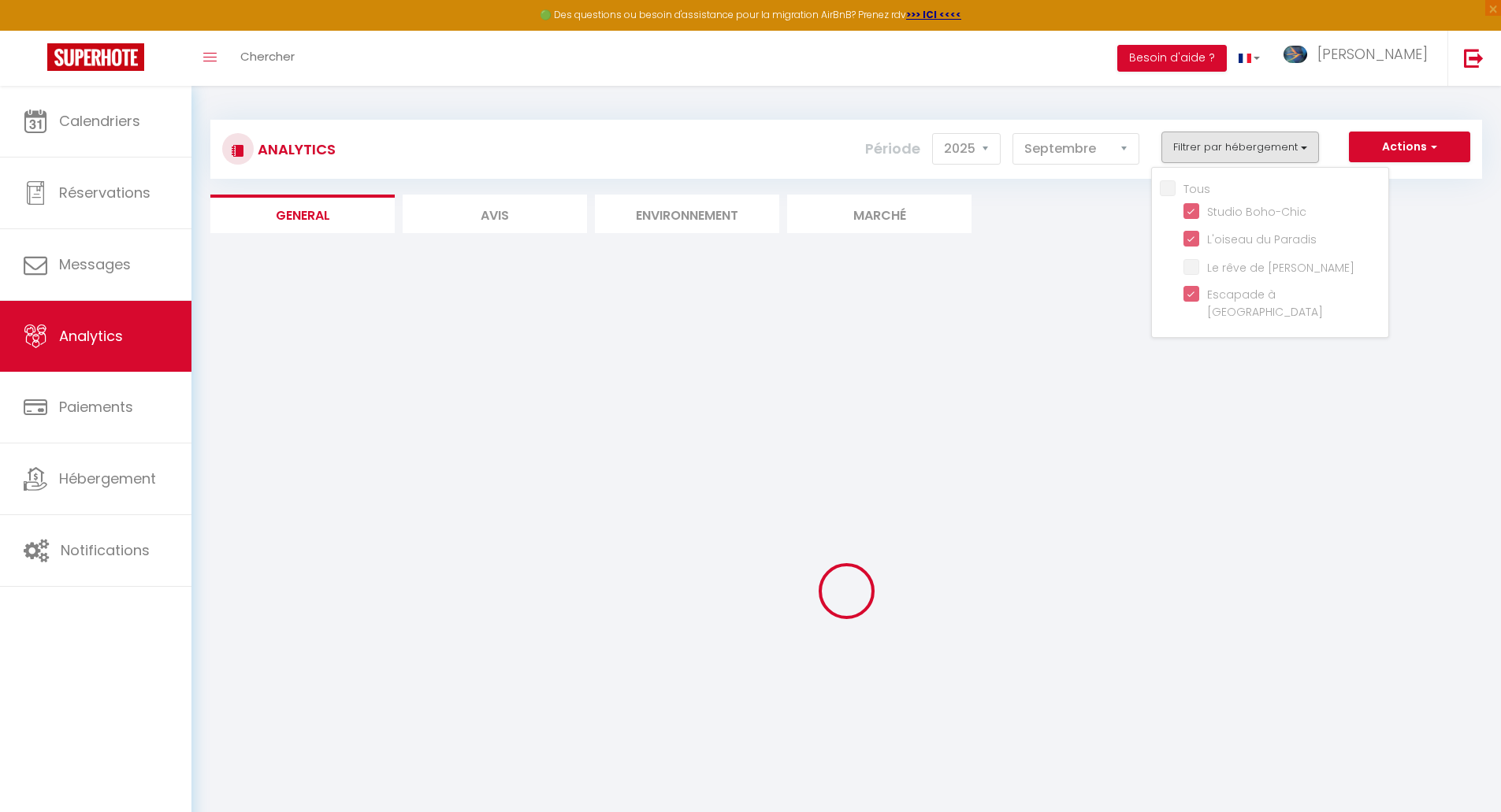
click at [1089, 259] on div at bounding box center [847, 591] width 1272 height 670
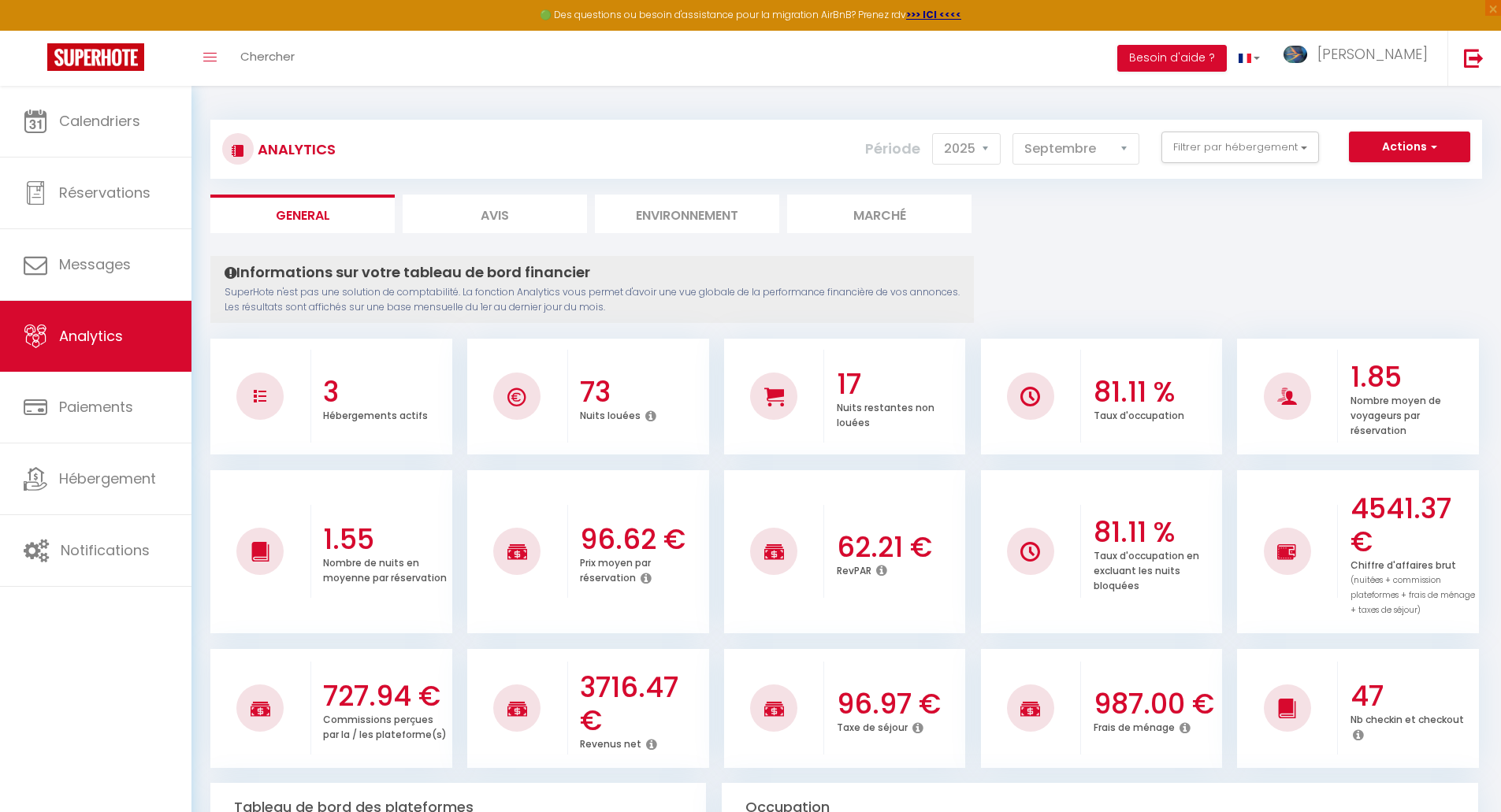
click at [1103, 152] on select "Janvier Février Mars Avril Mai Juin Juillet Août Septembre Octobre Novembre Déc…" at bounding box center [1076, 148] width 127 height 31
select select "10"
click at [1013, 133] on select "Janvier Février Mars Avril Mai Juin Juillet Août Septembre Octobre Novembre Déc…" at bounding box center [1076, 148] width 127 height 31
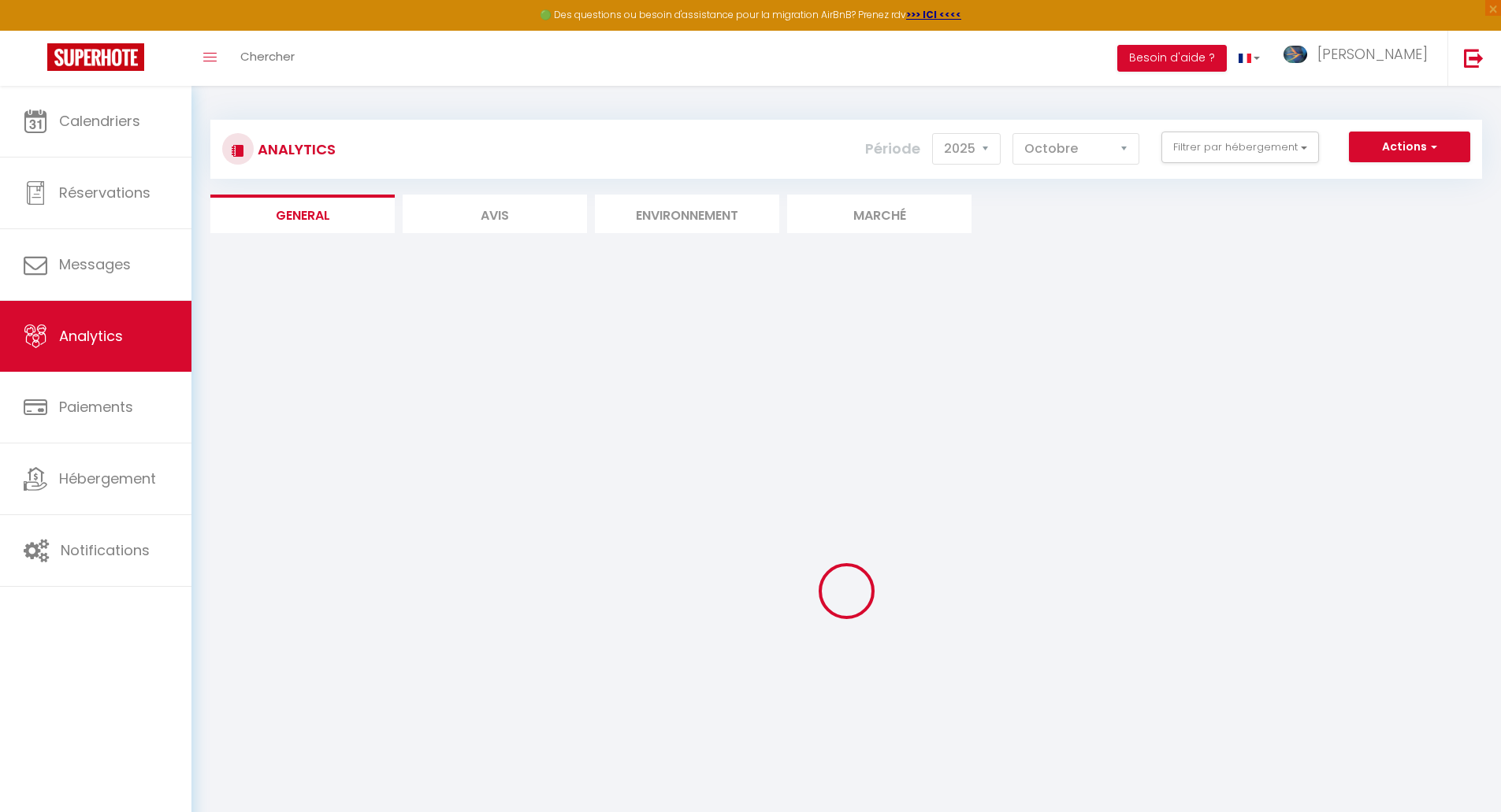
click at [1086, 211] on ul "General Avis Environnement Marché" at bounding box center [847, 214] width 1272 height 38
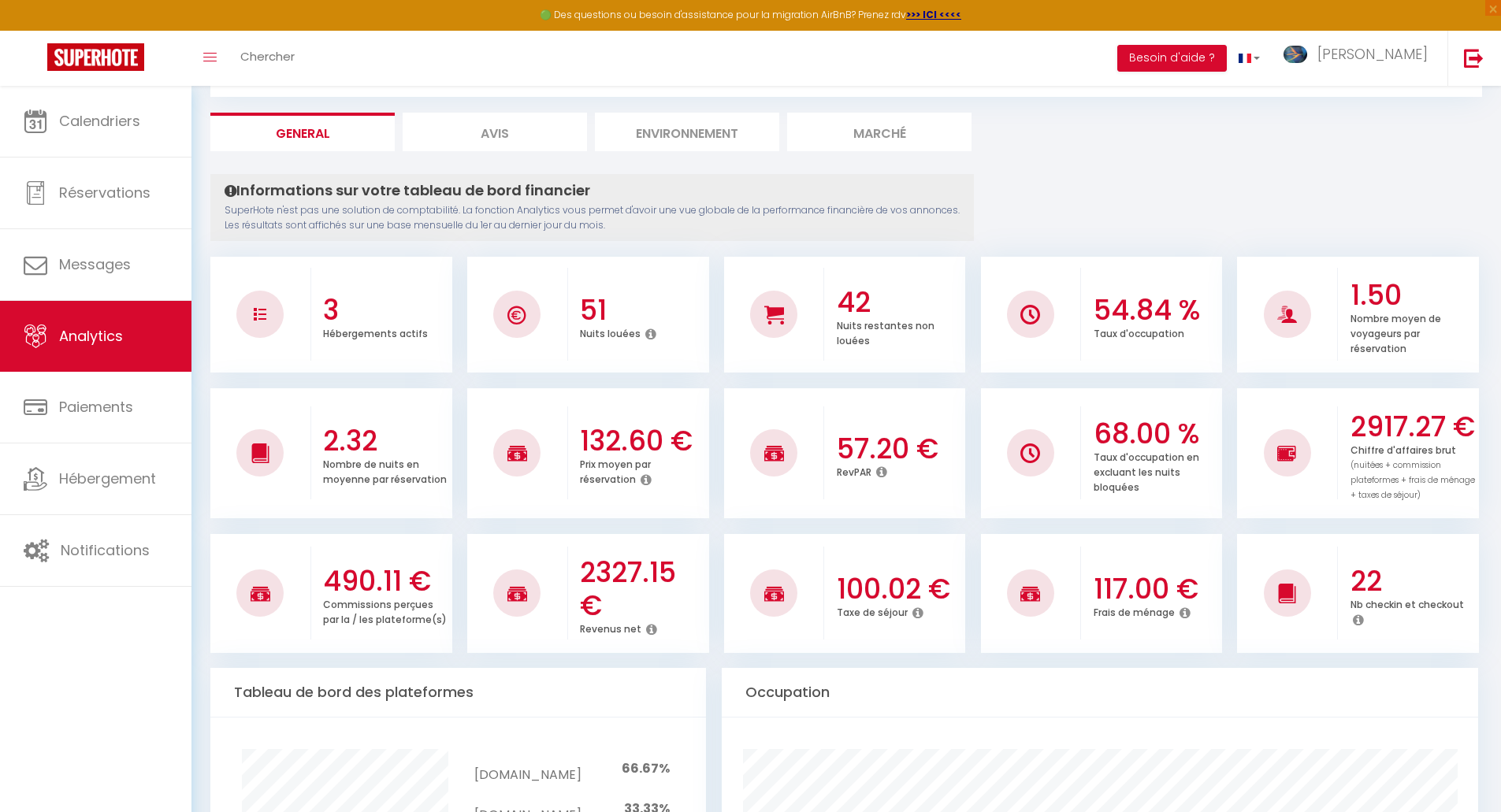
scroll to position [78, 0]
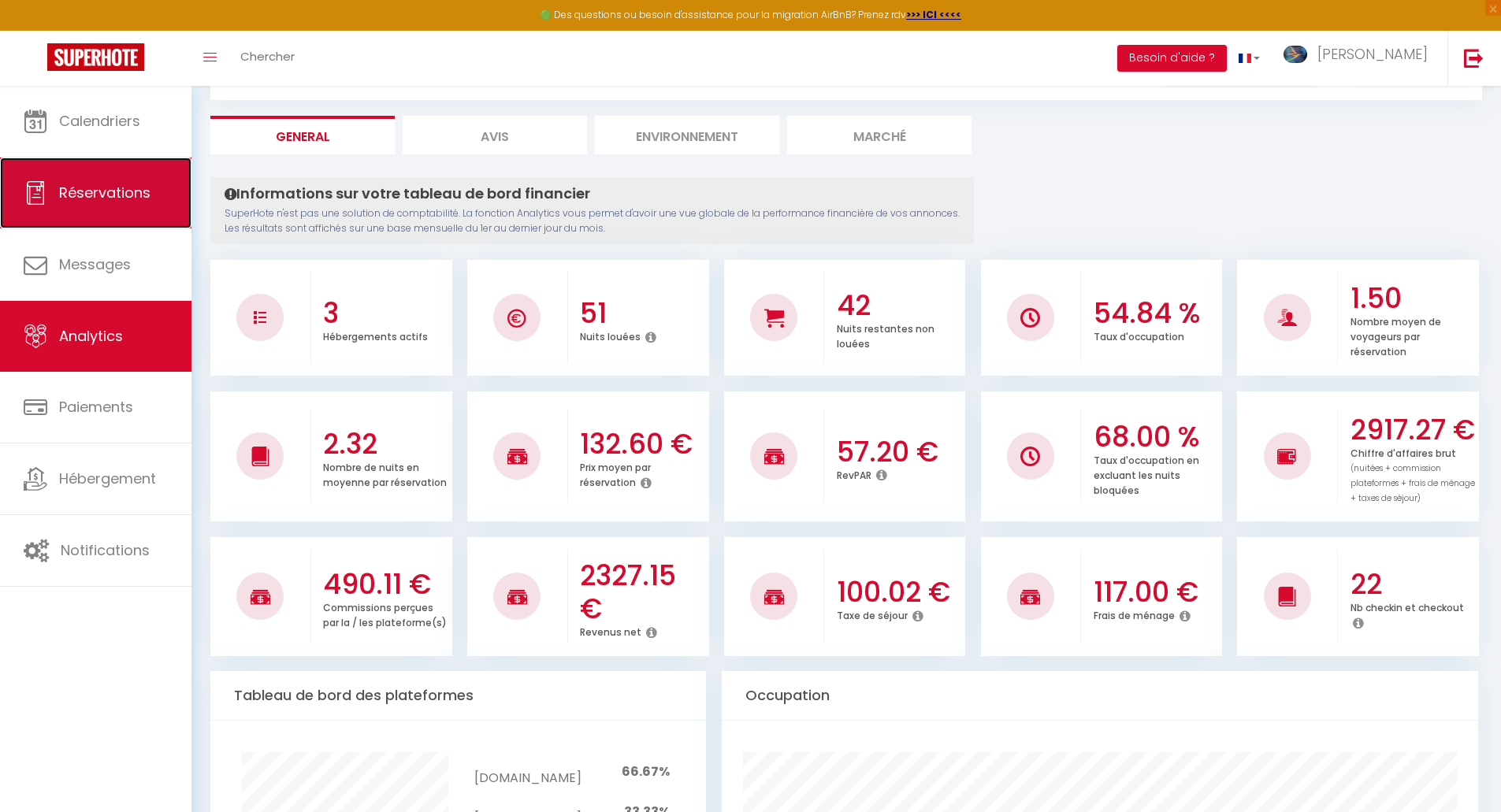
click at [59, 175] on link "Réservations" at bounding box center [95, 193] width 191 height 71
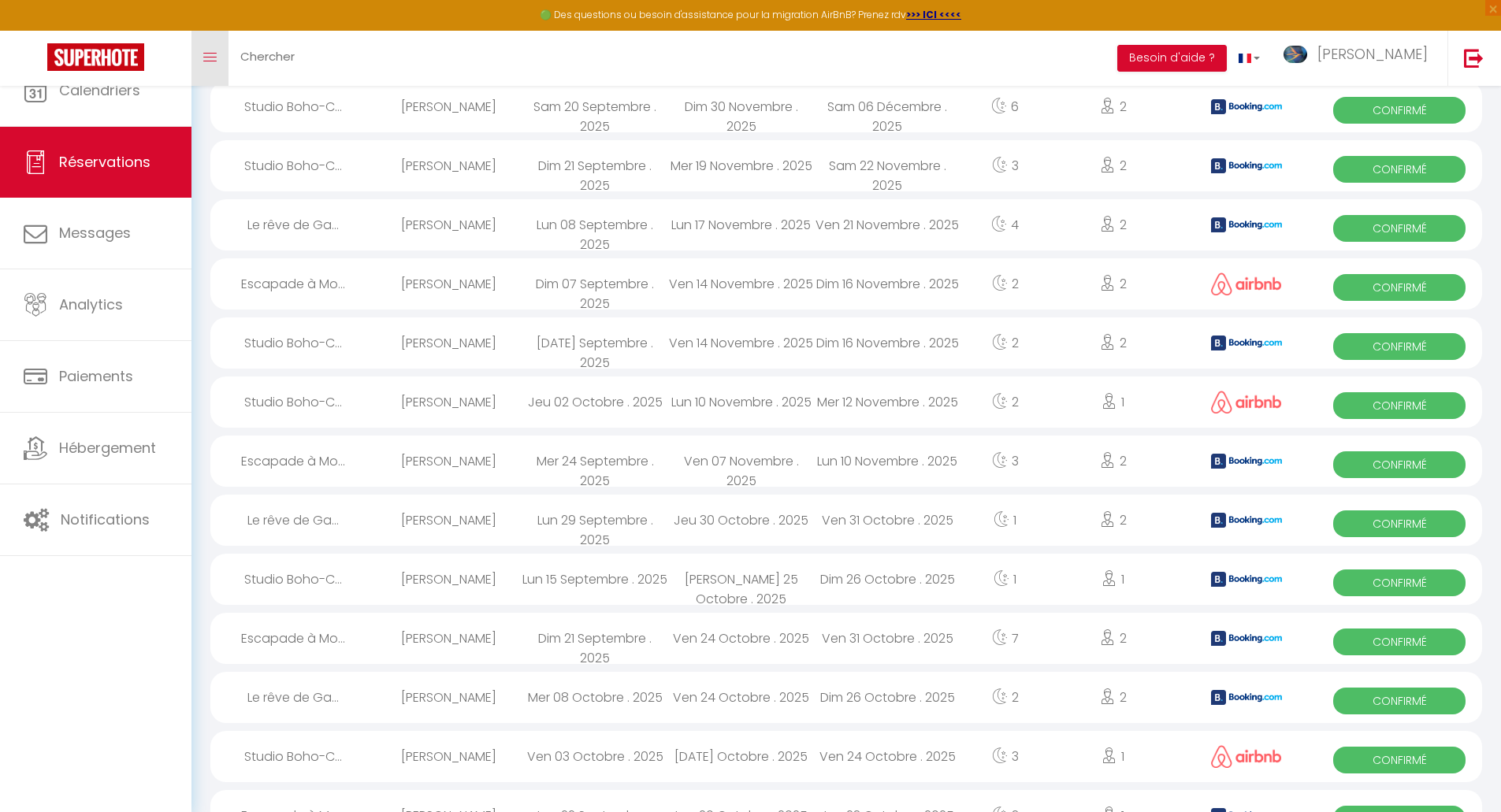
scroll to position [1228, 0]
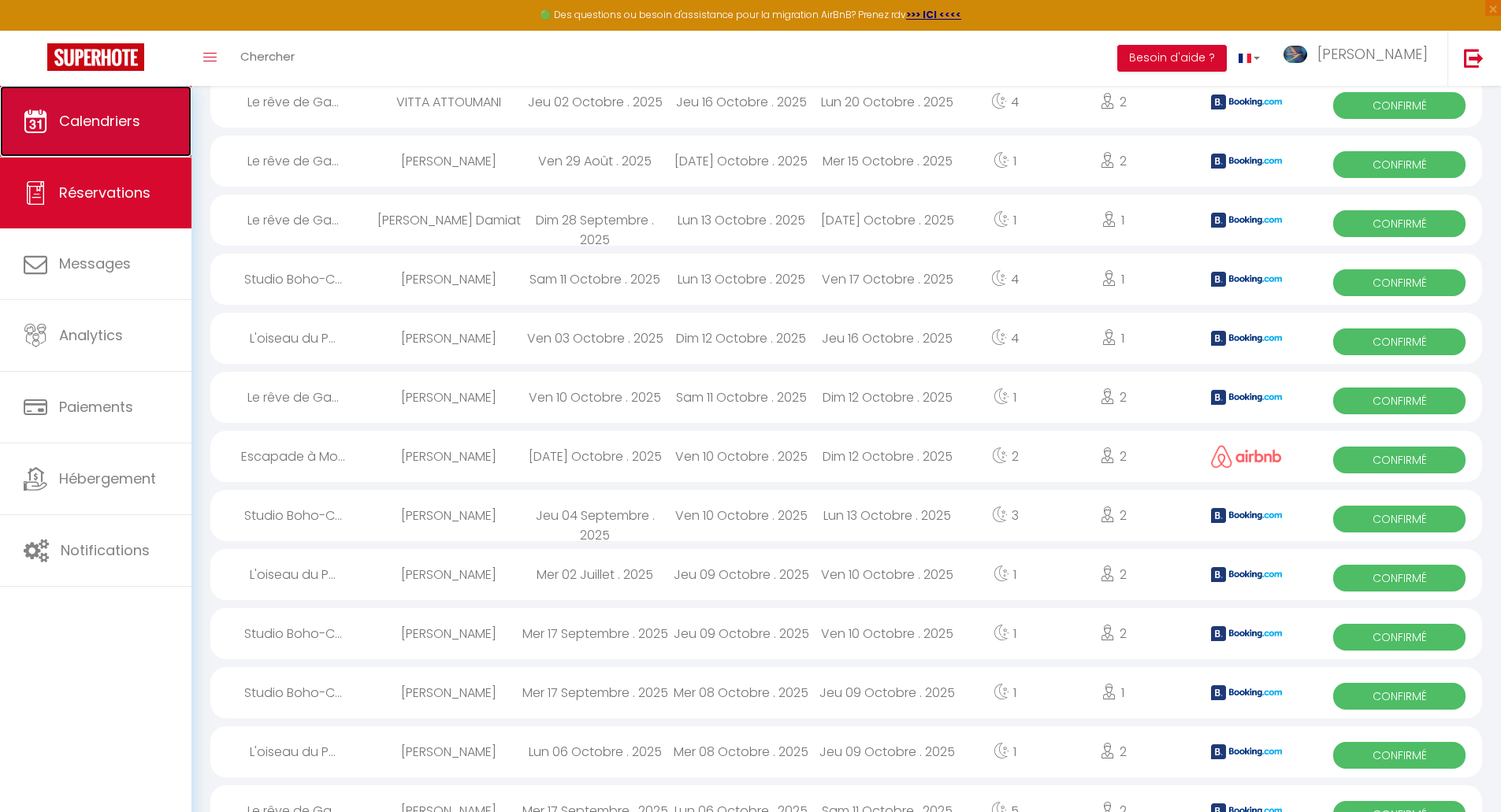
click at [104, 123] on span "Calendriers" at bounding box center [99, 121] width 81 height 20
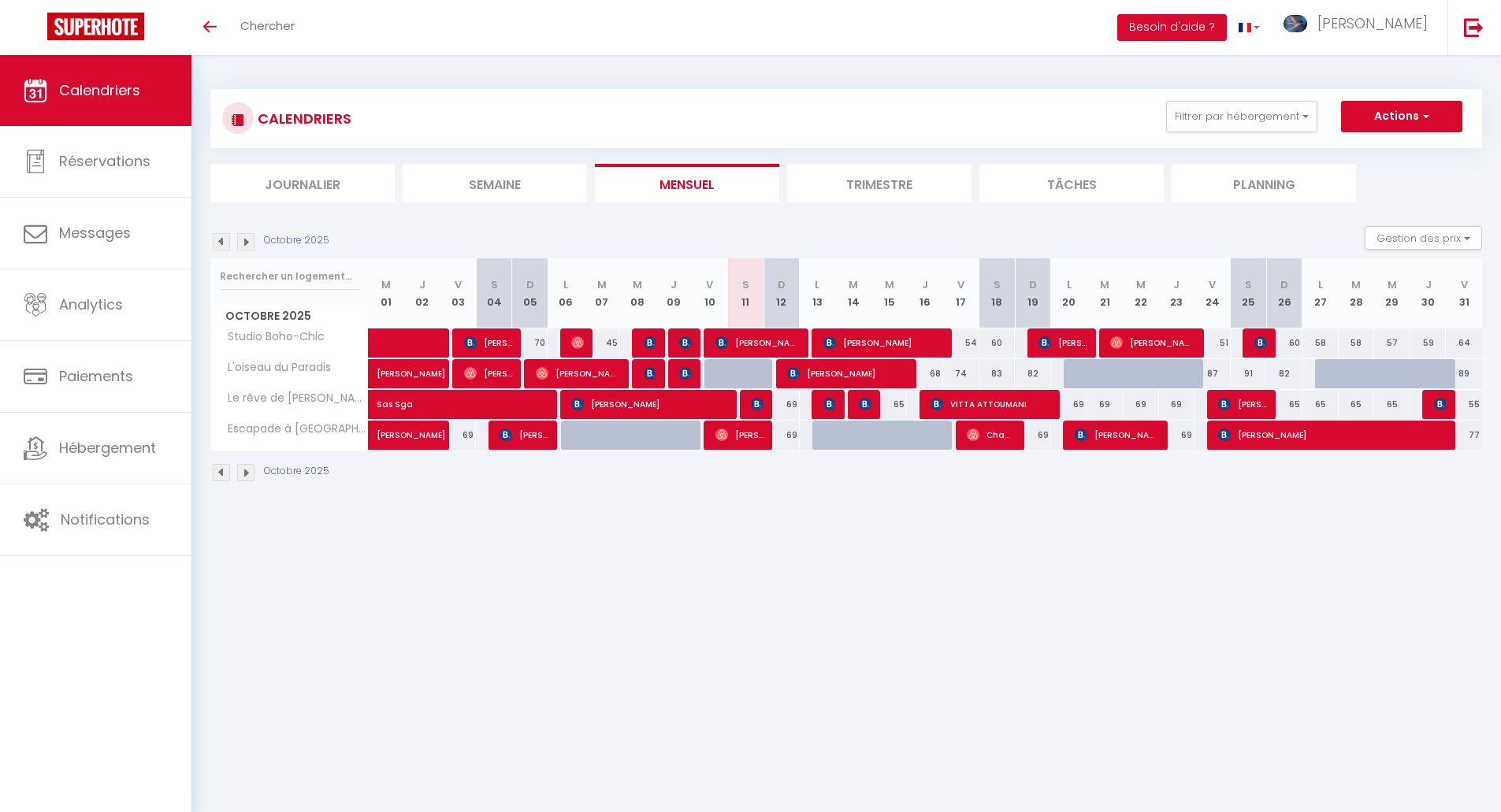
drag, startPoint x: 1290, startPoint y: 341, endPoint x: 1478, endPoint y: 339, distance: 188.0
click at [1478, 339] on tr "Studio Boho-Chic 45 Madeleine VEYRIER 70 70 Sas Sga 45 46 Kheira MATHON" at bounding box center [847, 343] width 1272 height 30
click at [1475, 343] on div "64" at bounding box center [1464, 343] width 36 height 29
type input "64"
type input "Ven 31 Octobre 2025"
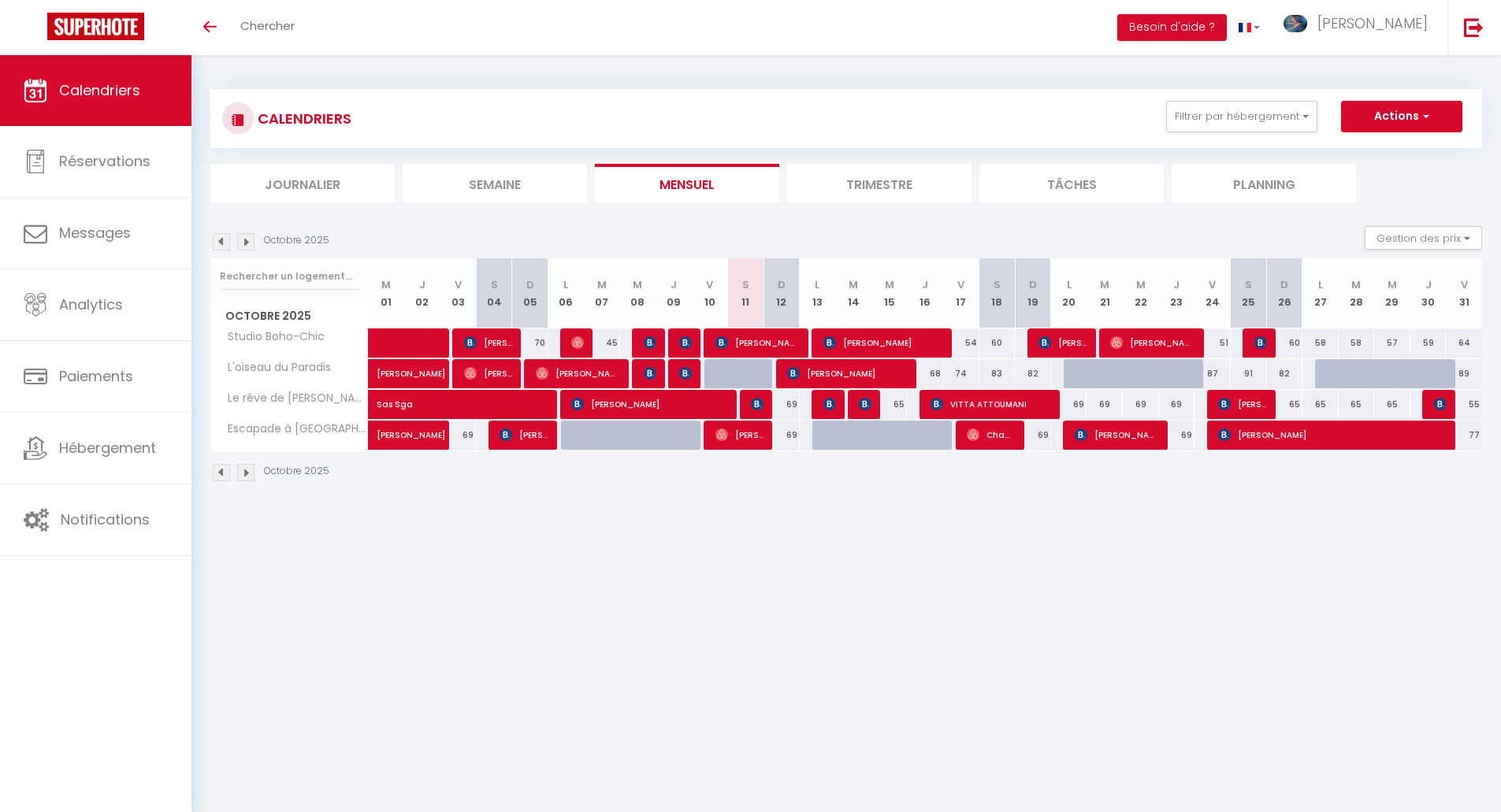
type input "Sam 01 Novembre 2025"
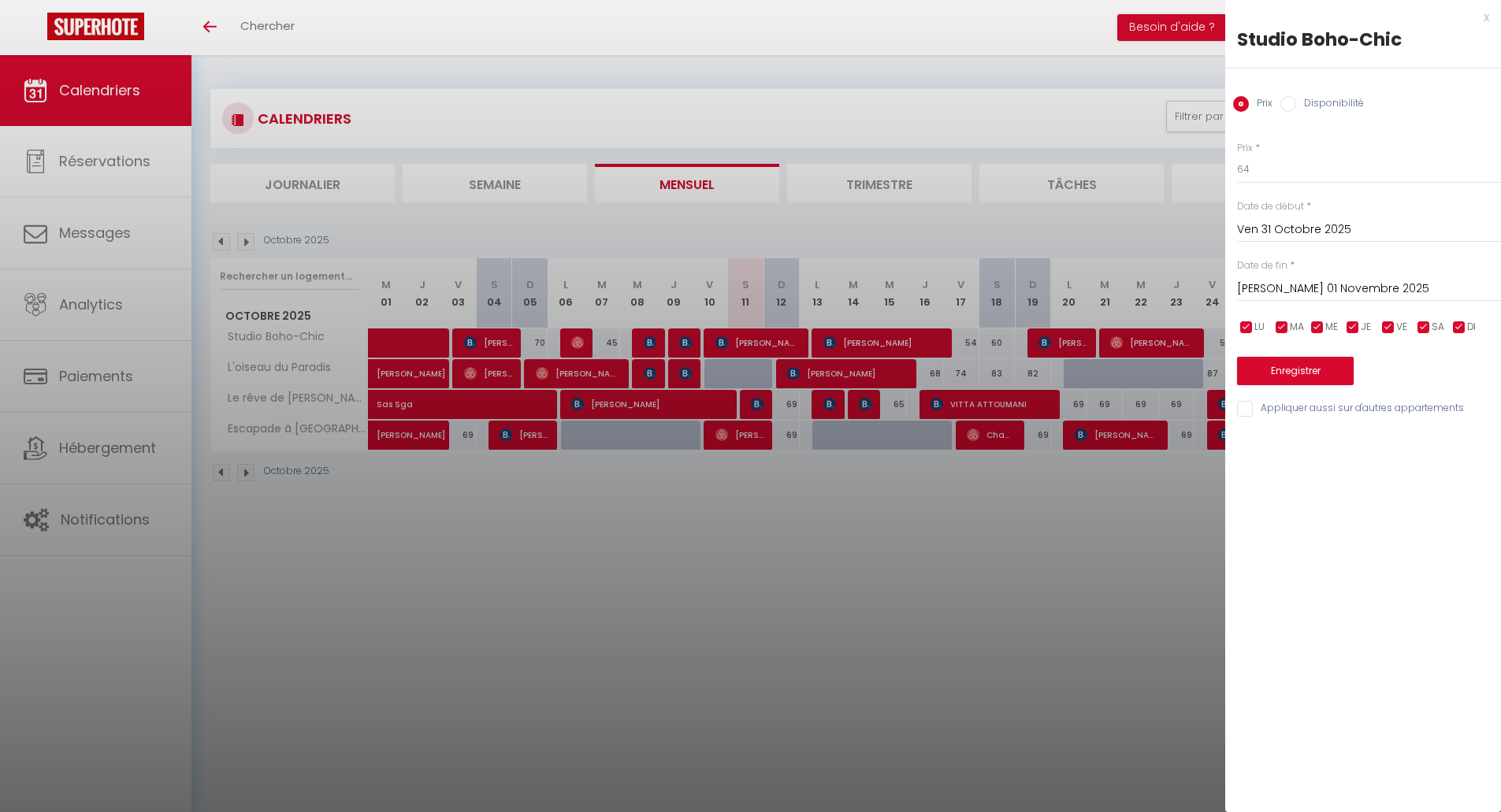
click at [1488, 18] on div "x" at bounding box center [1358, 18] width 264 height 19
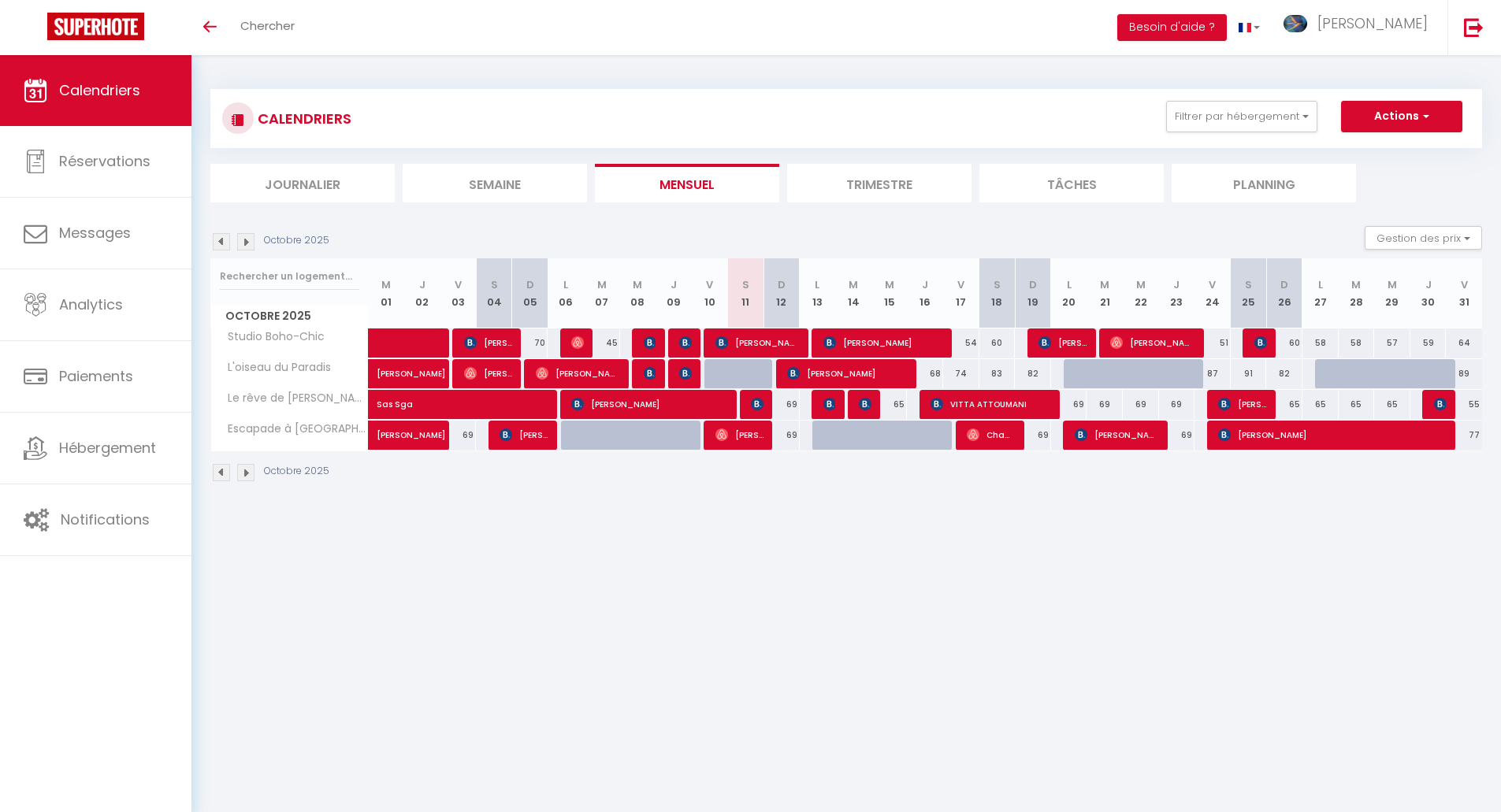
click at [226, 239] on img at bounding box center [222, 242] width 18 height 18
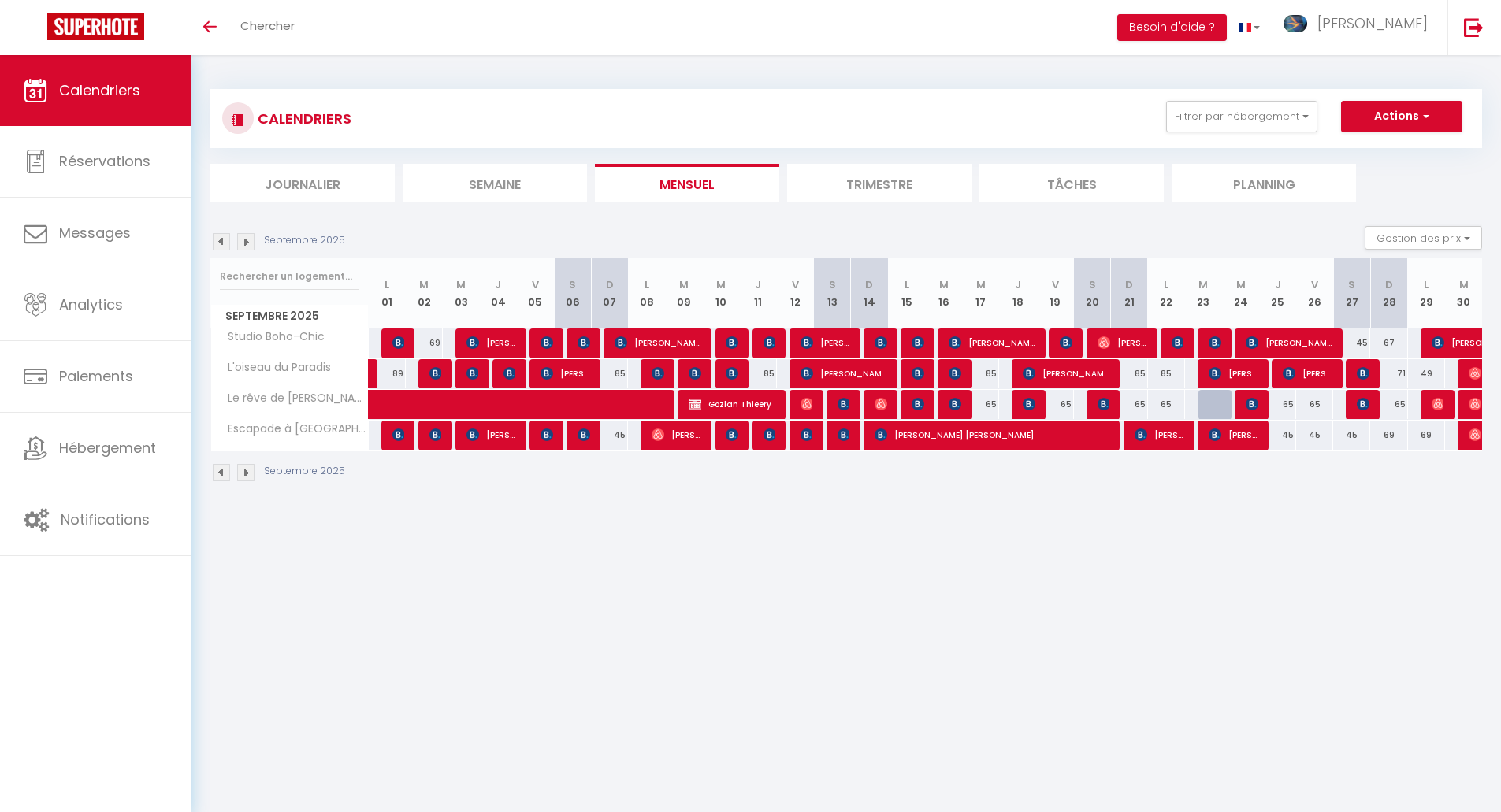
click at [300, 235] on p "Septembre 2025" at bounding box center [304, 240] width 81 height 15
click at [357, 249] on div "Septembre 2025 Gestion des prix Nb Nuits minimum Règles Disponibilité" at bounding box center [847, 242] width 1272 height 32
click at [252, 245] on img at bounding box center [246, 242] width 18 height 18
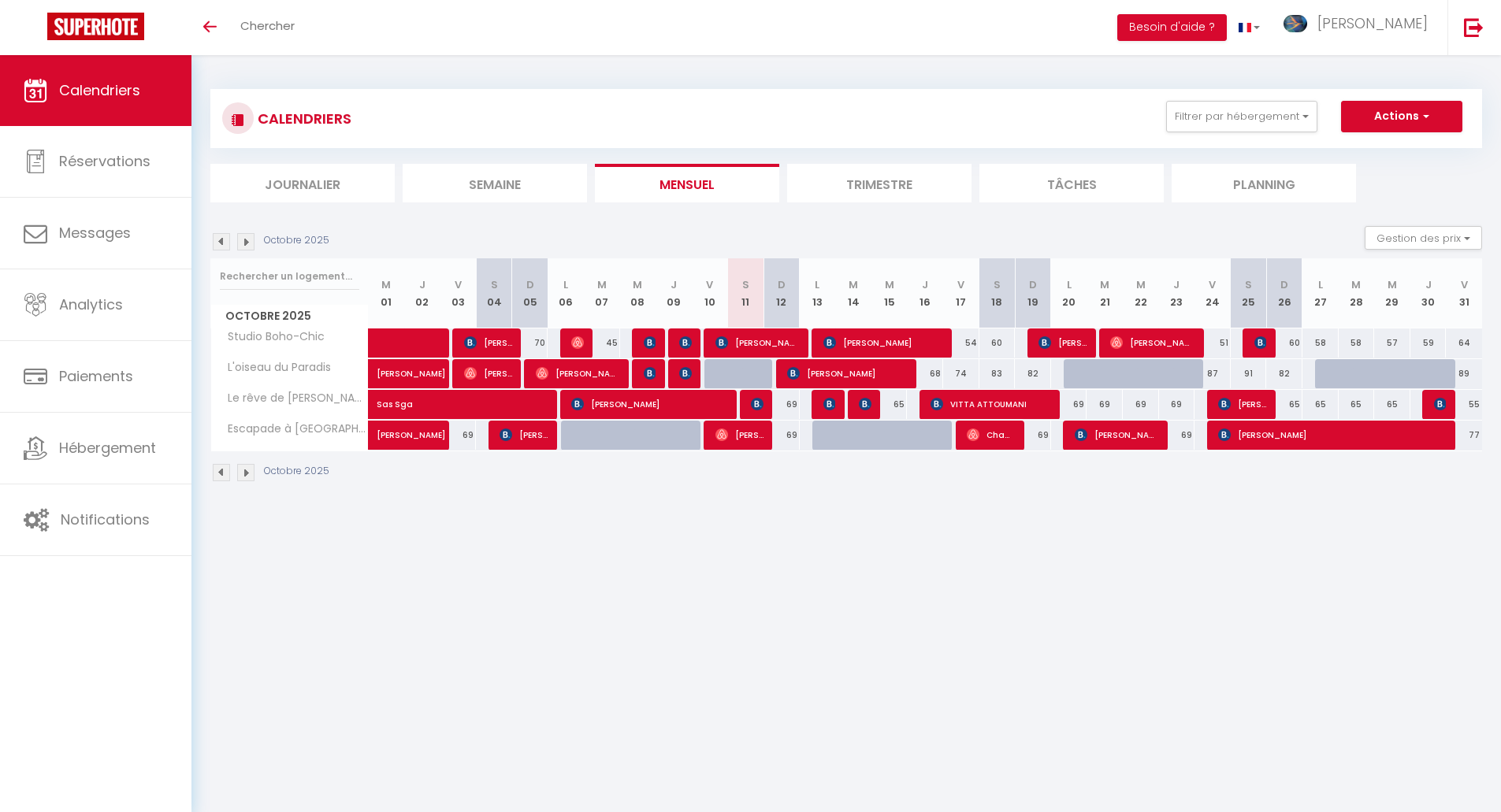
click at [220, 238] on img at bounding box center [222, 242] width 18 height 18
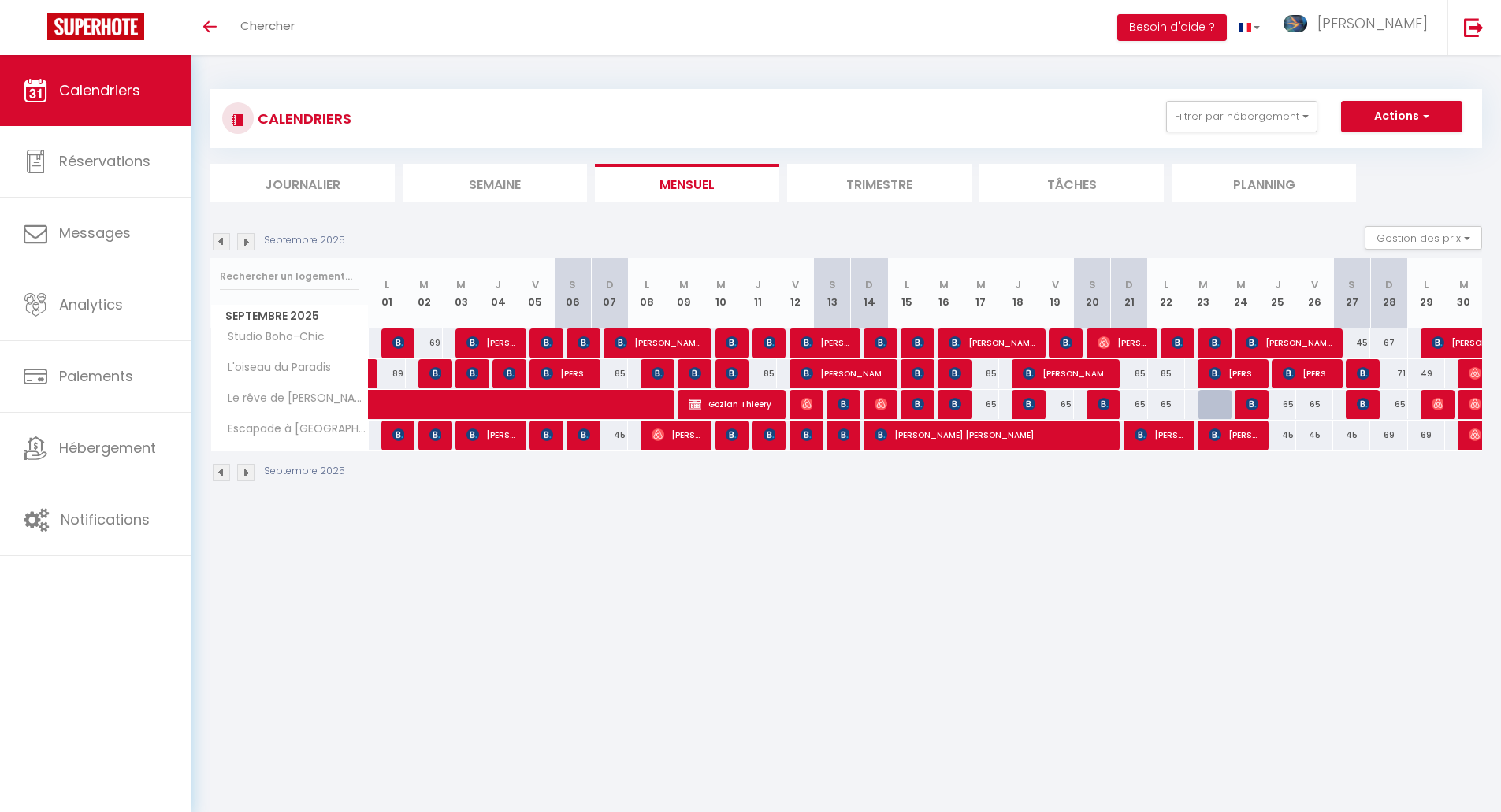
click at [275, 244] on p "Septembre 2025" at bounding box center [304, 240] width 81 height 15
drag, startPoint x: 1270, startPoint y: 433, endPoint x: 1447, endPoint y: 428, distance: 177.1
click at [1447, 428] on tr "Escapade à Moulins 45 Catherine Loizeau 45 Laurence Parietti 45 Audrey Fierling…" at bounding box center [847, 435] width 1272 height 30
click at [1427, 467] on div "Septembre 2025" at bounding box center [847, 475] width 1272 height 46
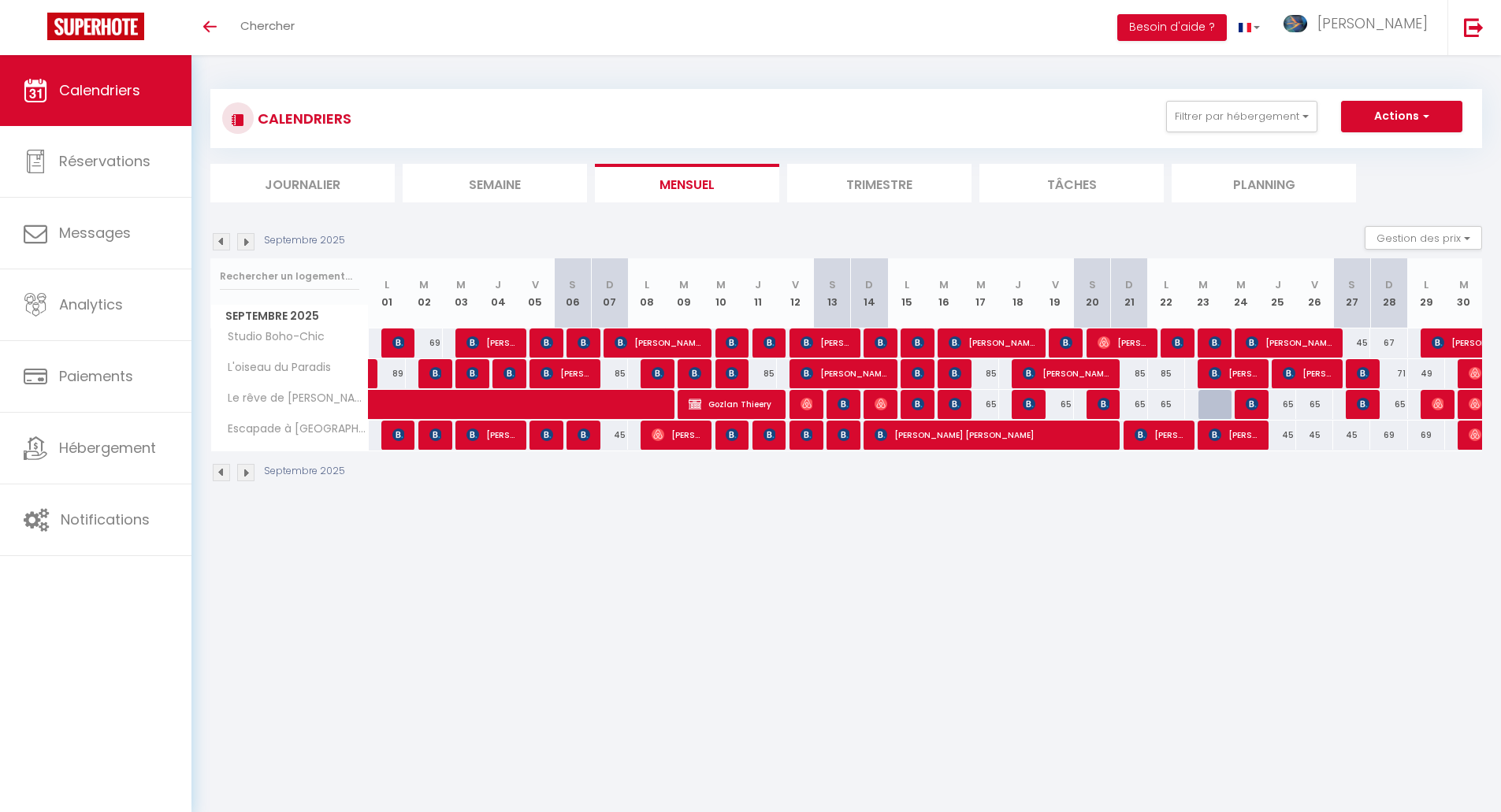
drag, startPoint x: 1278, startPoint y: 434, endPoint x: 1453, endPoint y: 437, distance: 175.0
click at [1453, 437] on tr "Escapade à Moulins 45 Catherine Loizeau 45 Laurence Parietti 45 Audrey Fierling…" at bounding box center [847, 435] width 1272 height 30
click at [1428, 456] on div "Septembre 2025" at bounding box center [847, 475] width 1272 height 46
drag, startPoint x: 1298, startPoint y: 405, endPoint x: 1415, endPoint y: 405, distance: 117.0
click at [1415, 405] on tr "Le rêve de Gaïa 65 Gozlan Thieery" at bounding box center [847, 404] width 1272 height 30
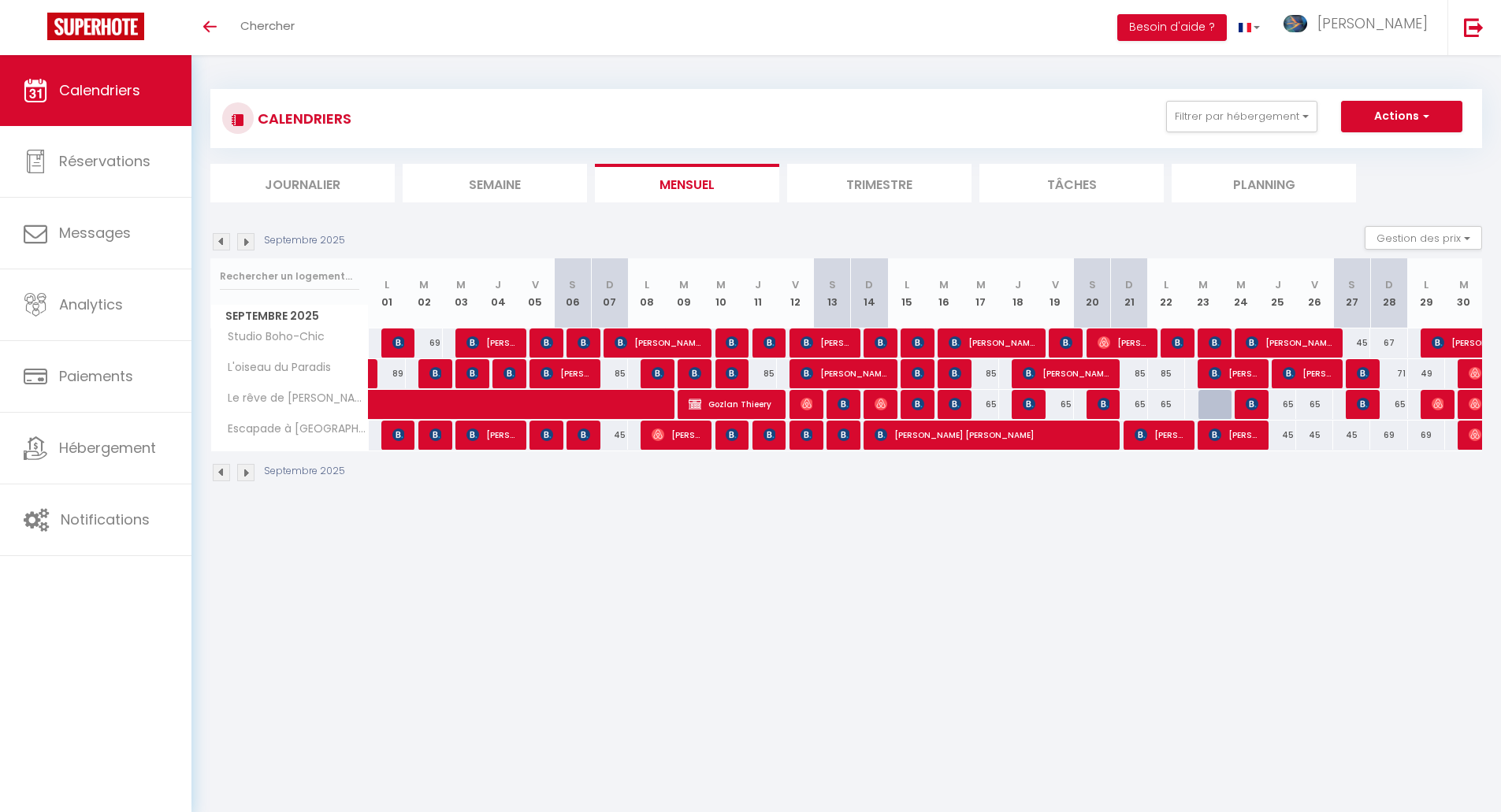
drag, startPoint x: 1397, startPoint y: 370, endPoint x: 1424, endPoint y: 372, distance: 27.1
click at [1424, 372] on tr "L'oiseau du Paradis 89 Marie Laure Hauss 96 SOULIER Jean-pierre 89 Stefan Eith …" at bounding box center [847, 374] width 1272 height 30
click at [1424, 372] on div "49" at bounding box center [1427, 374] width 37 height 29
type input "49"
type input "Lun 29 Septembre 2025"
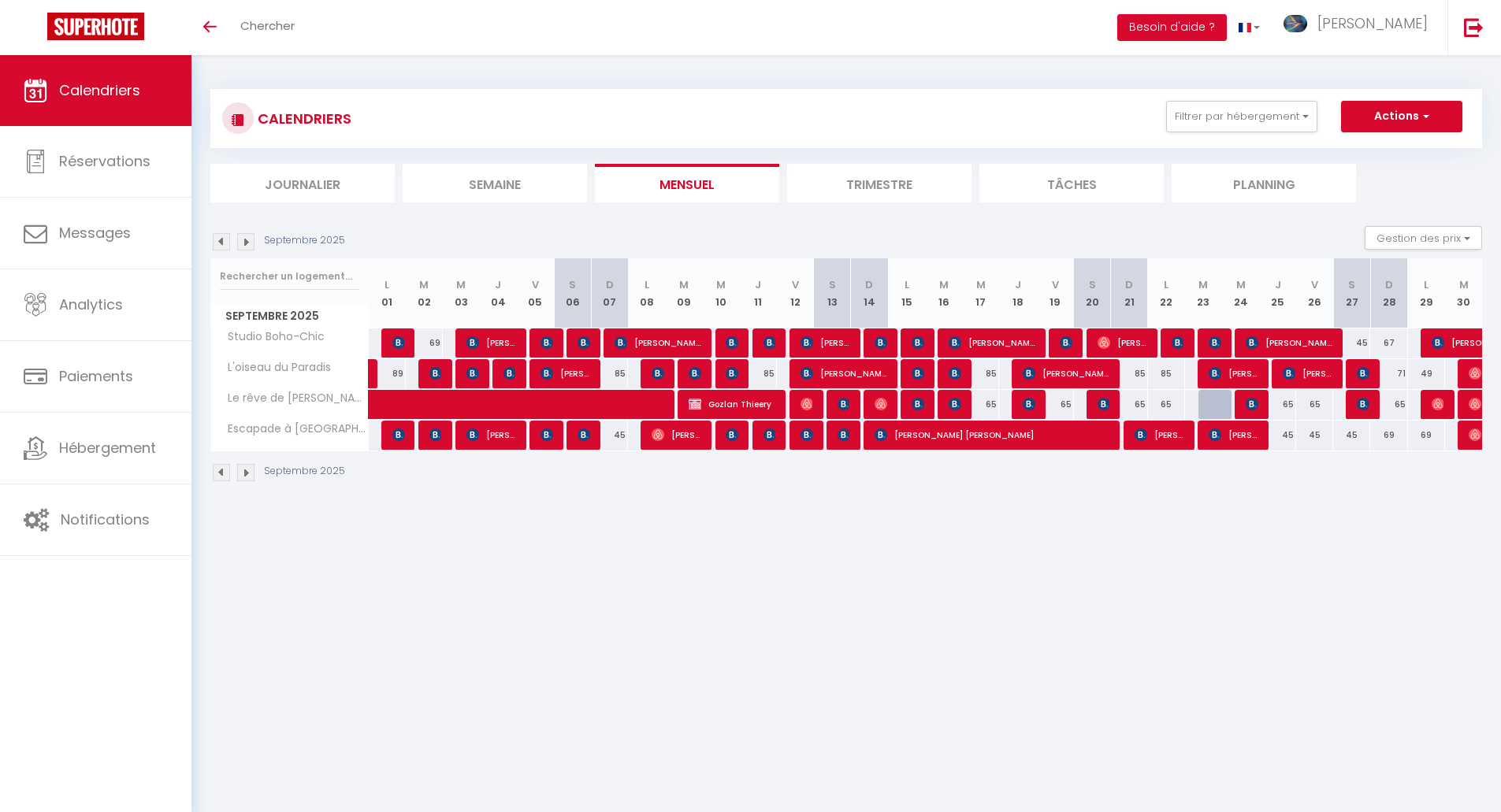
type input "Mar 30 Septembre 2025"
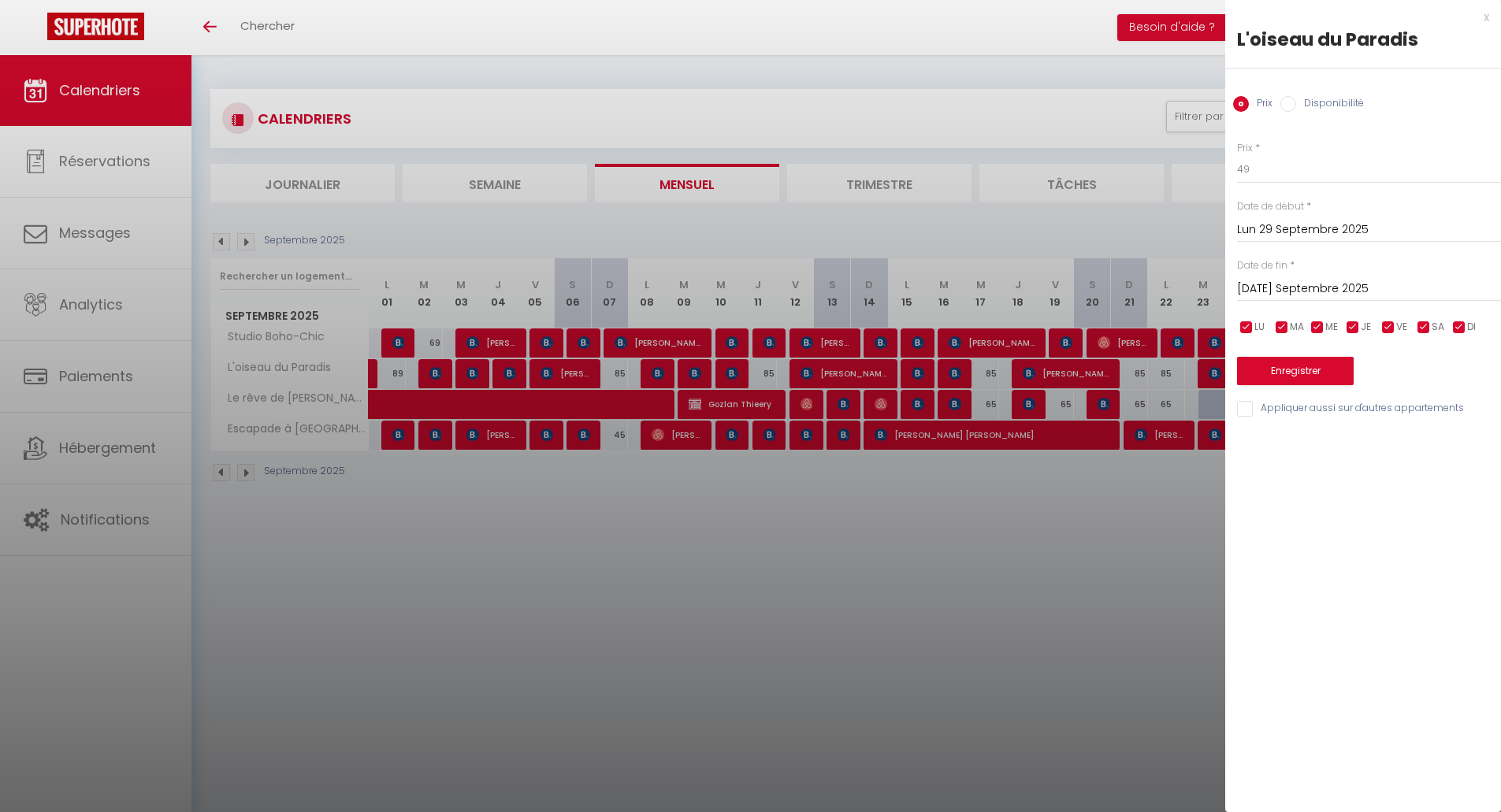
click at [1482, 17] on div "x" at bounding box center [1358, 18] width 264 height 19
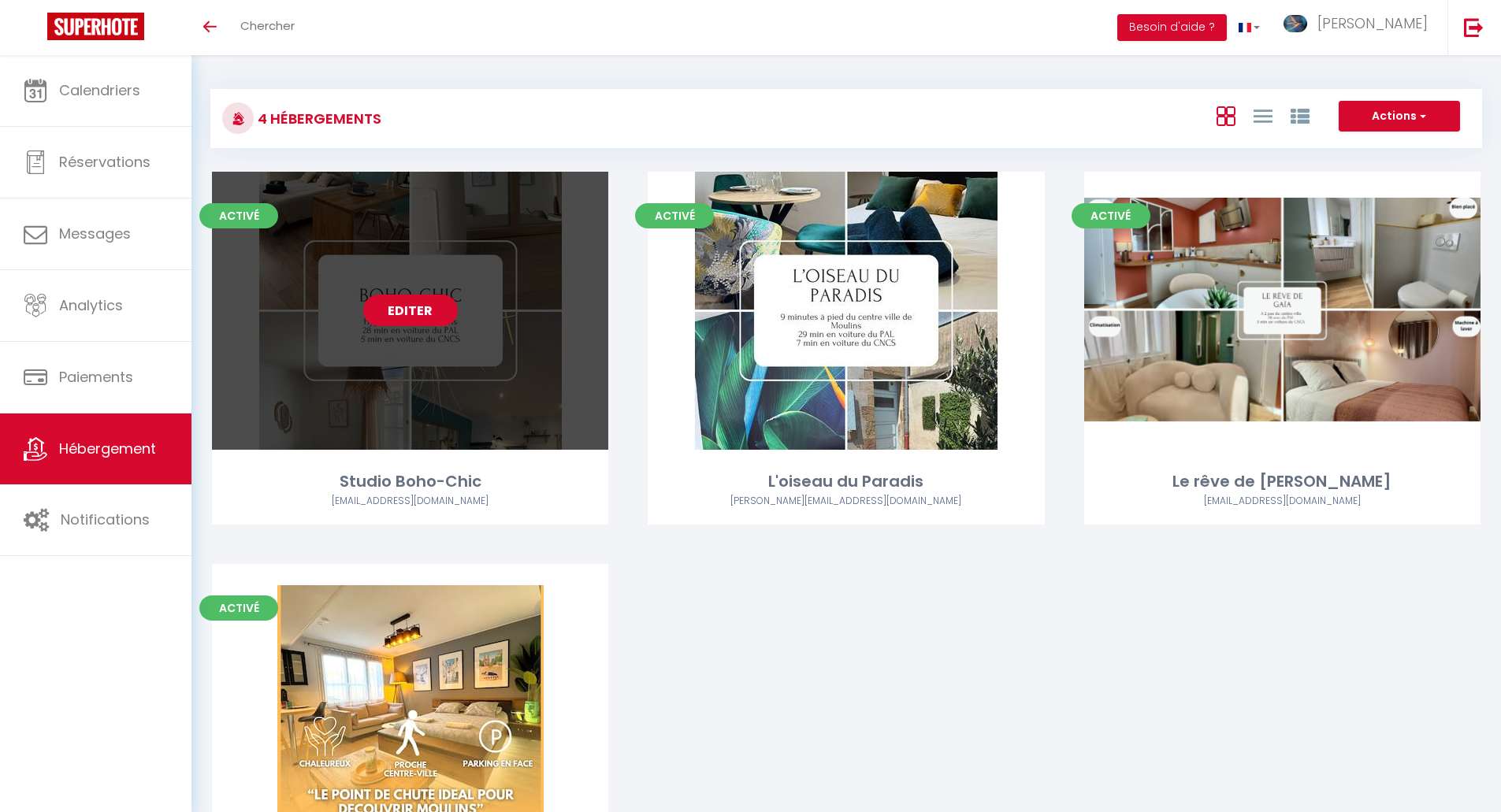
click at [441, 310] on link "Editer" at bounding box center [411, 310] width 95 height 31
click at [421, 308] on link "Editer" at bounding box center [411, 310] width 95 height 31
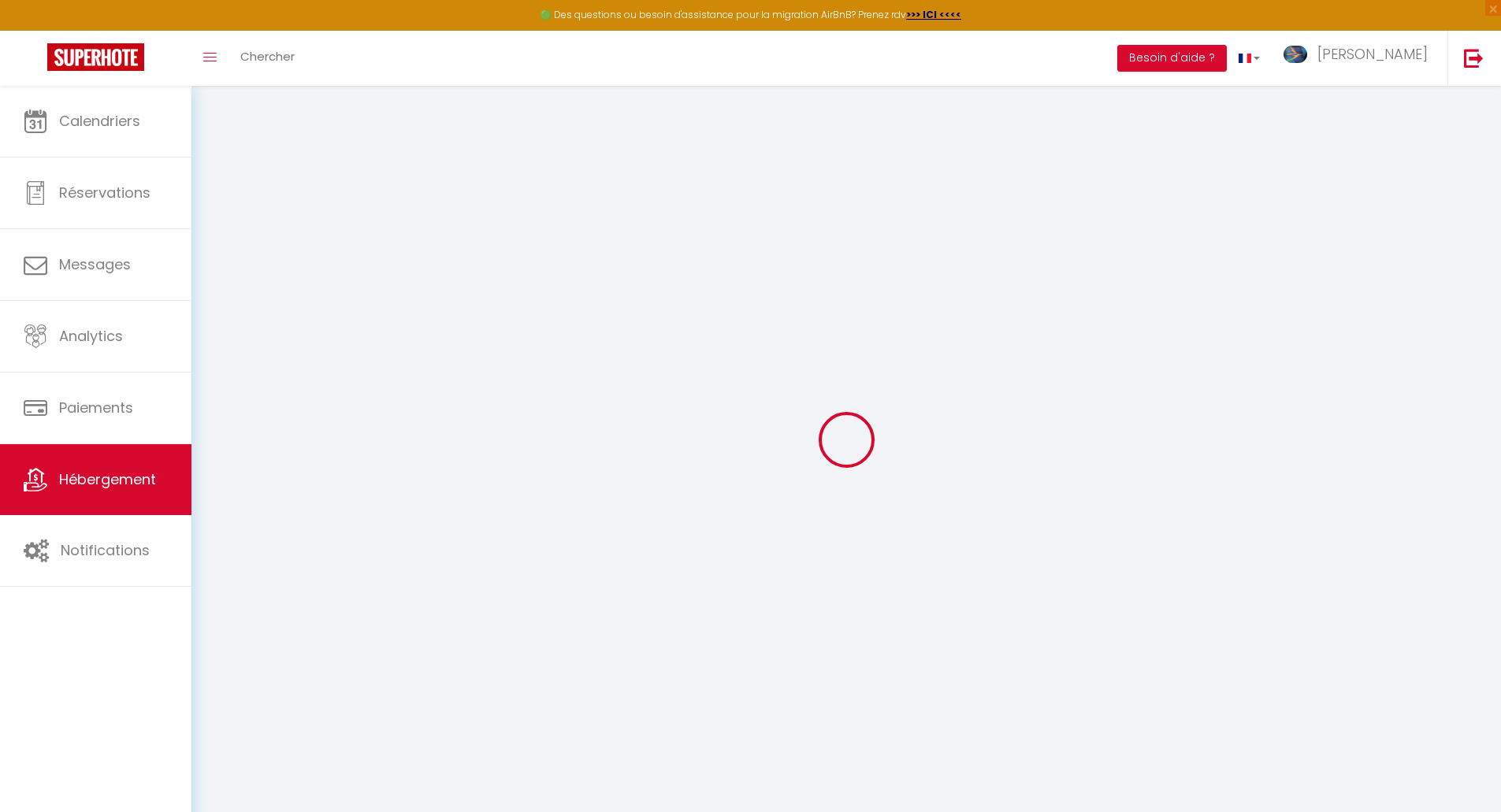
select select
checkbox input "false"
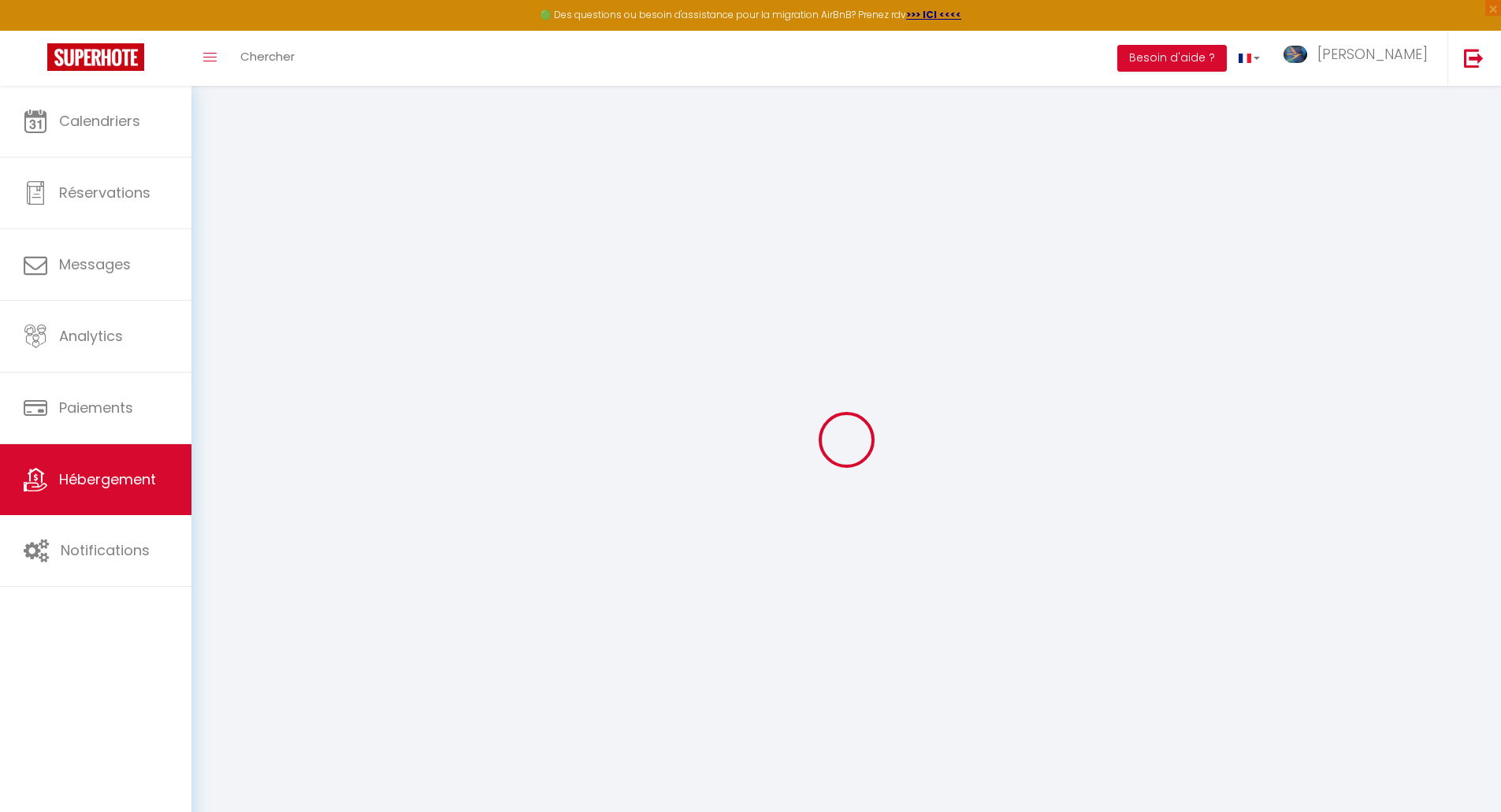
checkbox input "false"
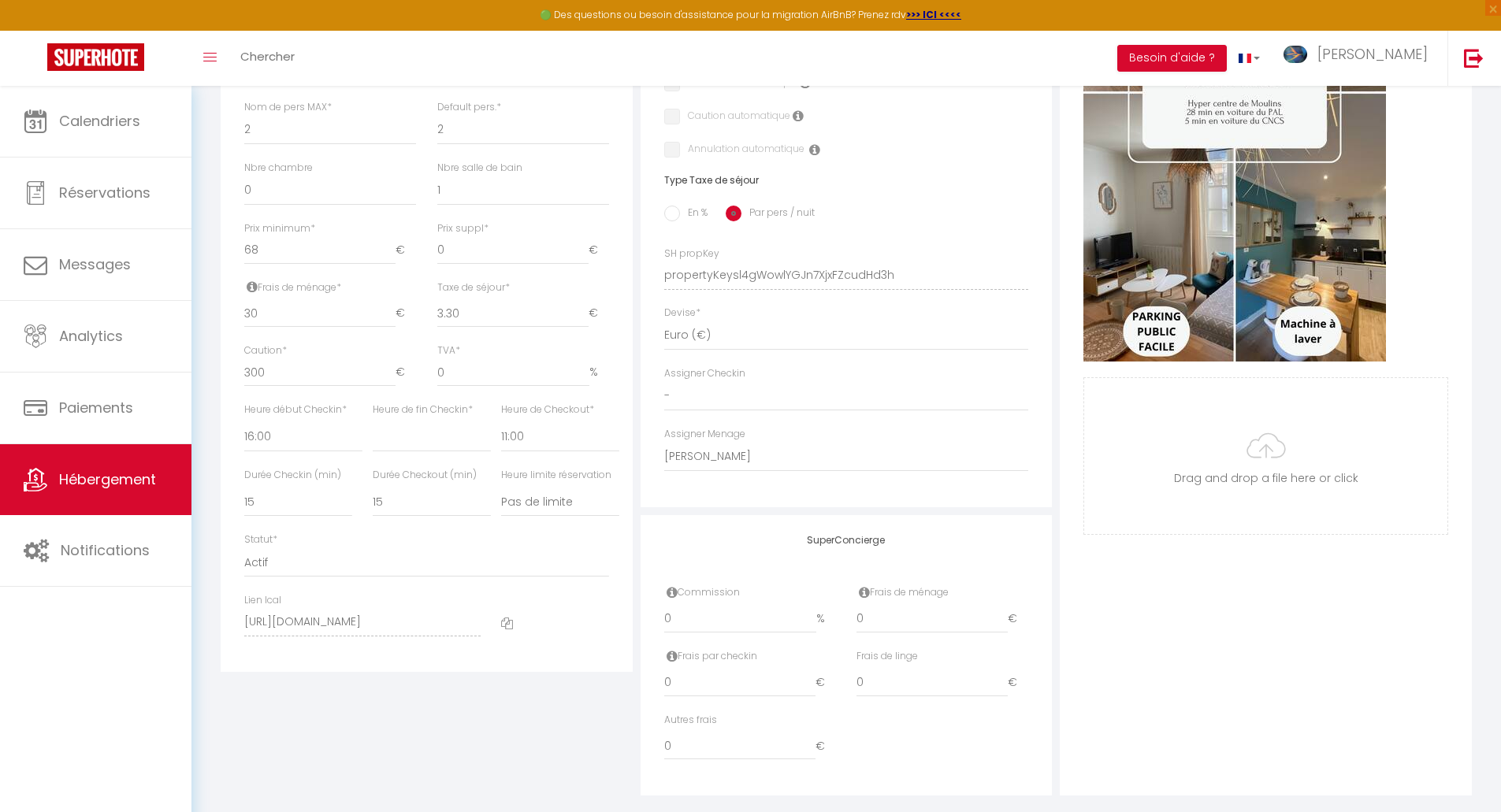
scroll to position [588, 0]
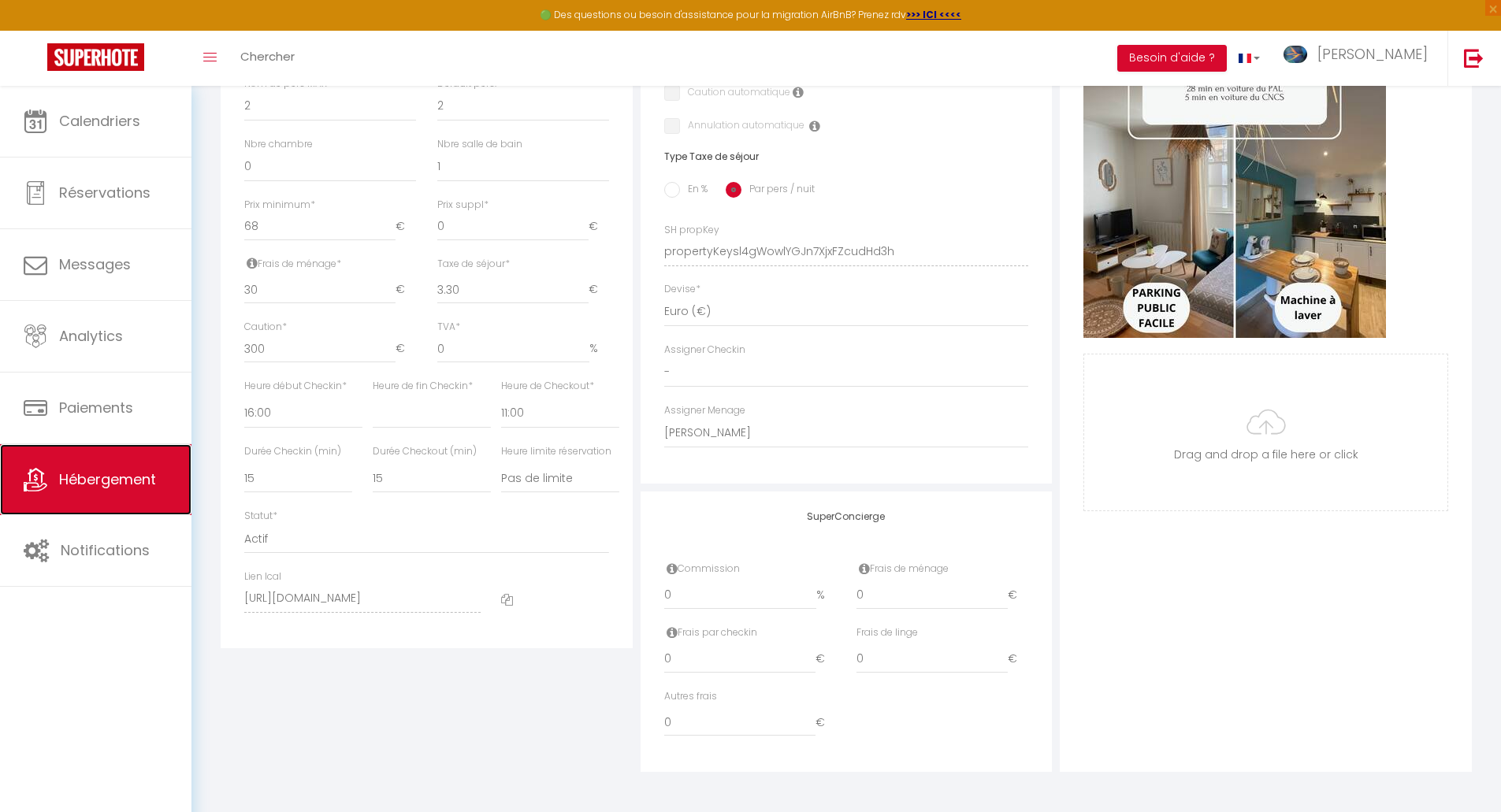
click at [159, 466] on link "Hébergement" at bounding box center [95, 480] width 191 height 71
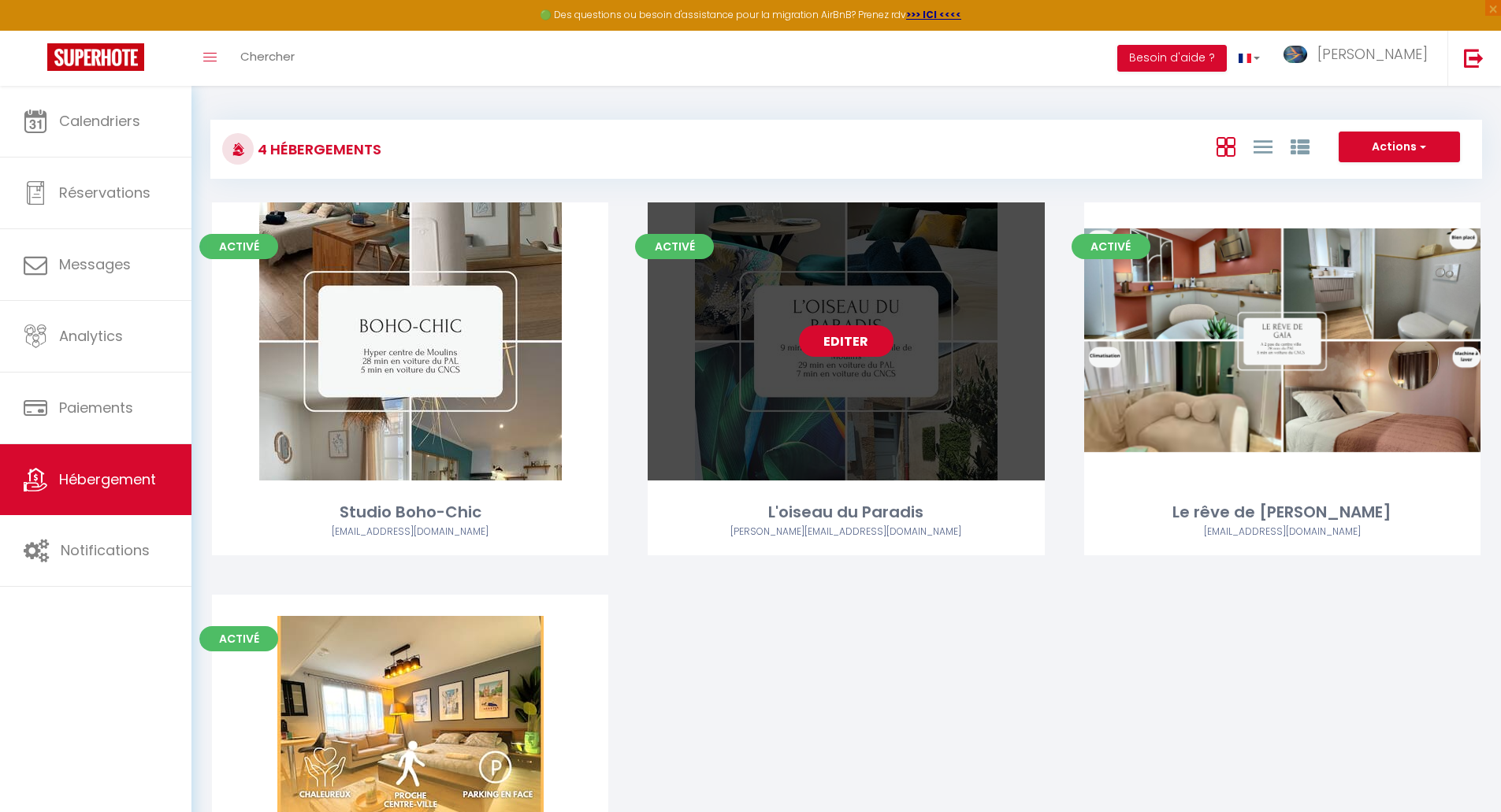
click at [869, 340] on link "Editer" at bounding box center [847, 340] width 95 height 31
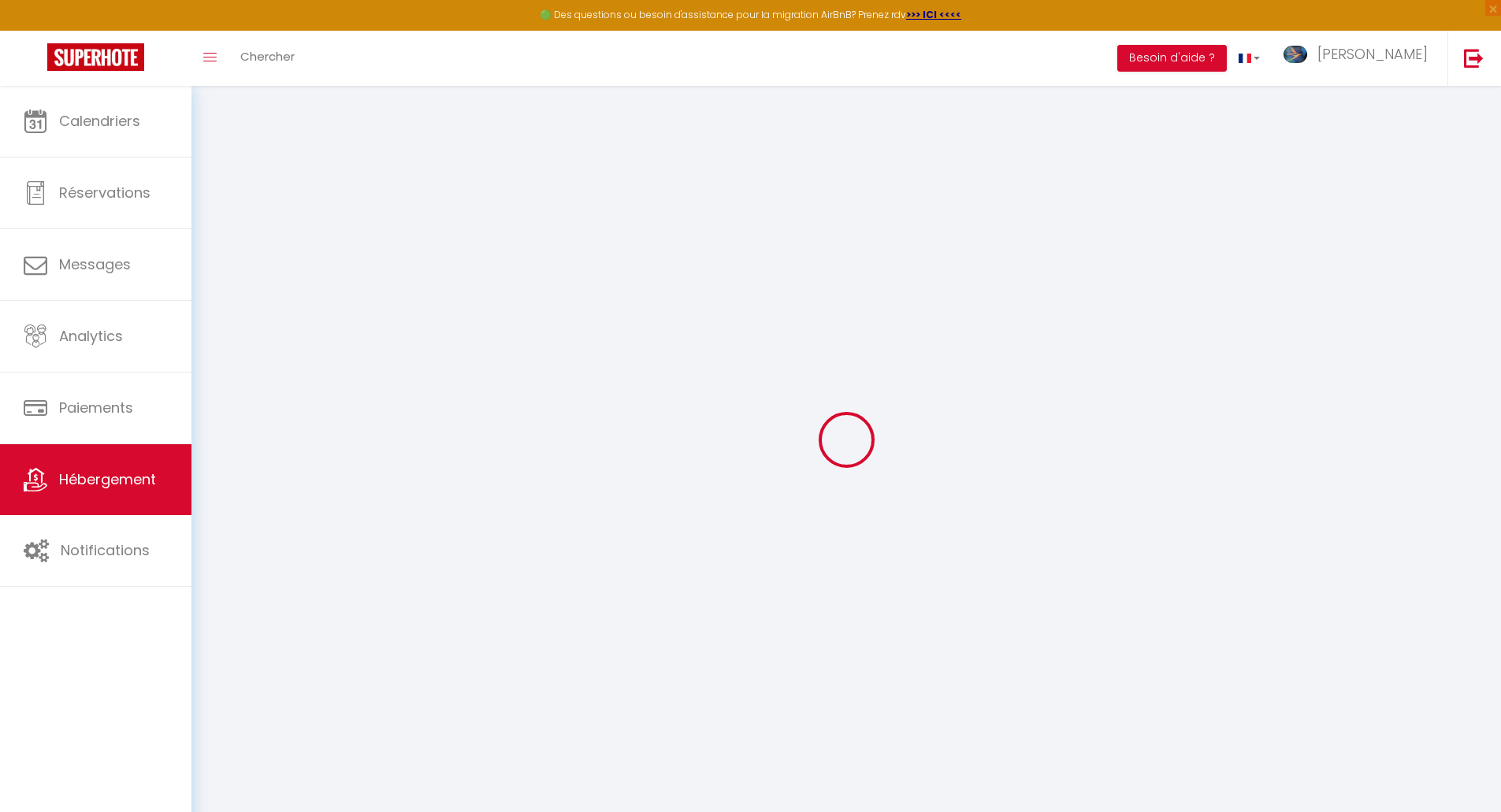
select select
checkbox input "false"
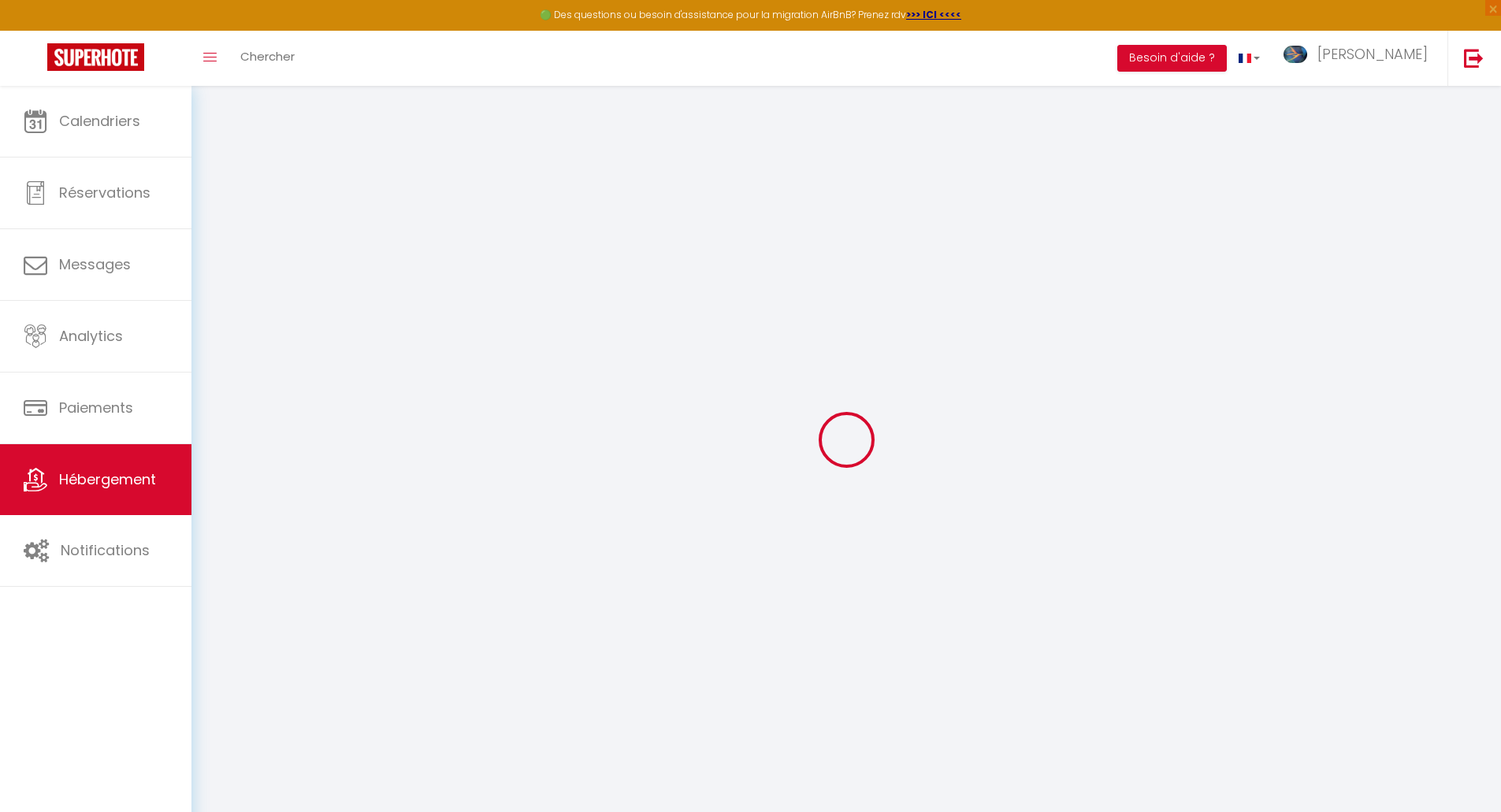
select select "16:00"
select select
select select "11:00"
select select "15"
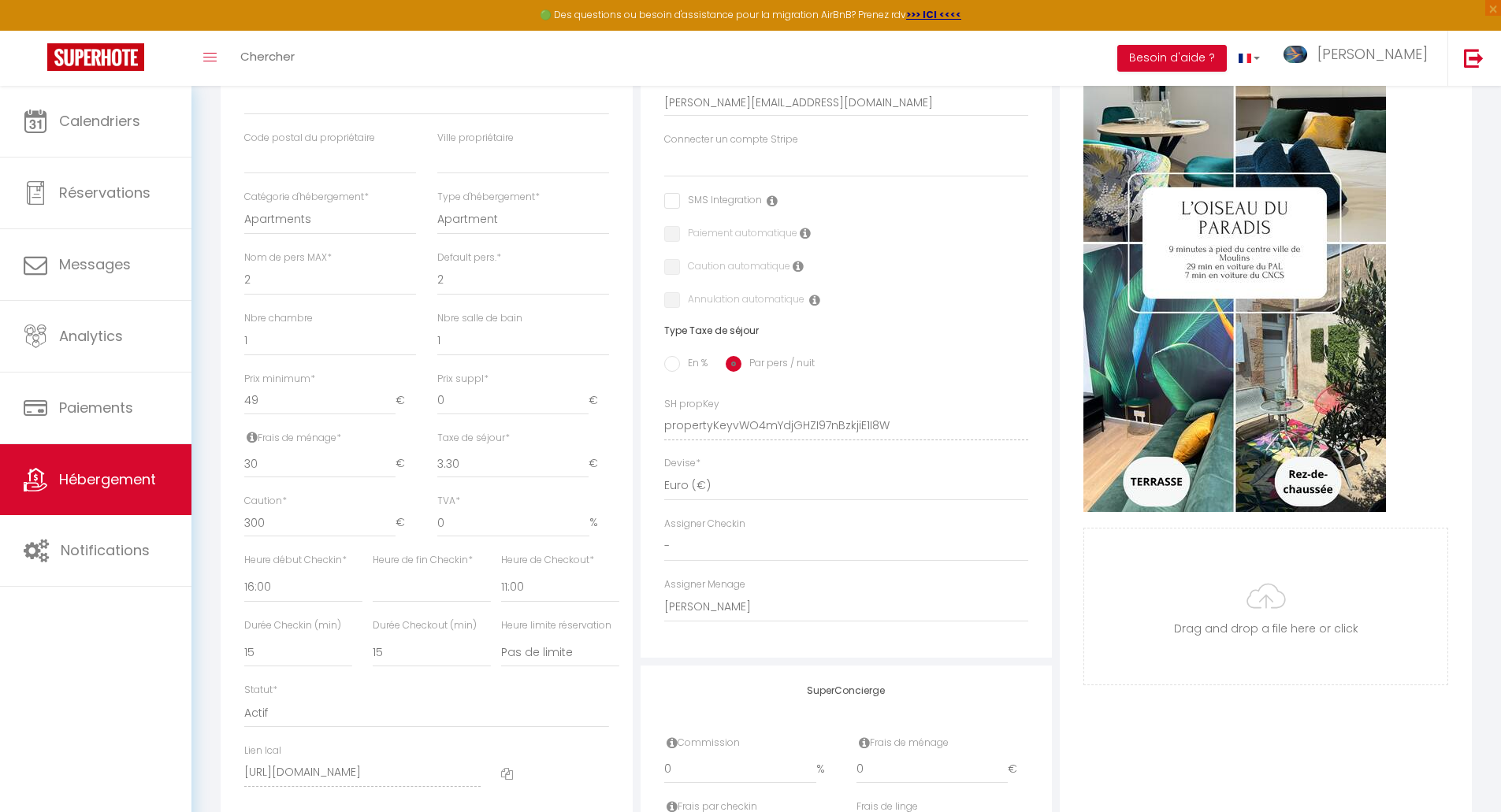
scroll to position [472, 0]
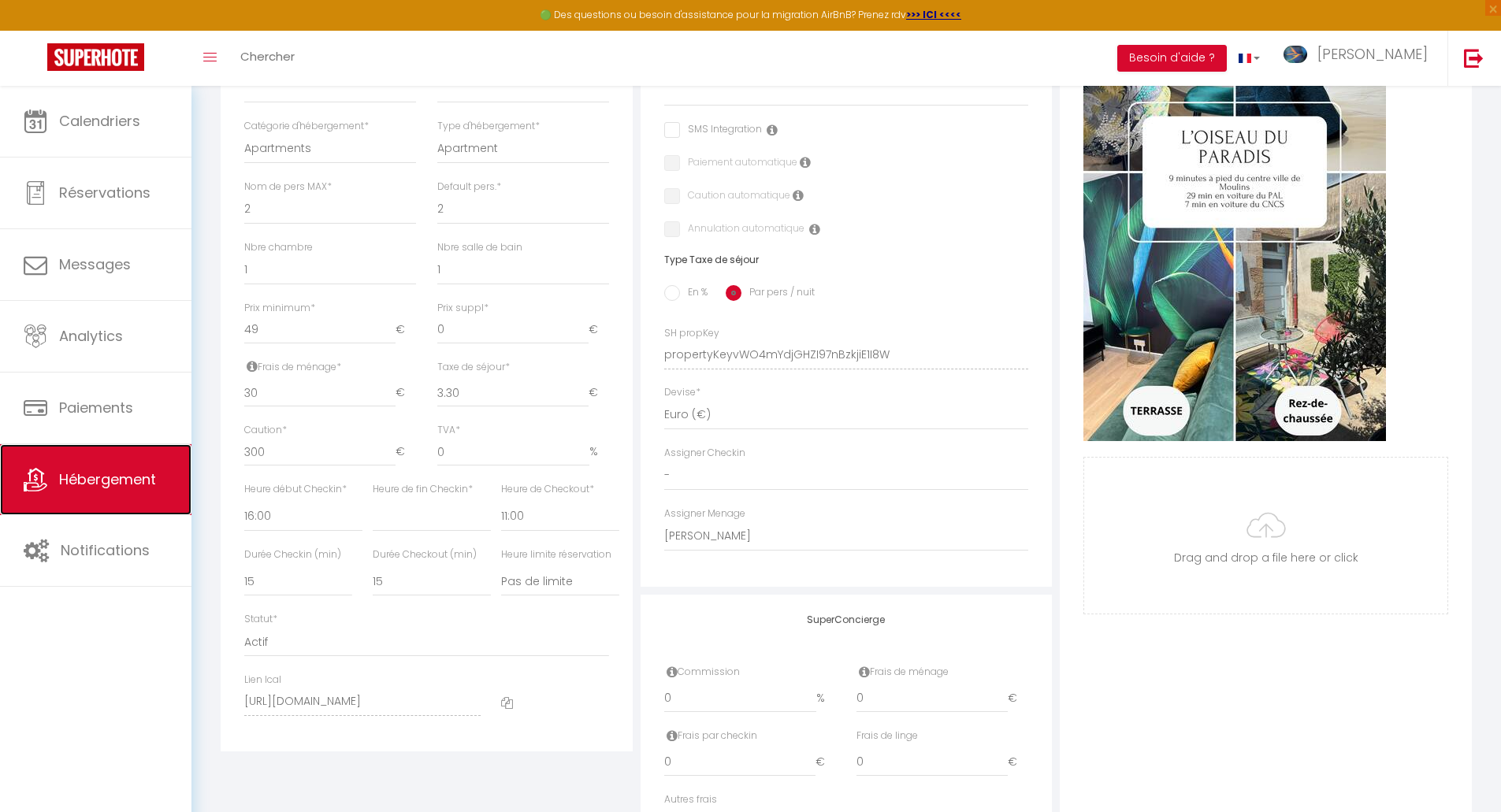
click at [122, 487] on span "Hébergement" at bounding box center [107, 479] width 97 height 20
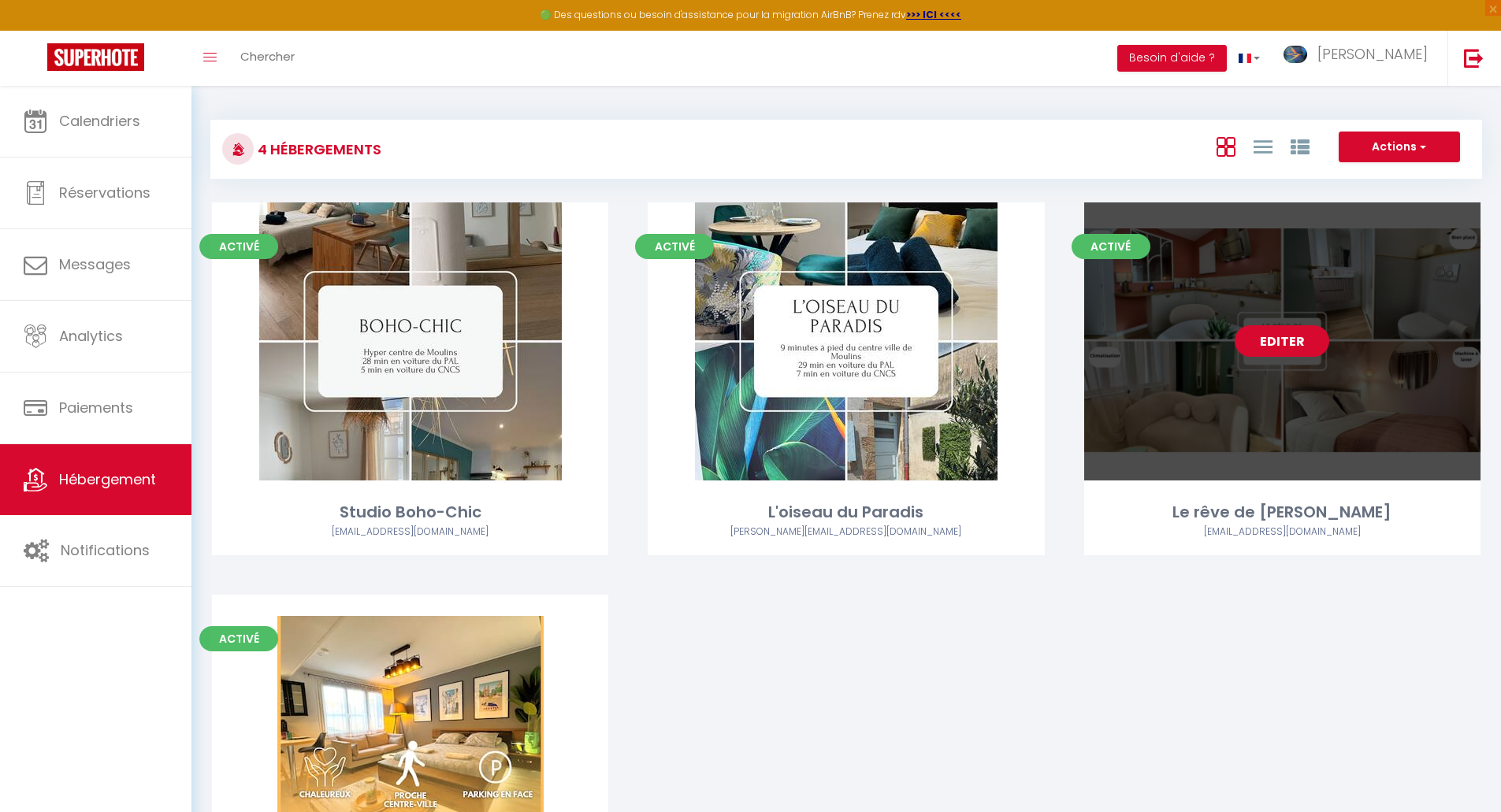
click at [1303, 350] on link "Editer" at bounding box center [1282, 340] width 95 height 31
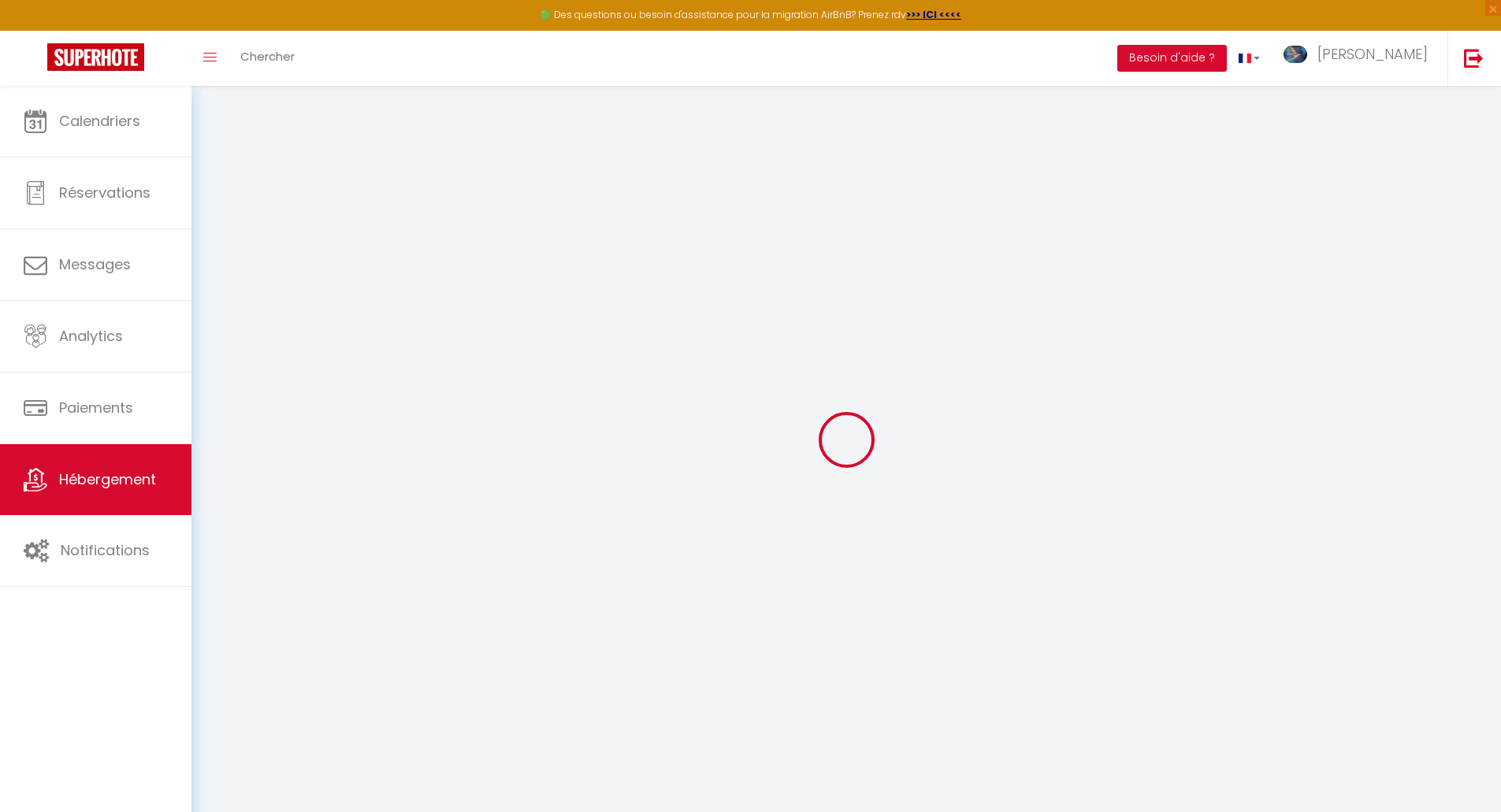
select select
checkbox input "false"
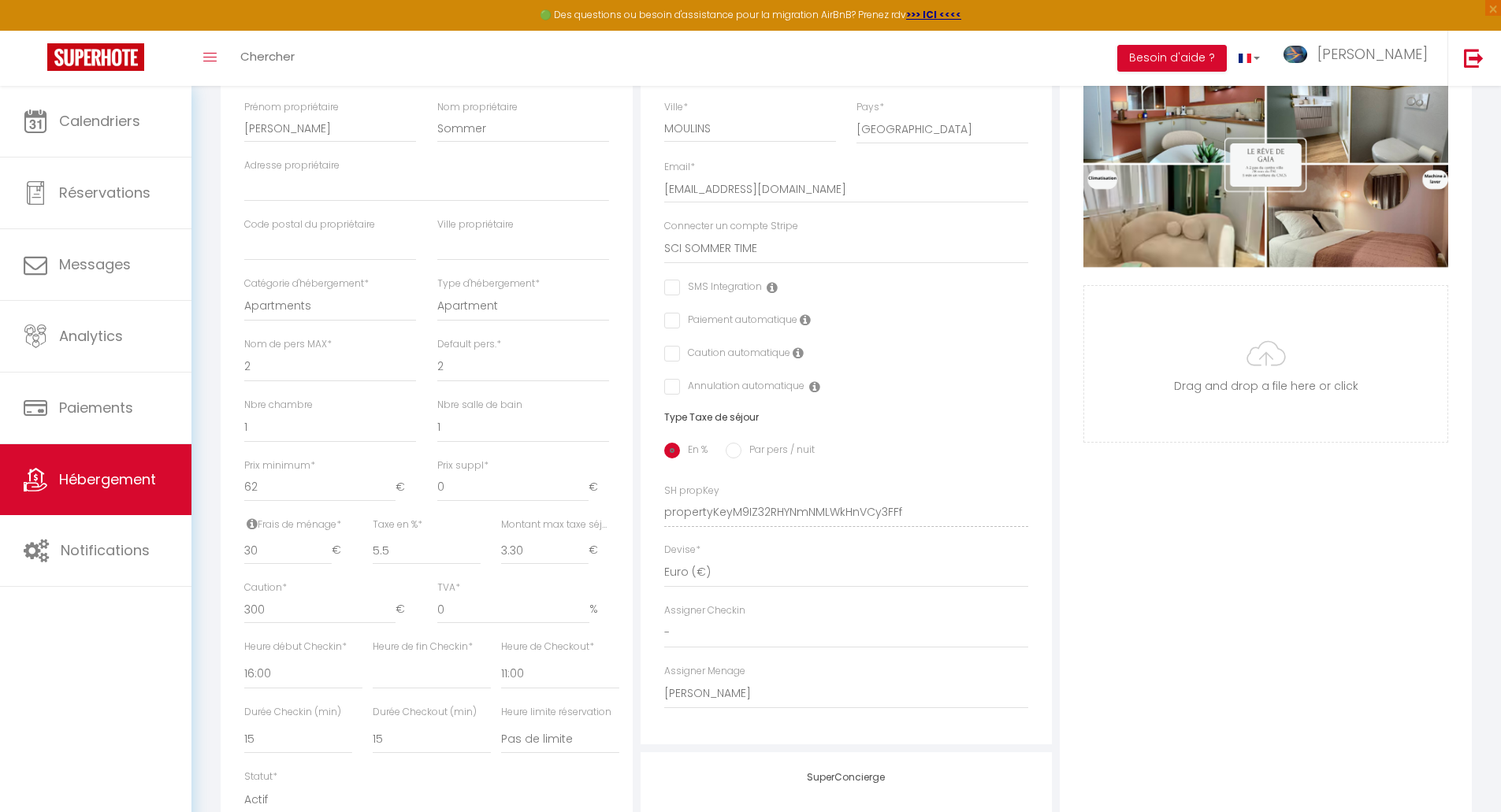
scroll to position [394, 0]
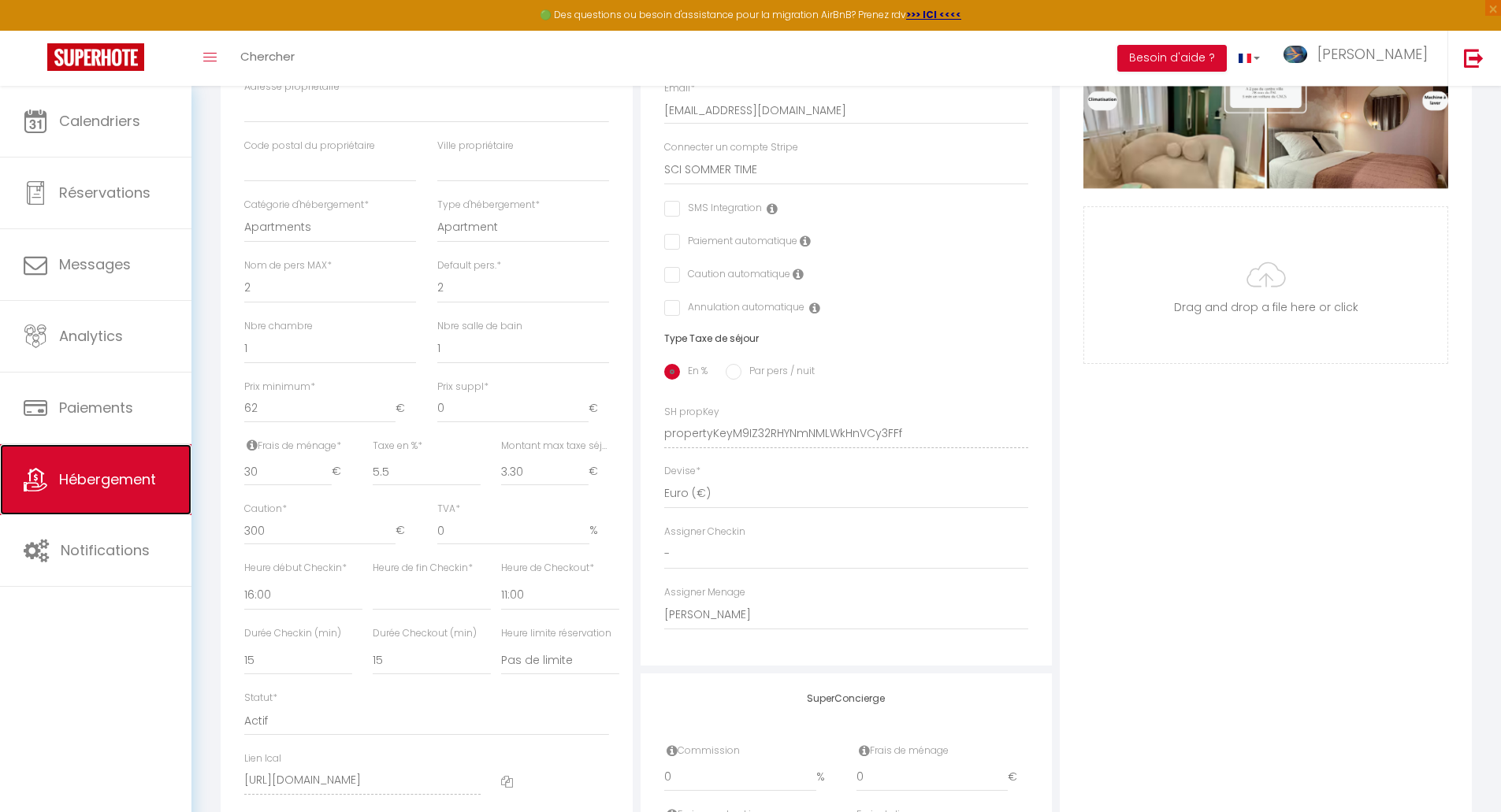
click at [75, 488] on span "Hébergement" at bounding box center [107, 479] width 97 height 20
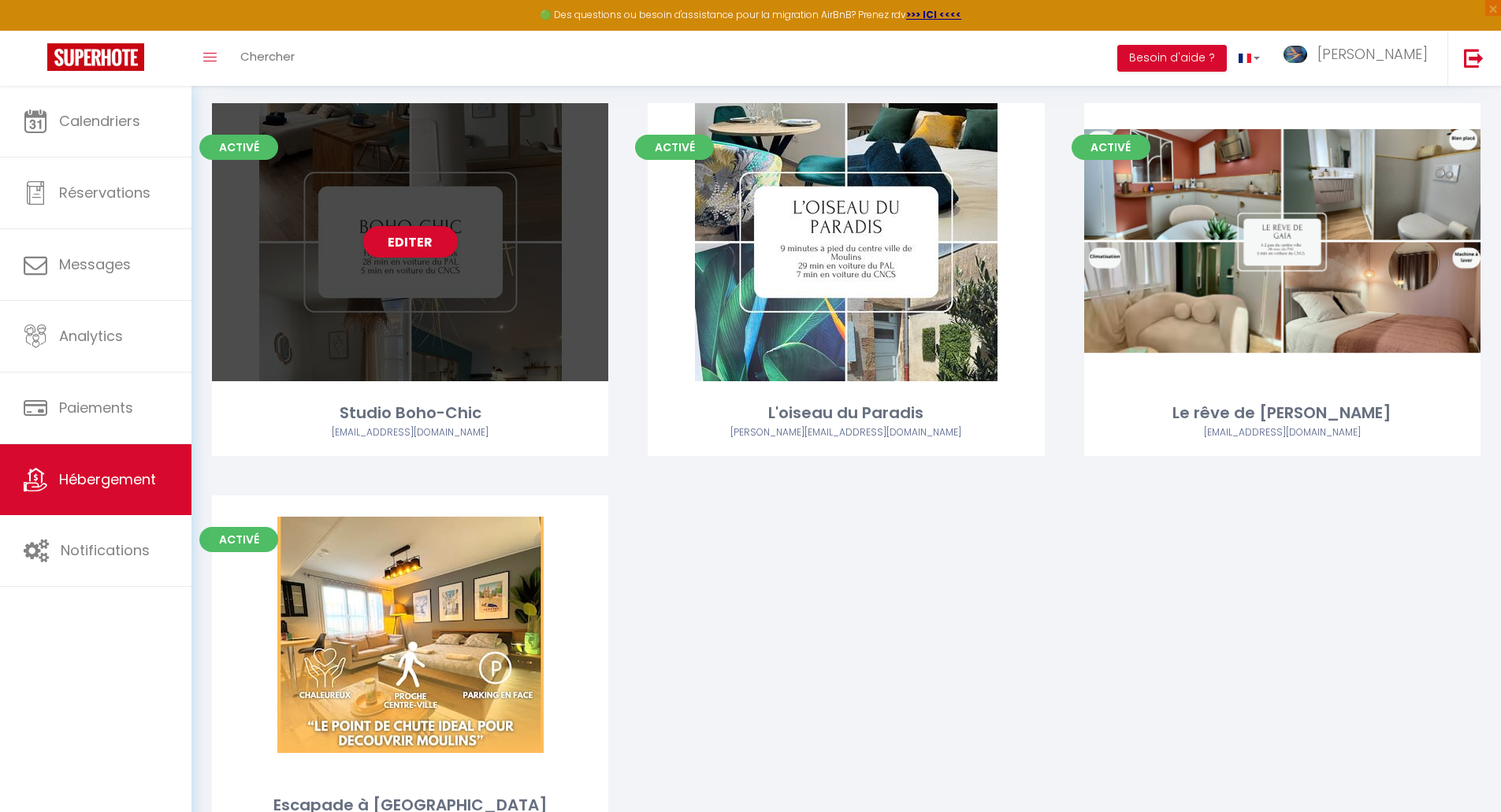
scroll to position [194, 0]
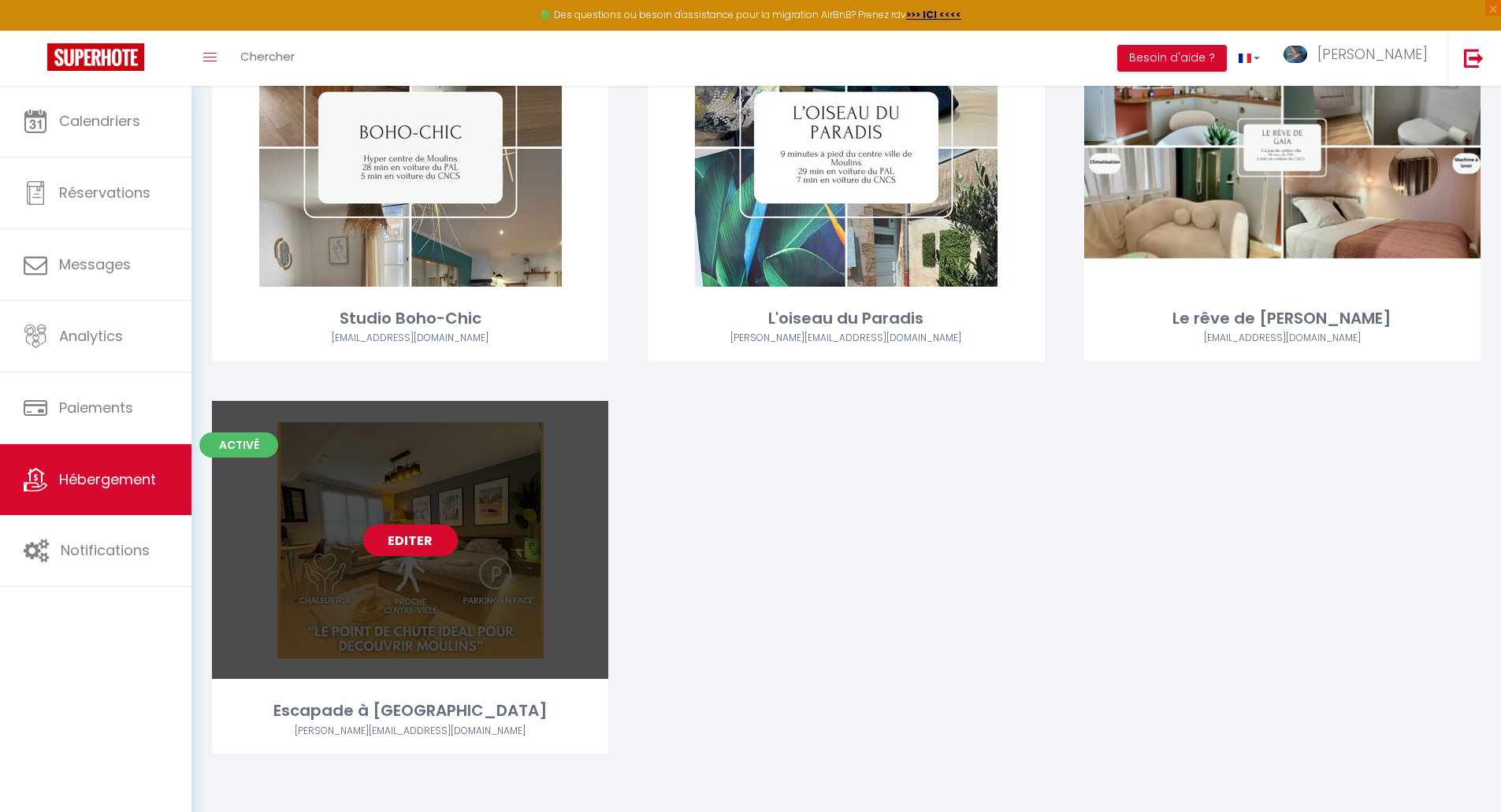
click at [425, 557] on div "Editer" at bounding box center [410, 540] width 396 height 278
select select "3"
select select "2"
select select "1"
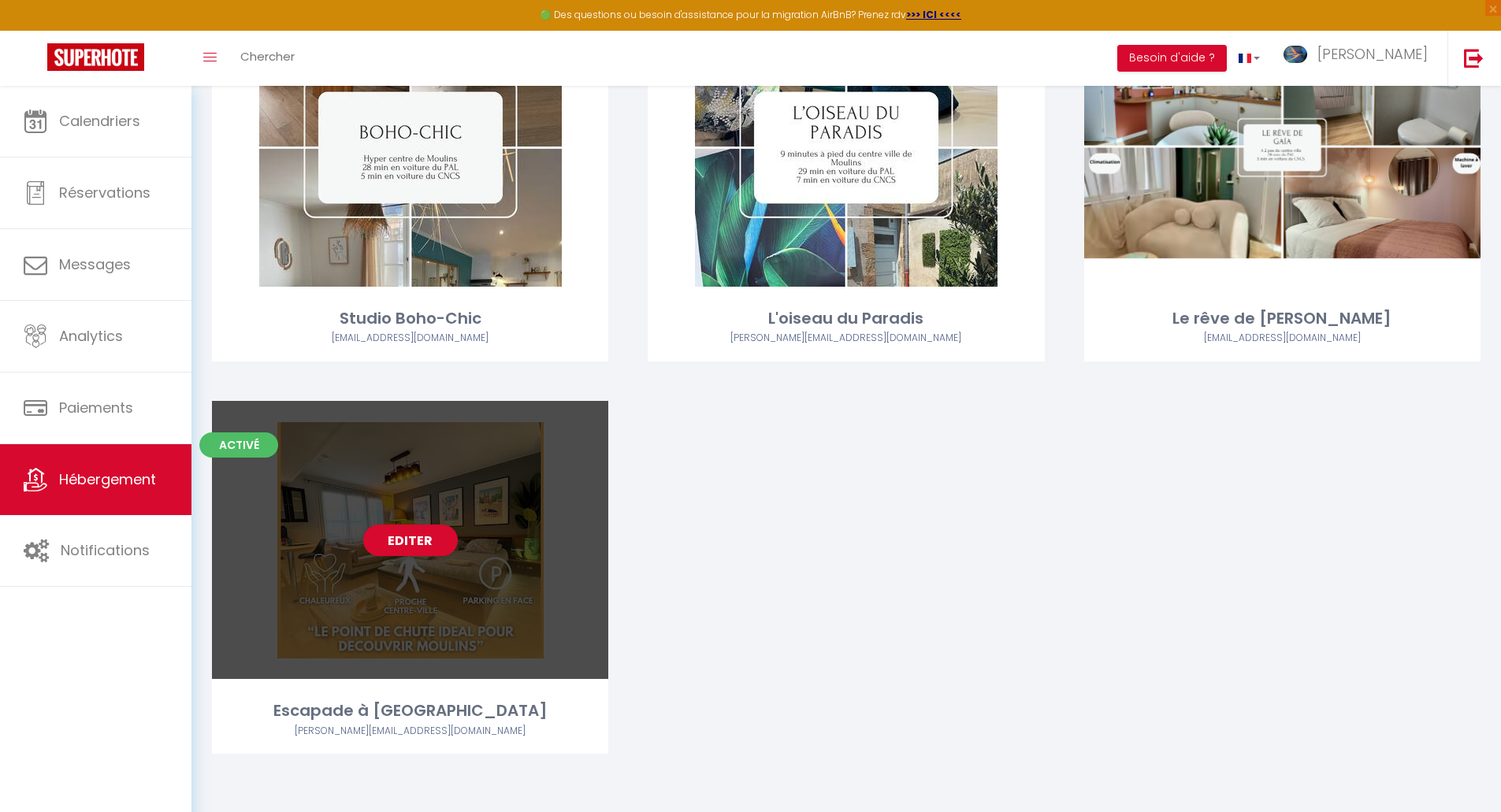
select select
select select "28"
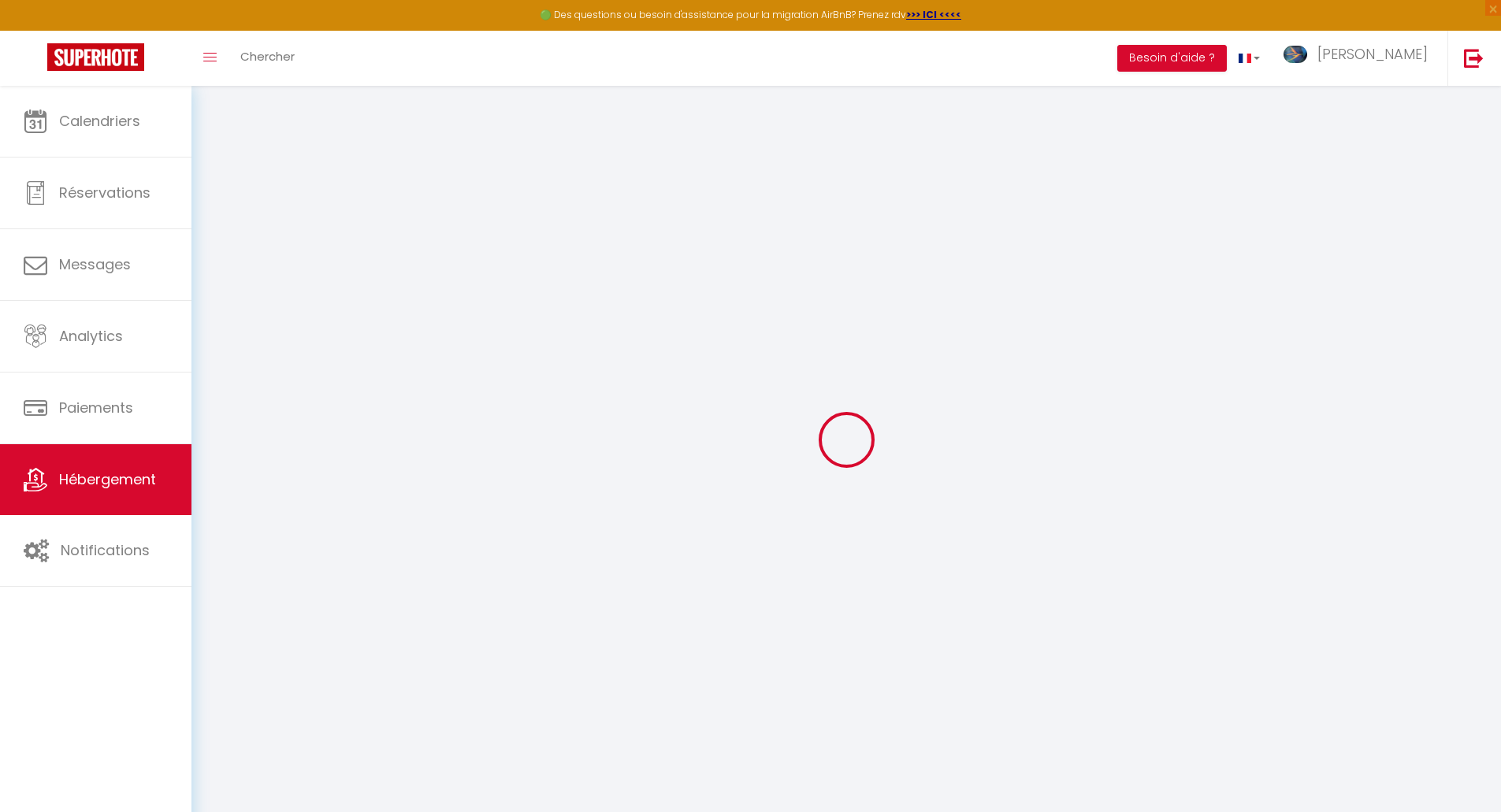
select select
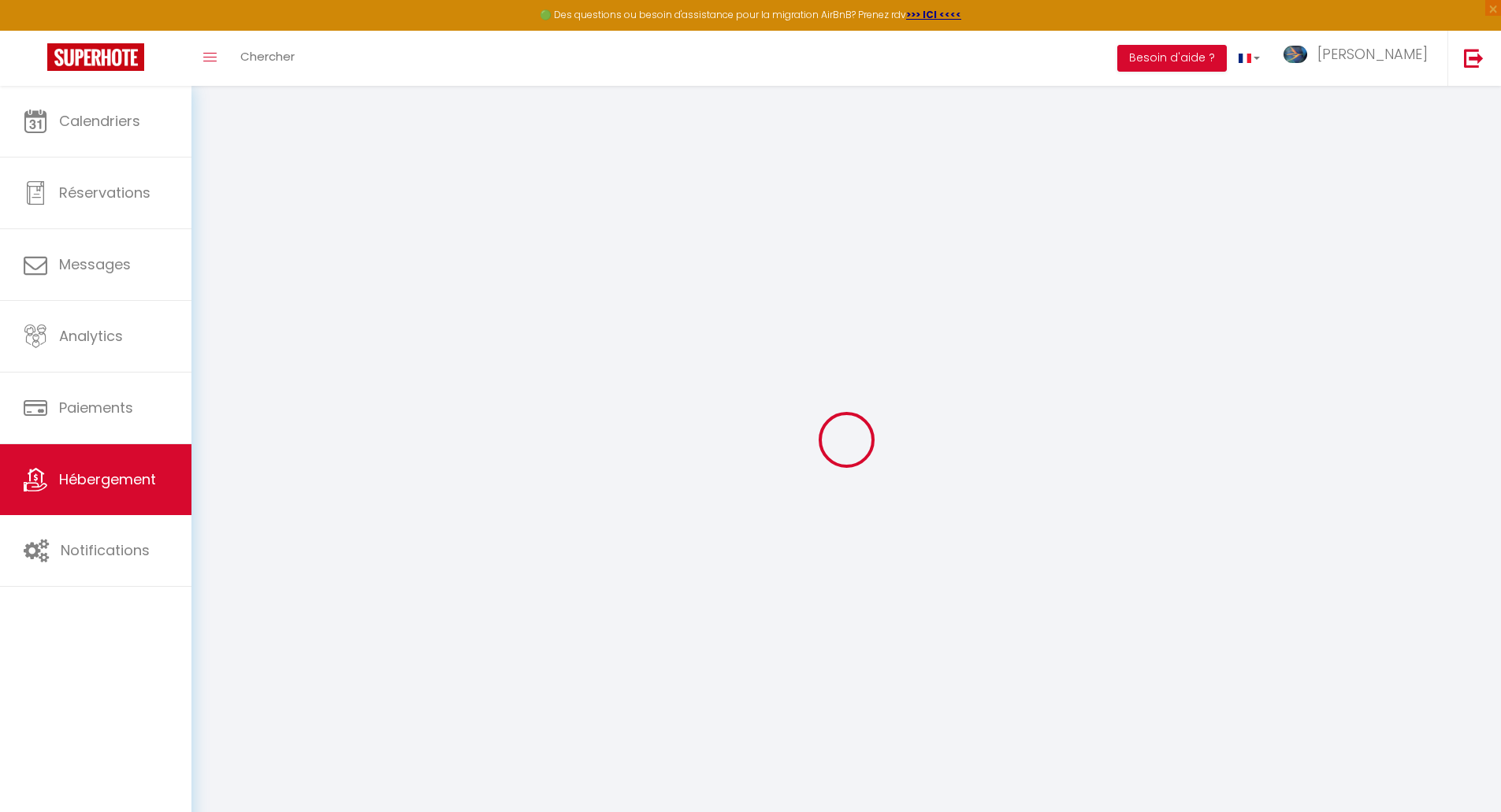
select select
checkbox input "false"
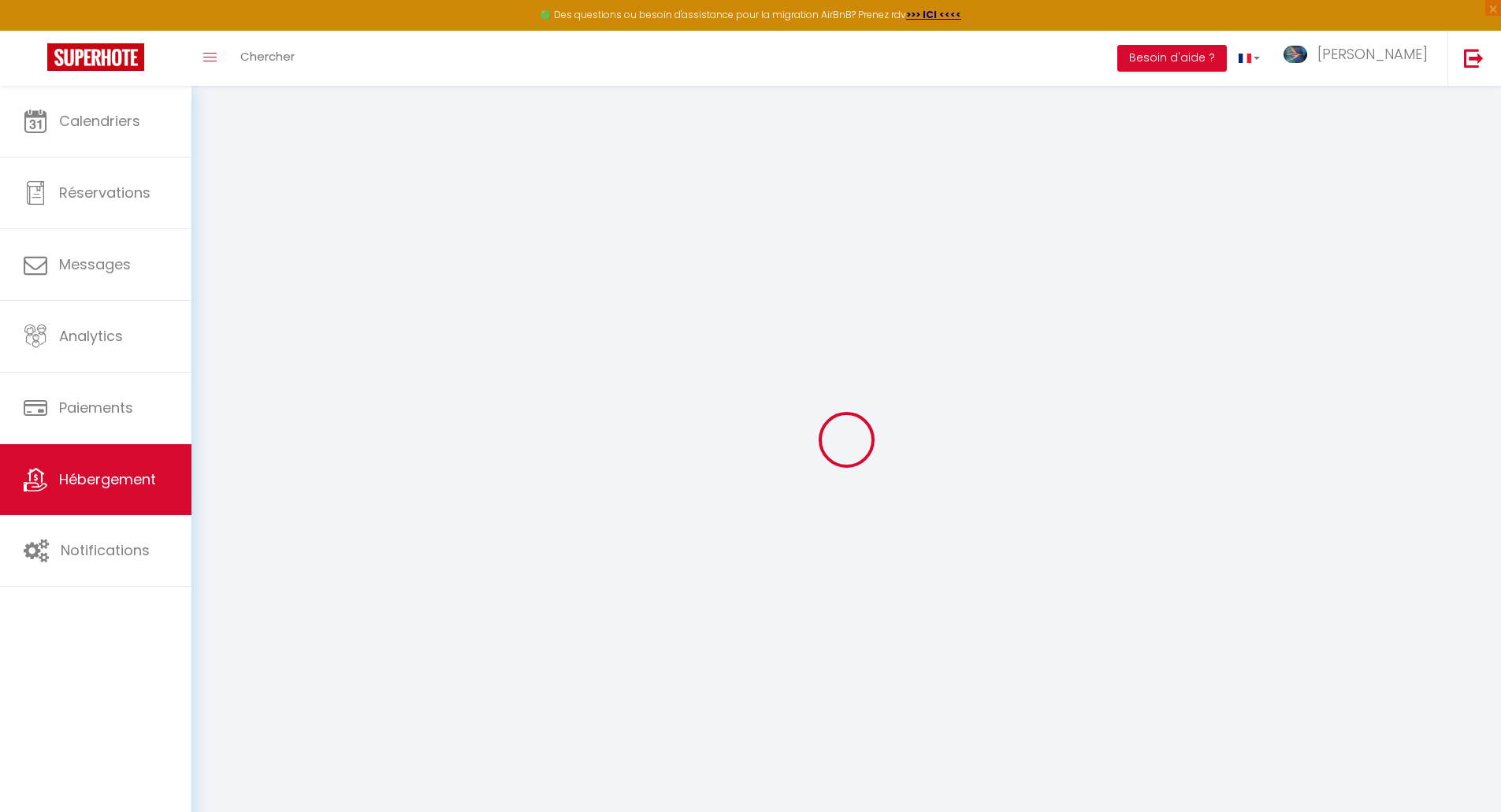
select select
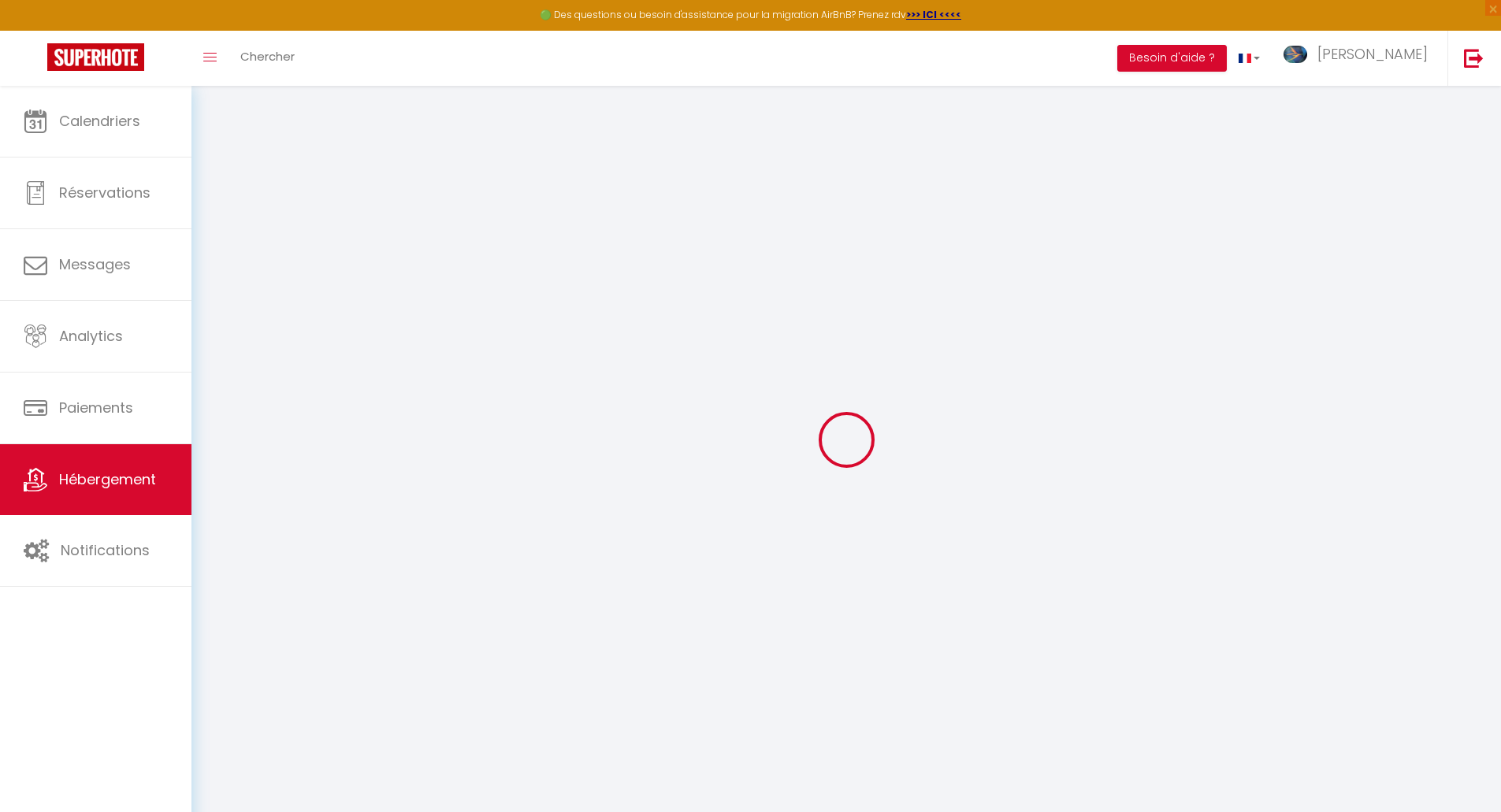
select select
checkbox input "false"
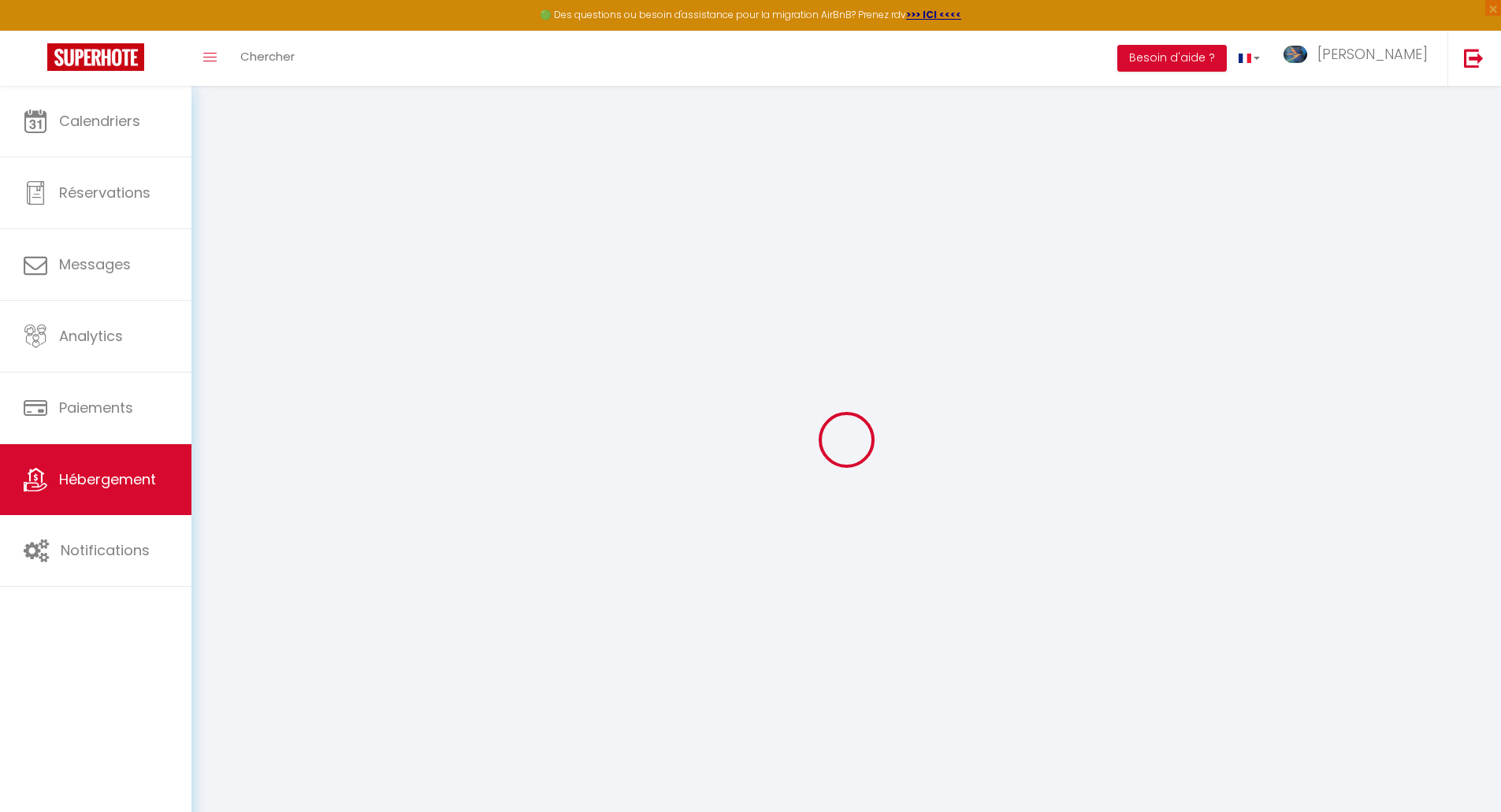
checkbox input "false"
select select
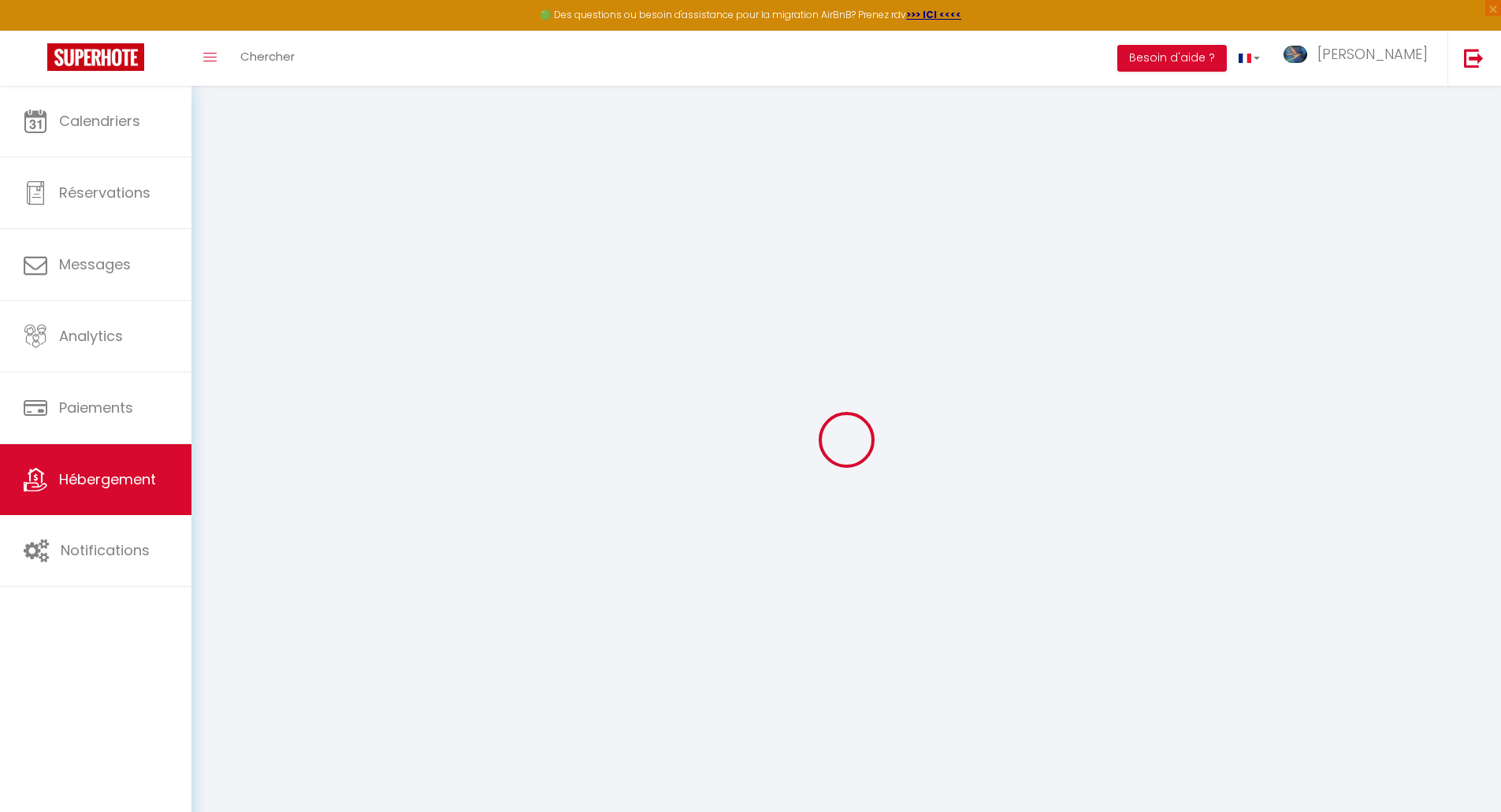
select select
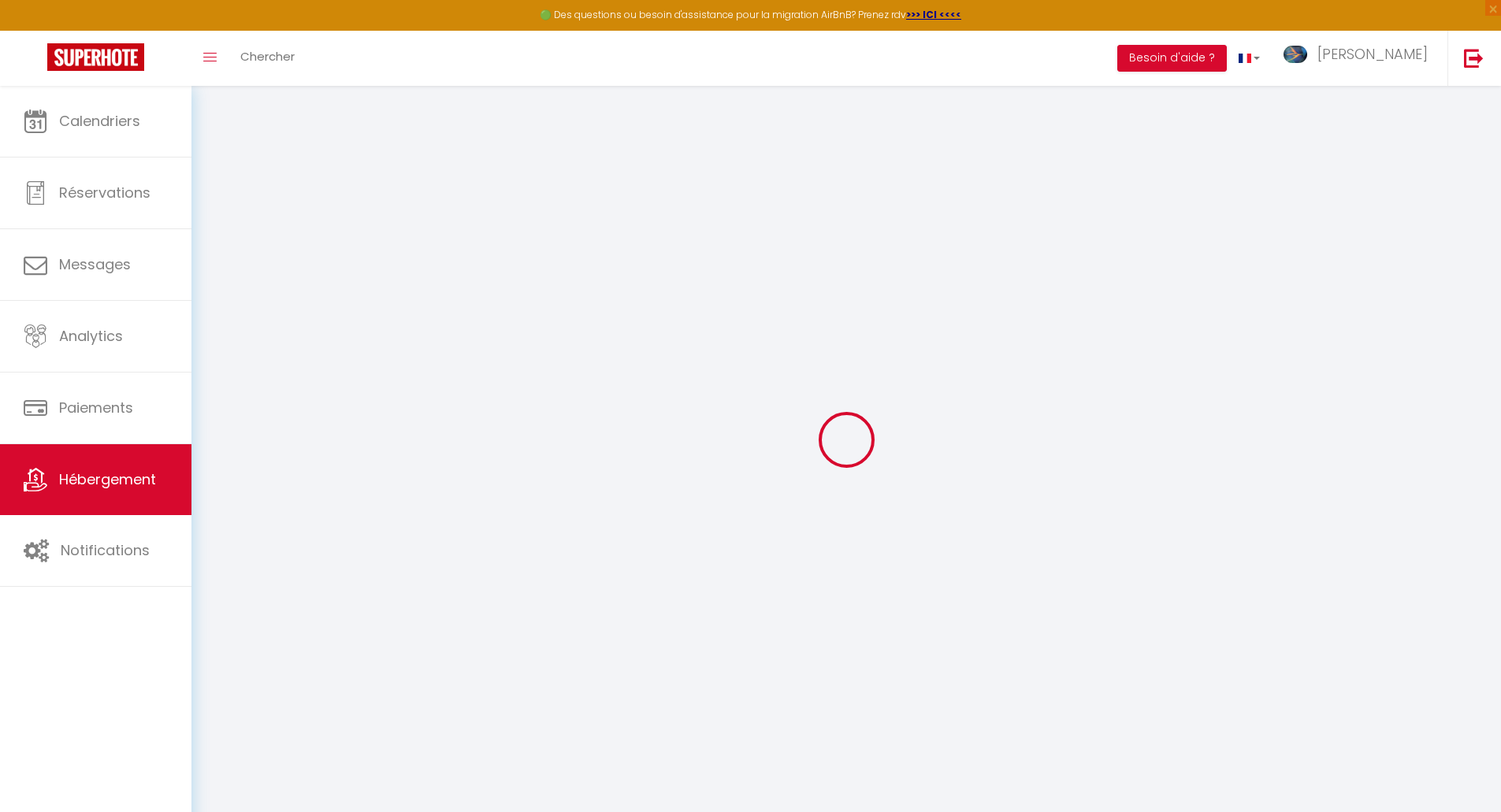
checkbox input "false"
select select
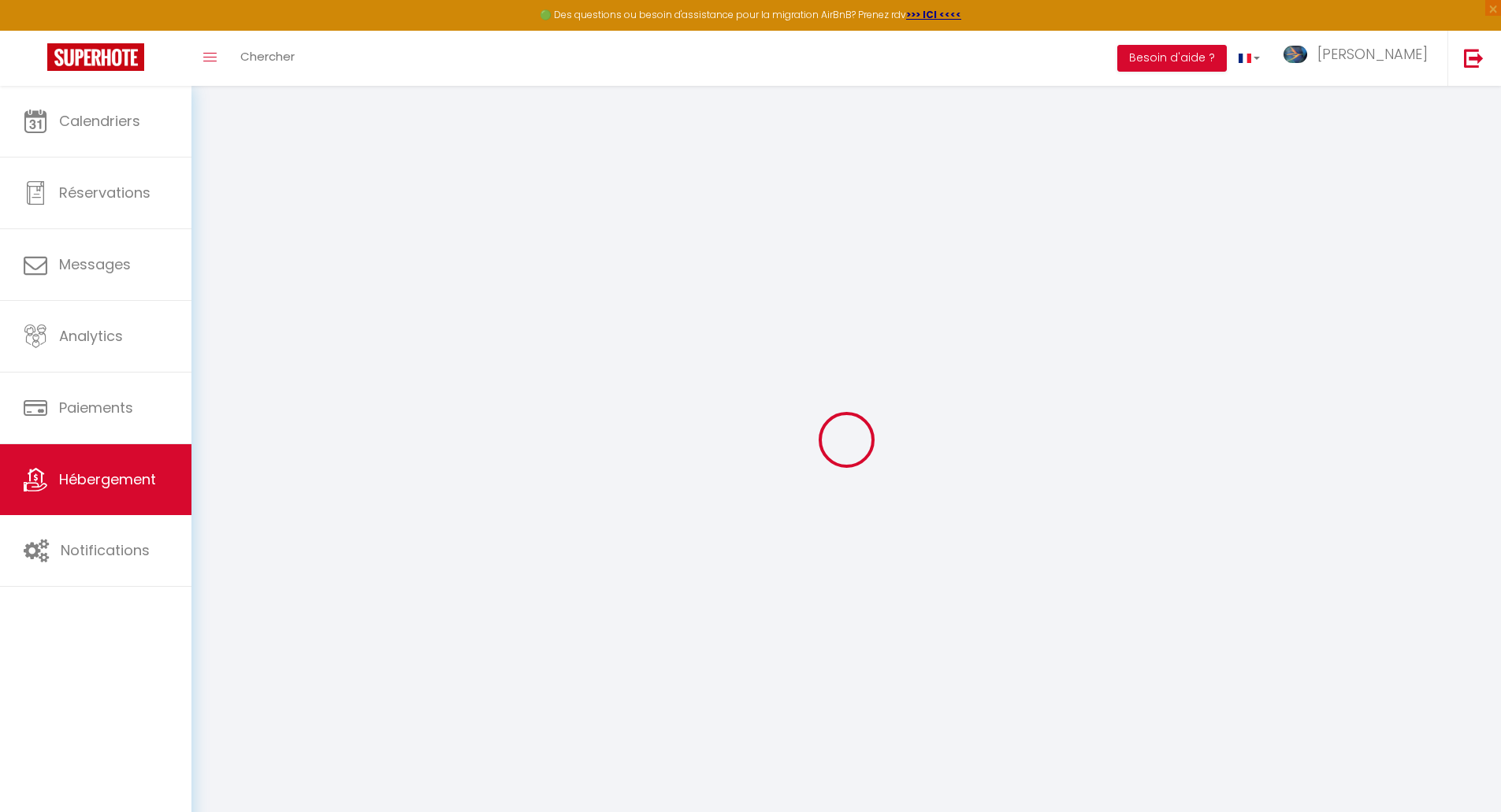
select select
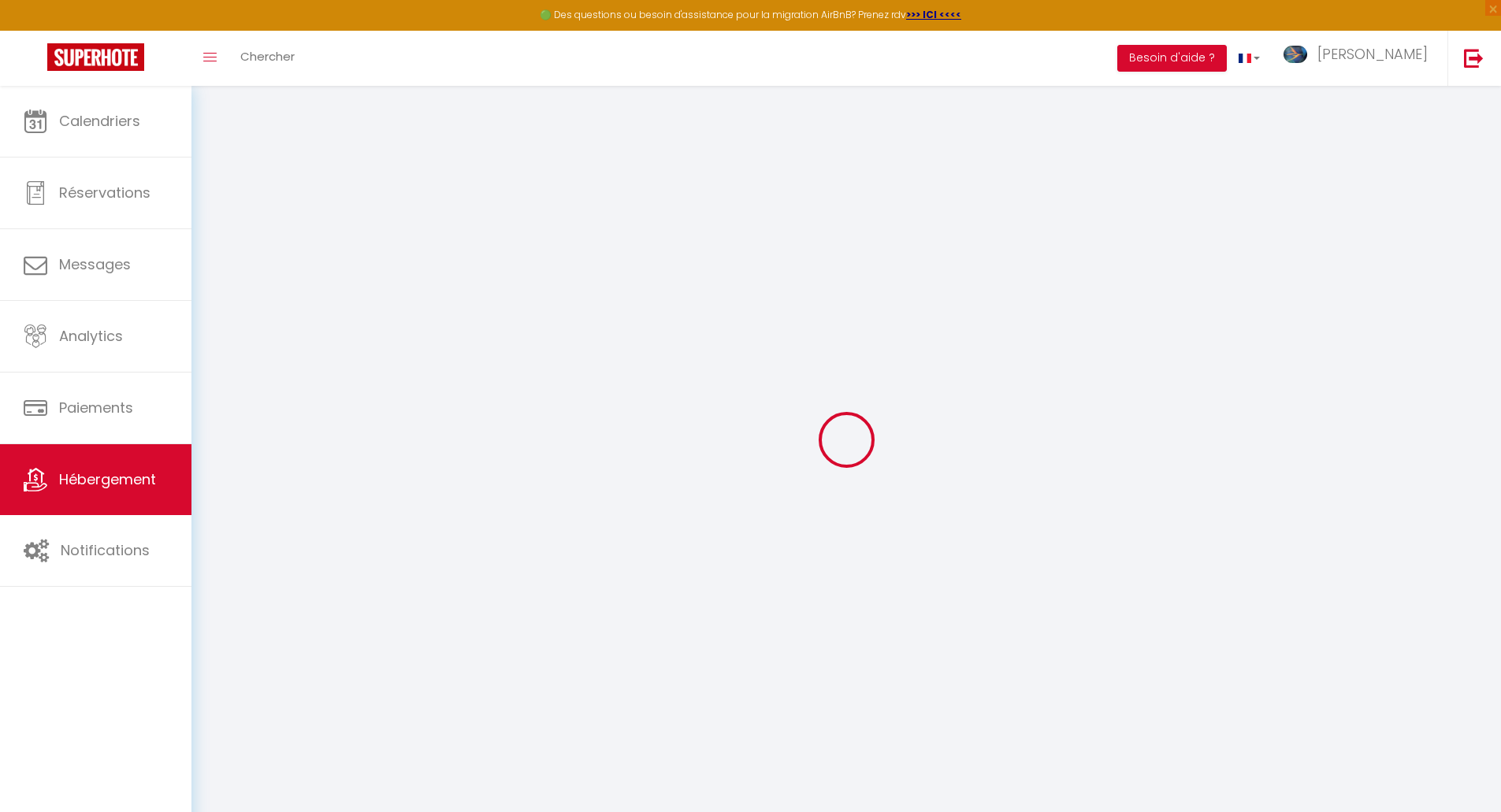
select select
checkbox input "false"
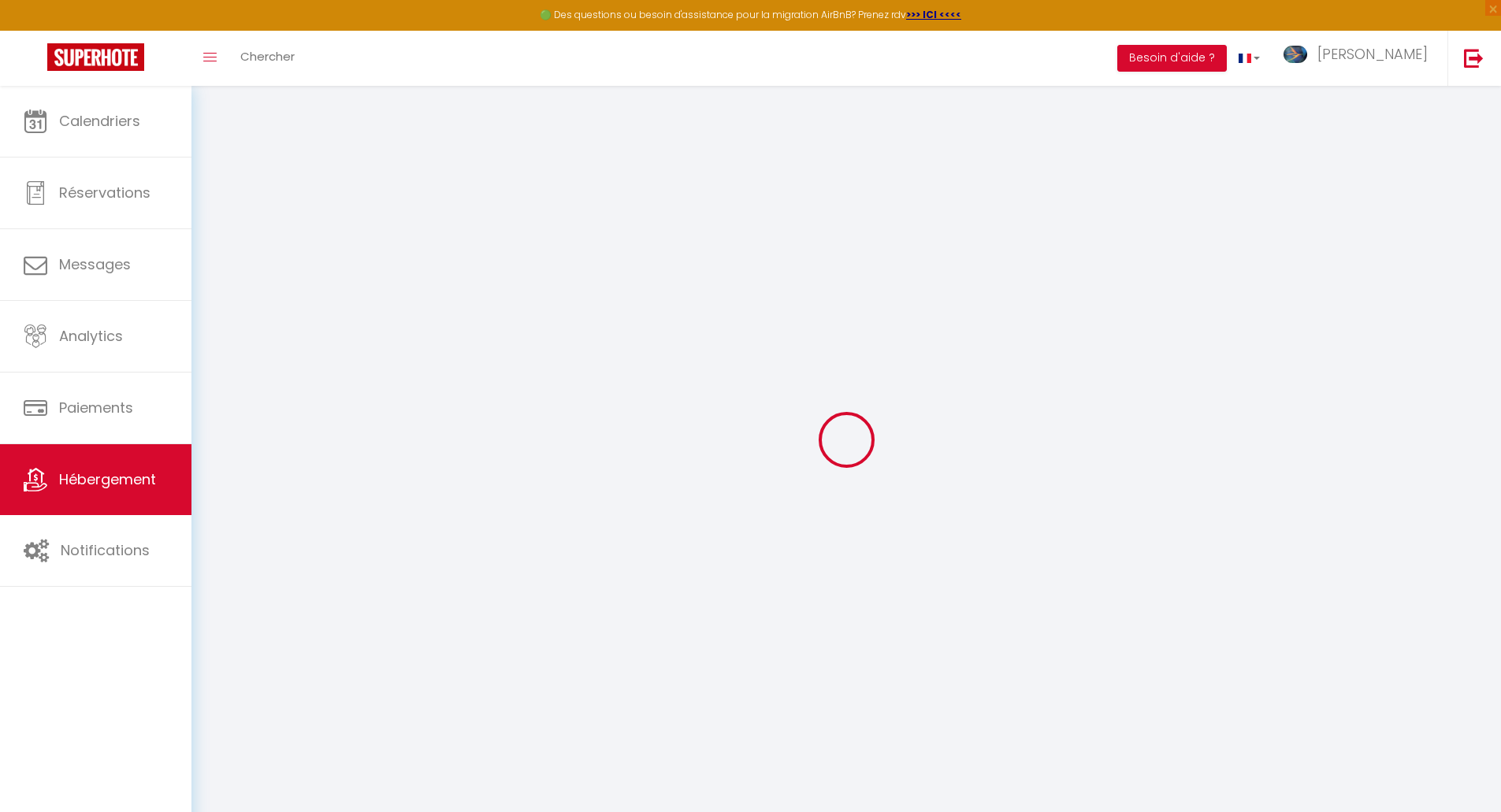
checkbox input "false"
select select
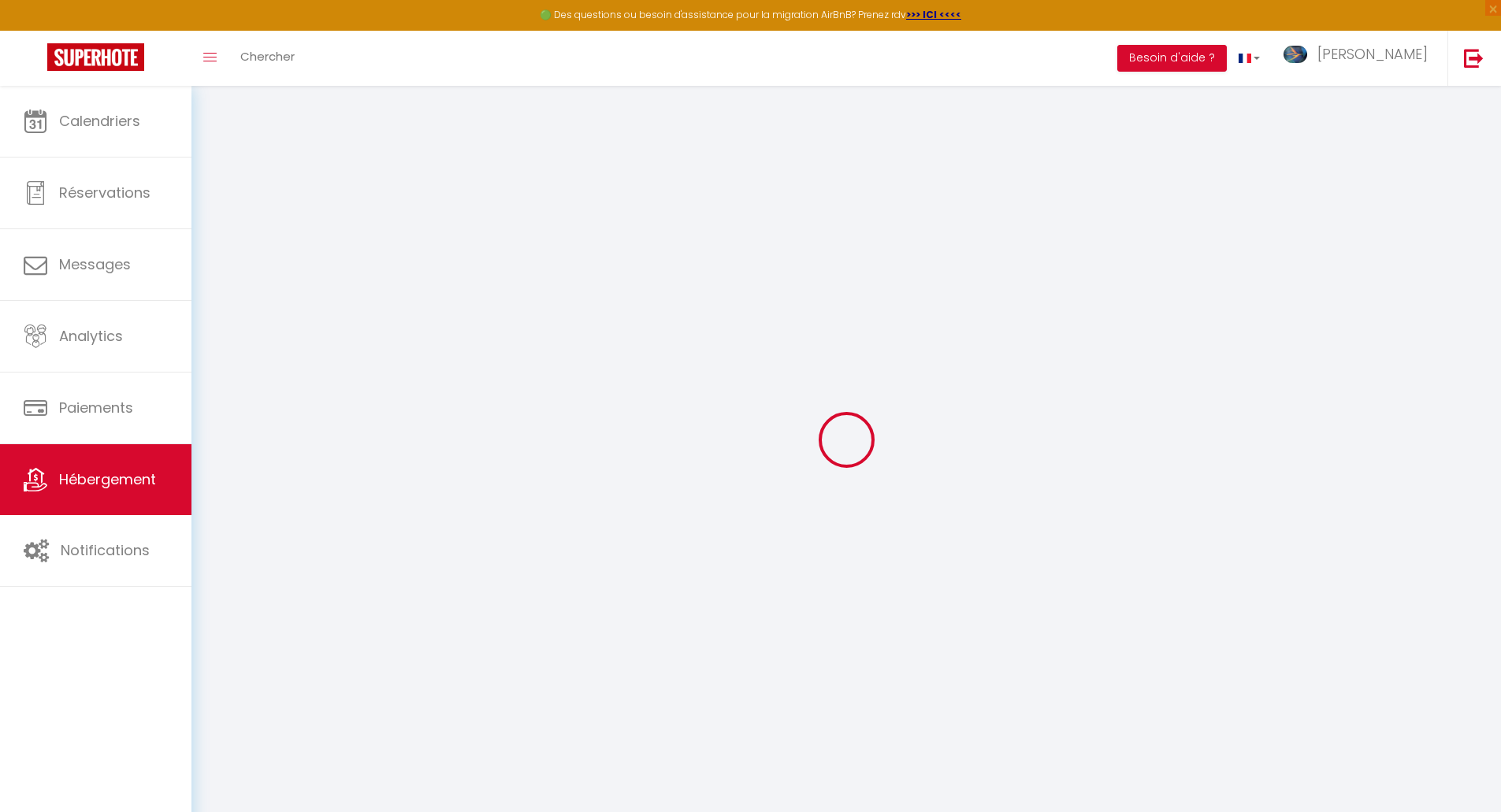
select select
checkbox input "false"
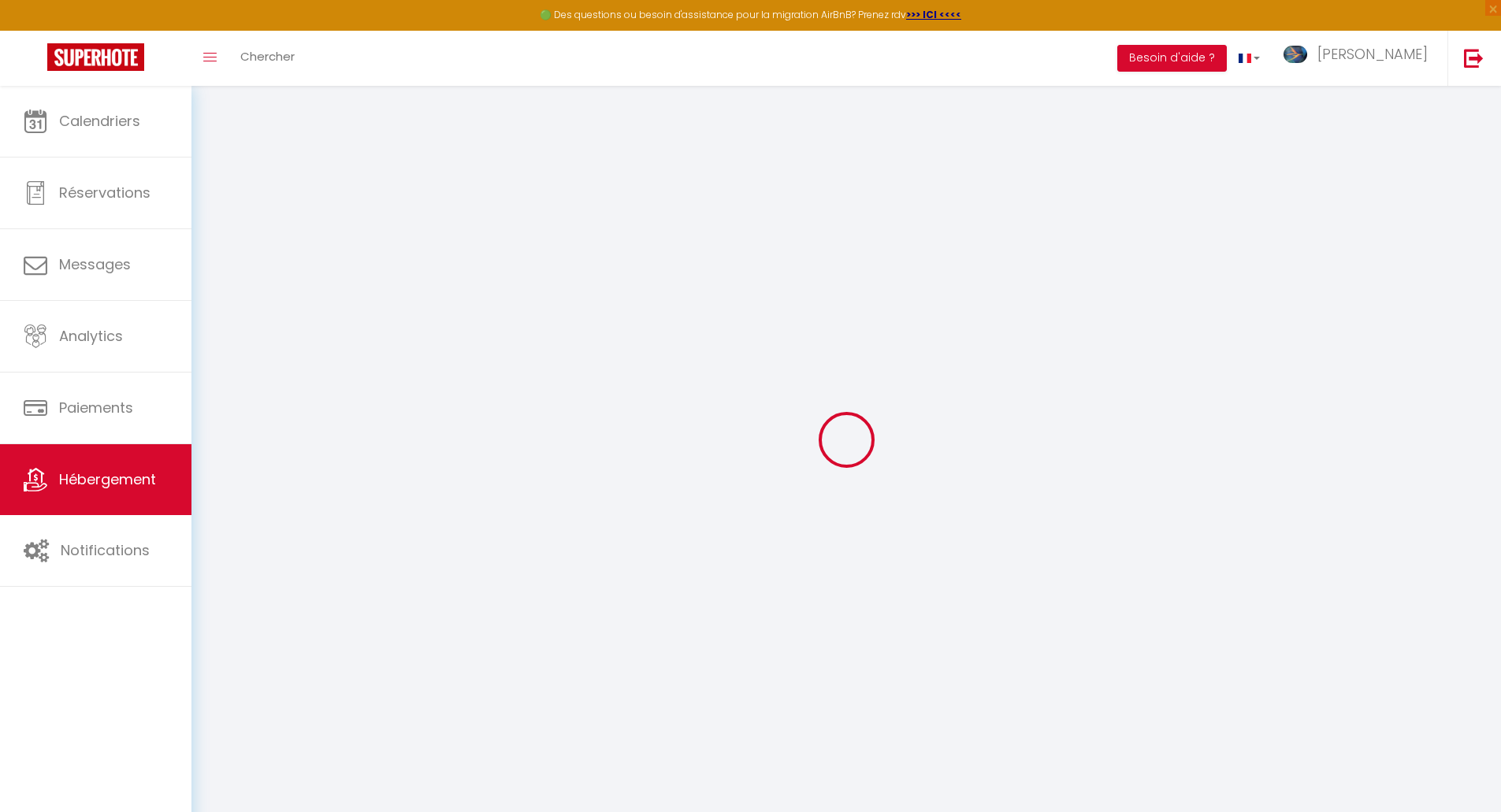
checkbox input "false"
select select
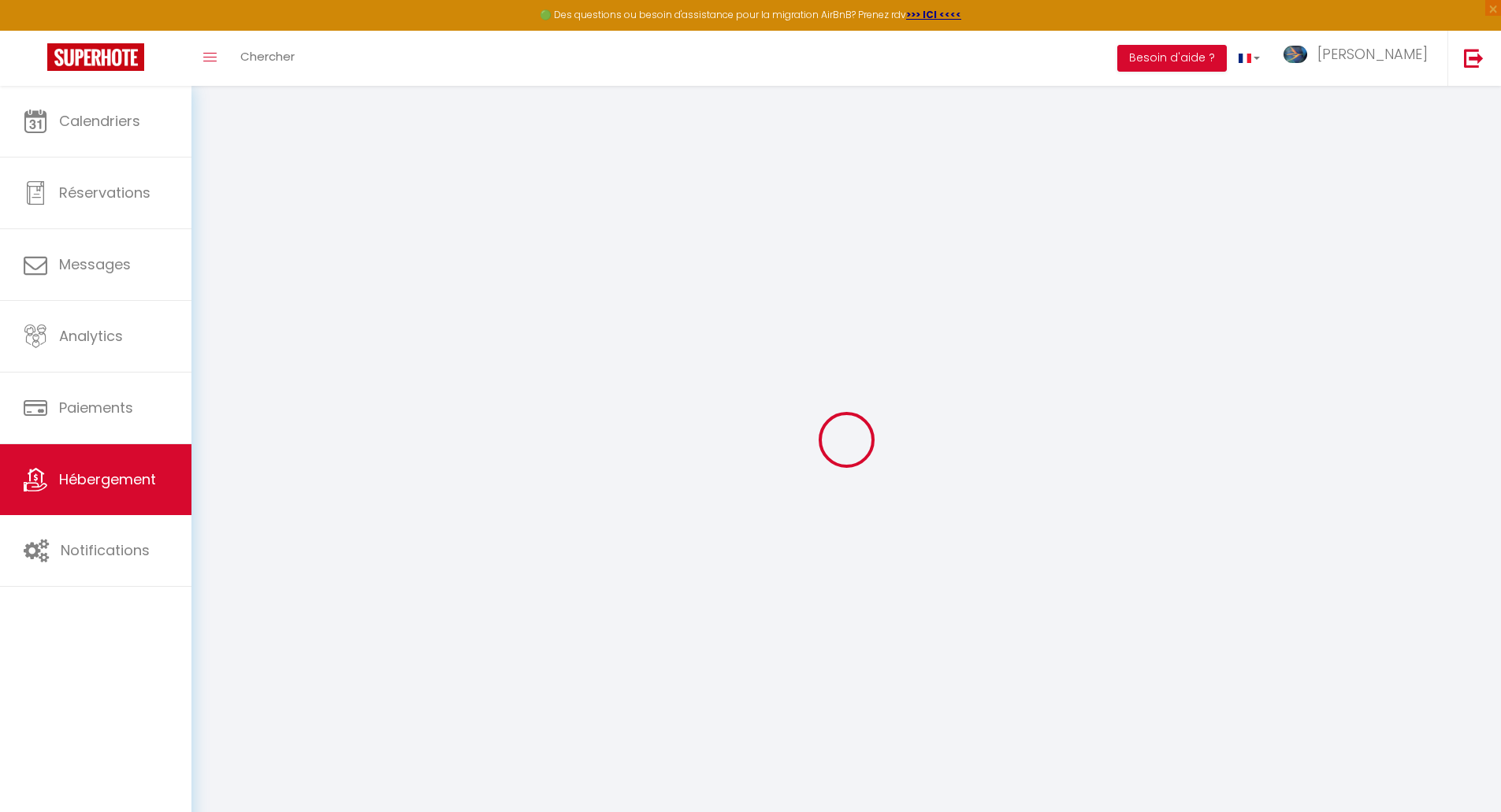
type input "Escapade à [GEOGRAPHIC_DATA]"
type input "[PERSON_NAME]"
type input "Puron"
select select "2"
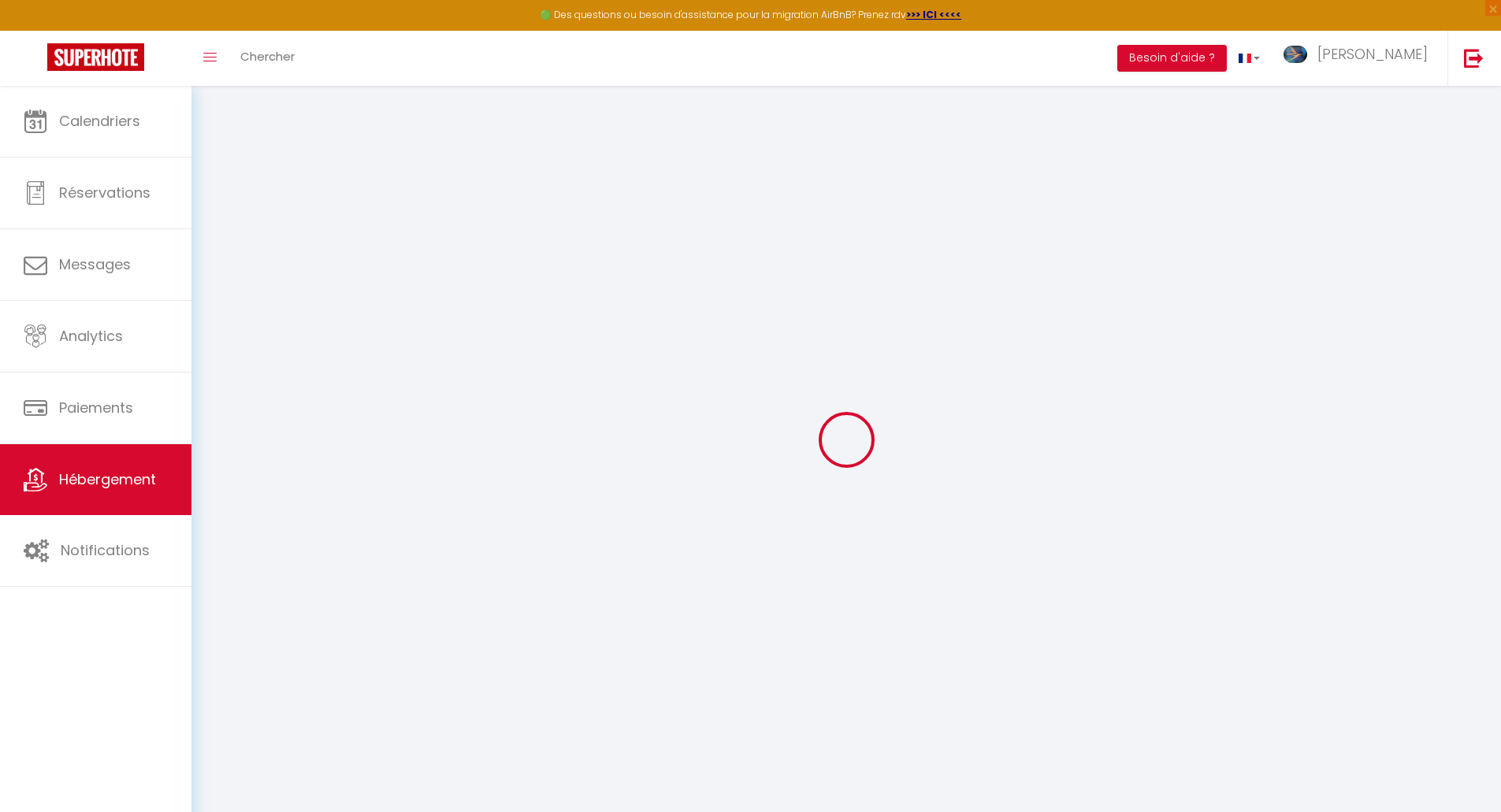
type input "41"
type input "30"
type input "300"
select select
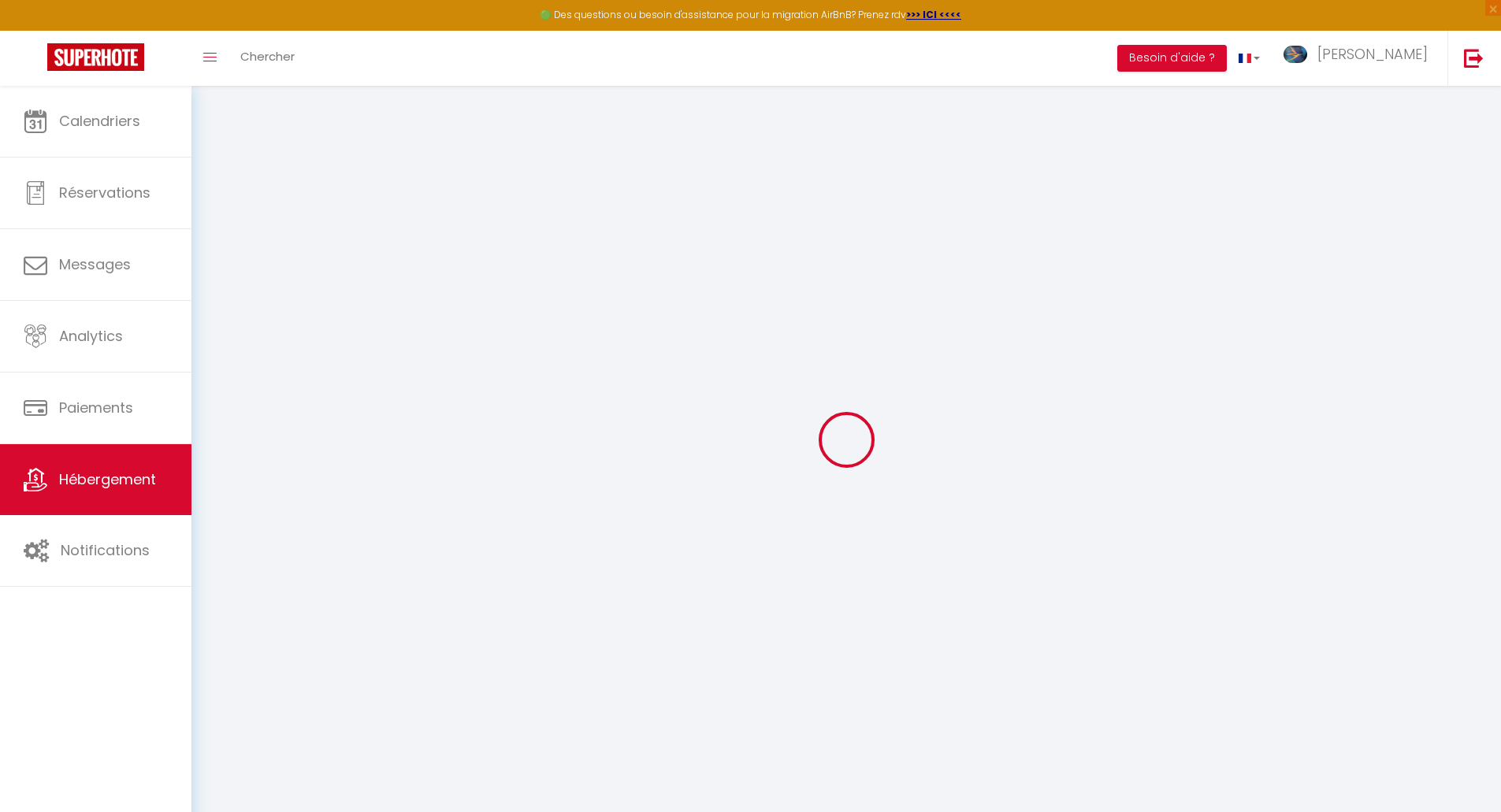
select select
type input "[STREET_ADDRESS]"
type input "03000"
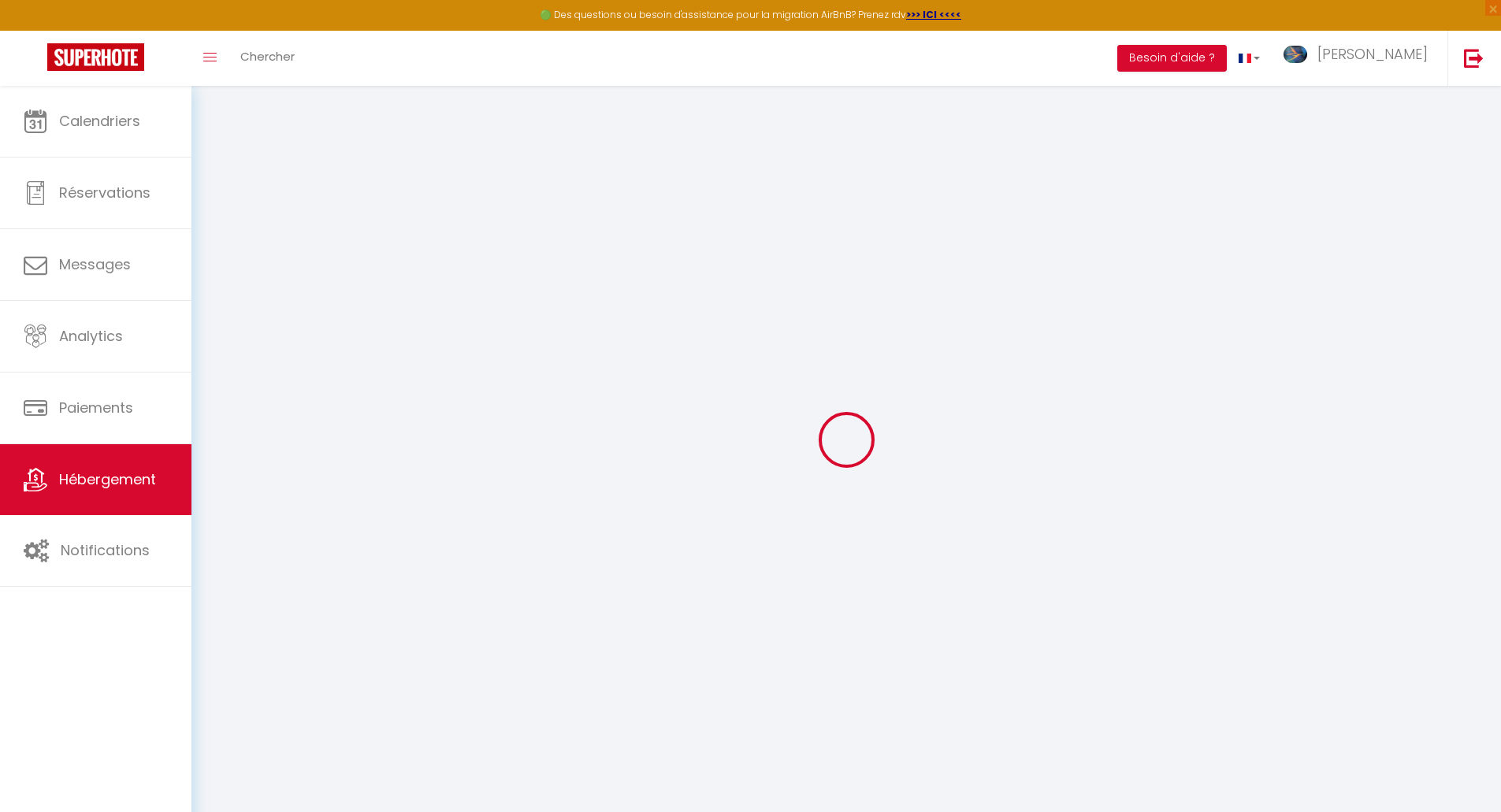
type input "Moulins"
type input "[PERSON_NAME][EMAIL_ADDRESS][DOMAIN_NAME]"
select select
checkbox input "false"
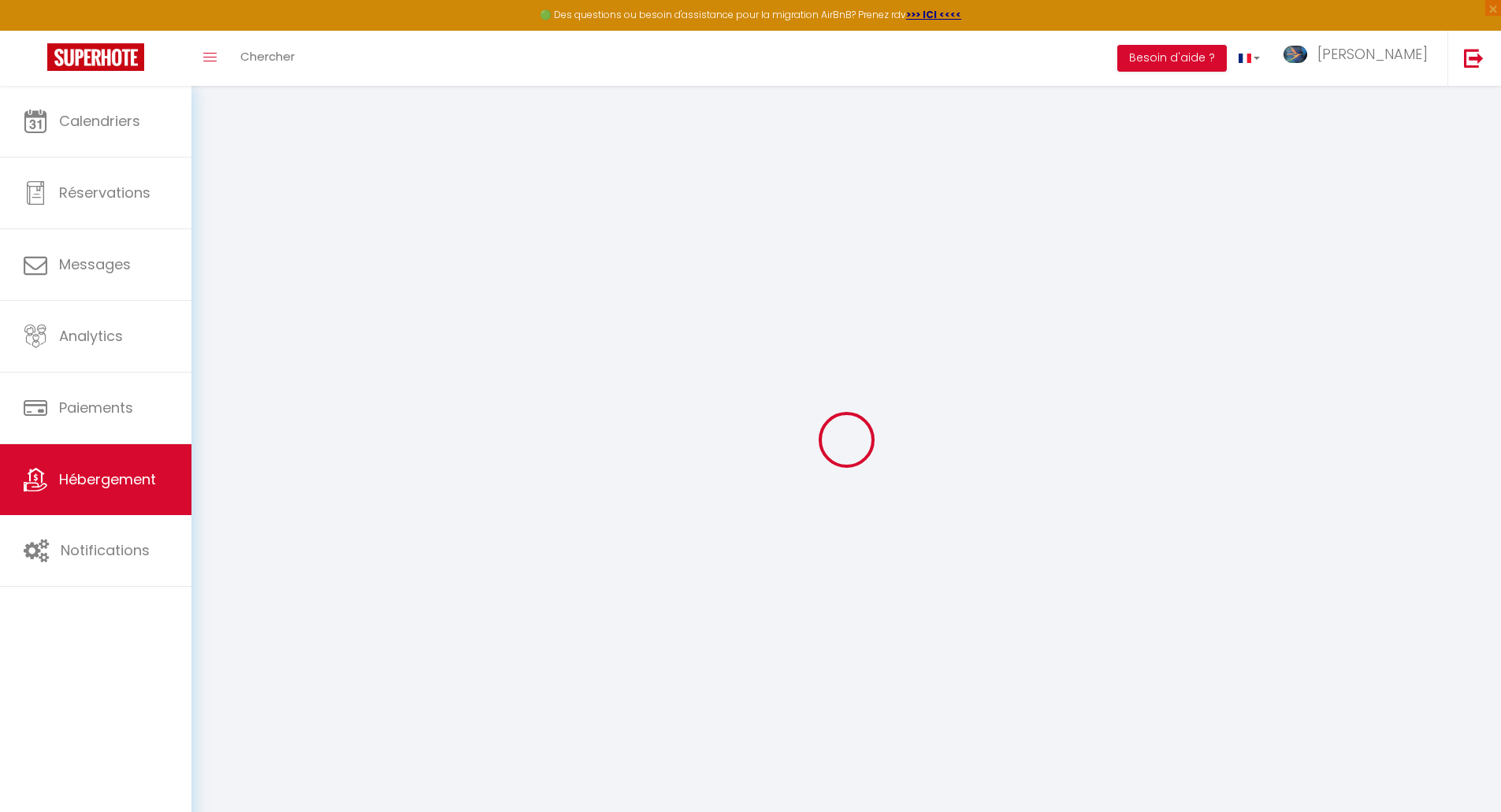
checkbox input "false"
type input "0"
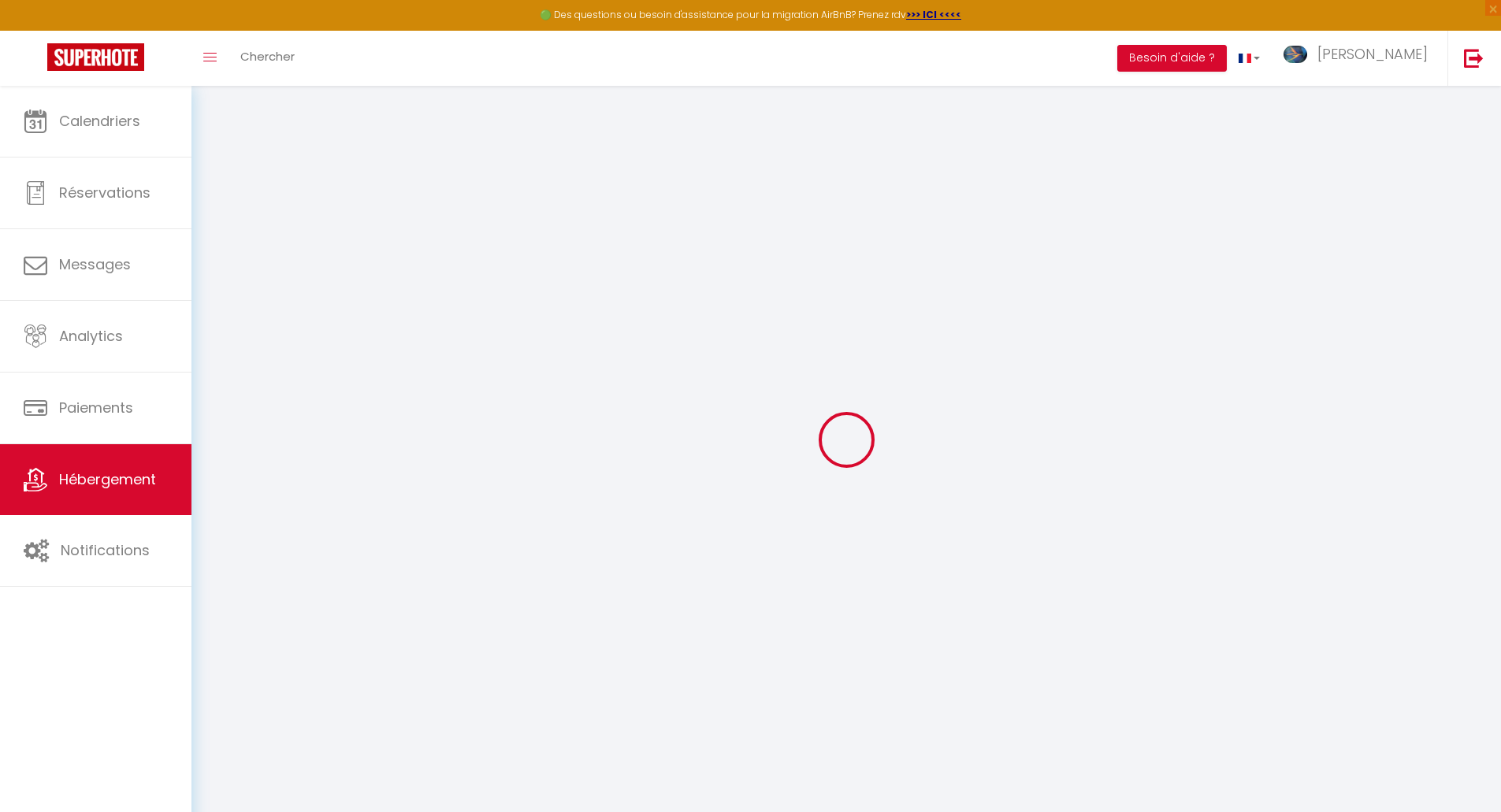
type input "0"
select select
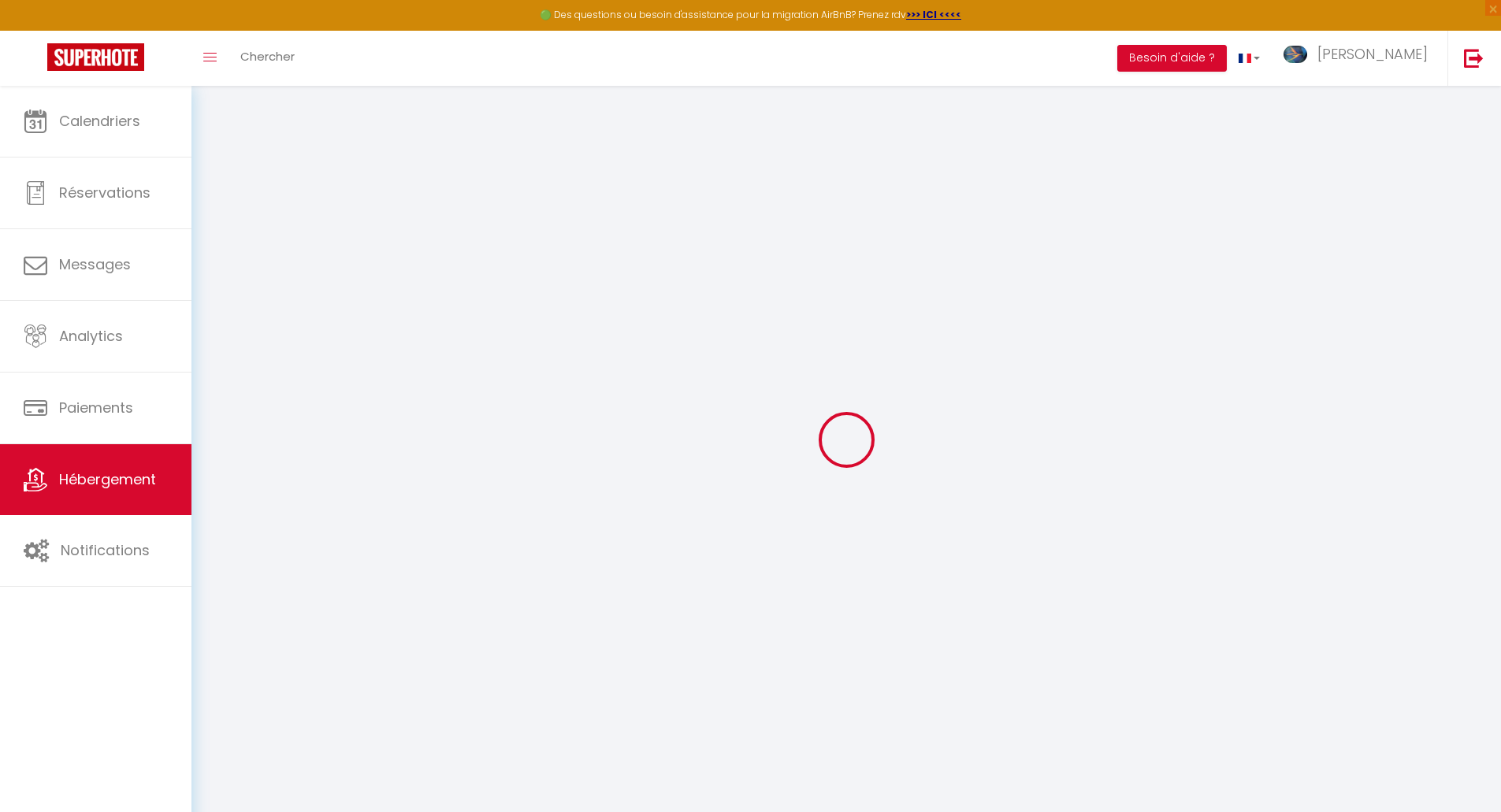
select select
checkbox input "false"
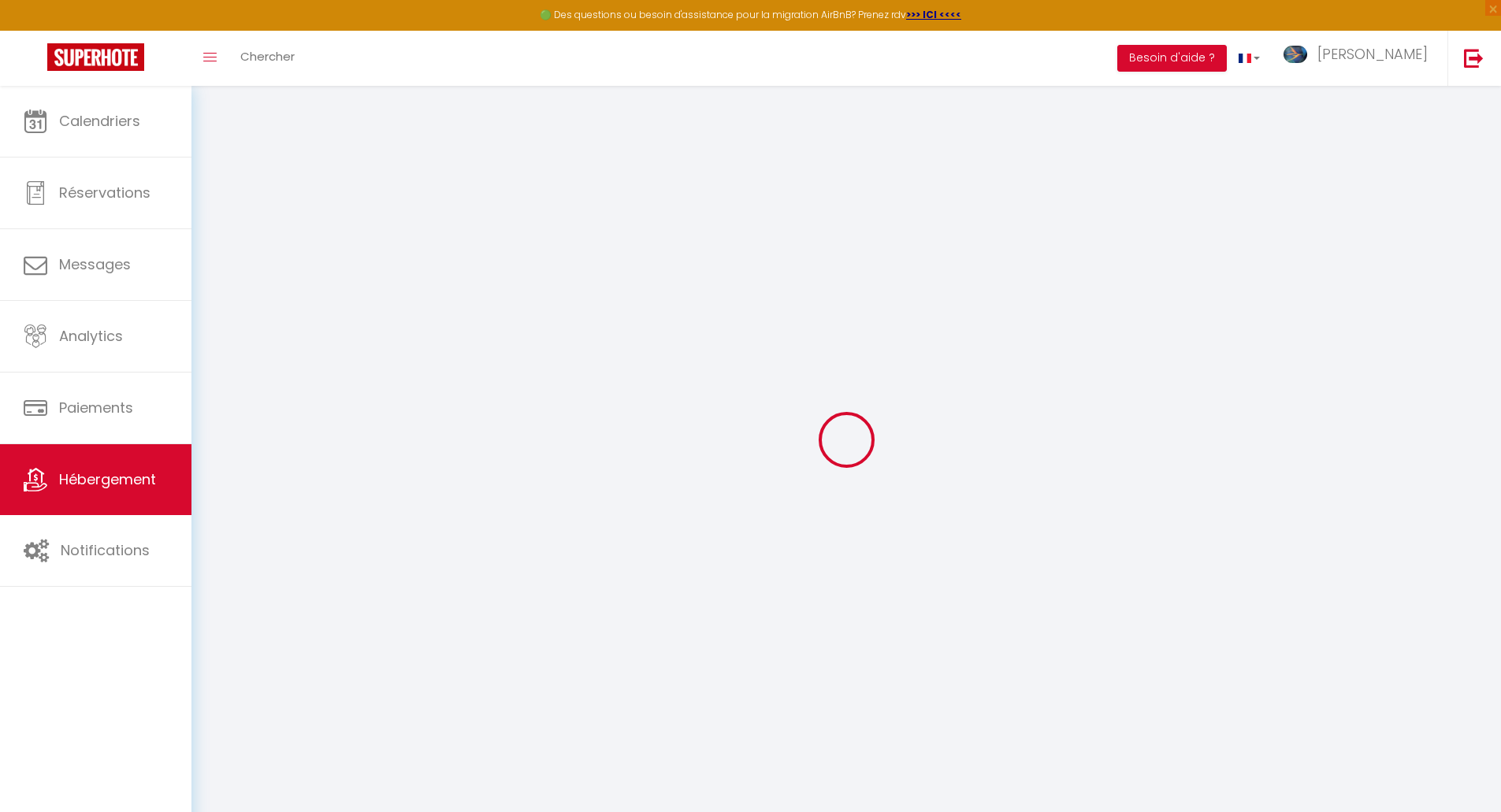
checkbox input "false"
select select
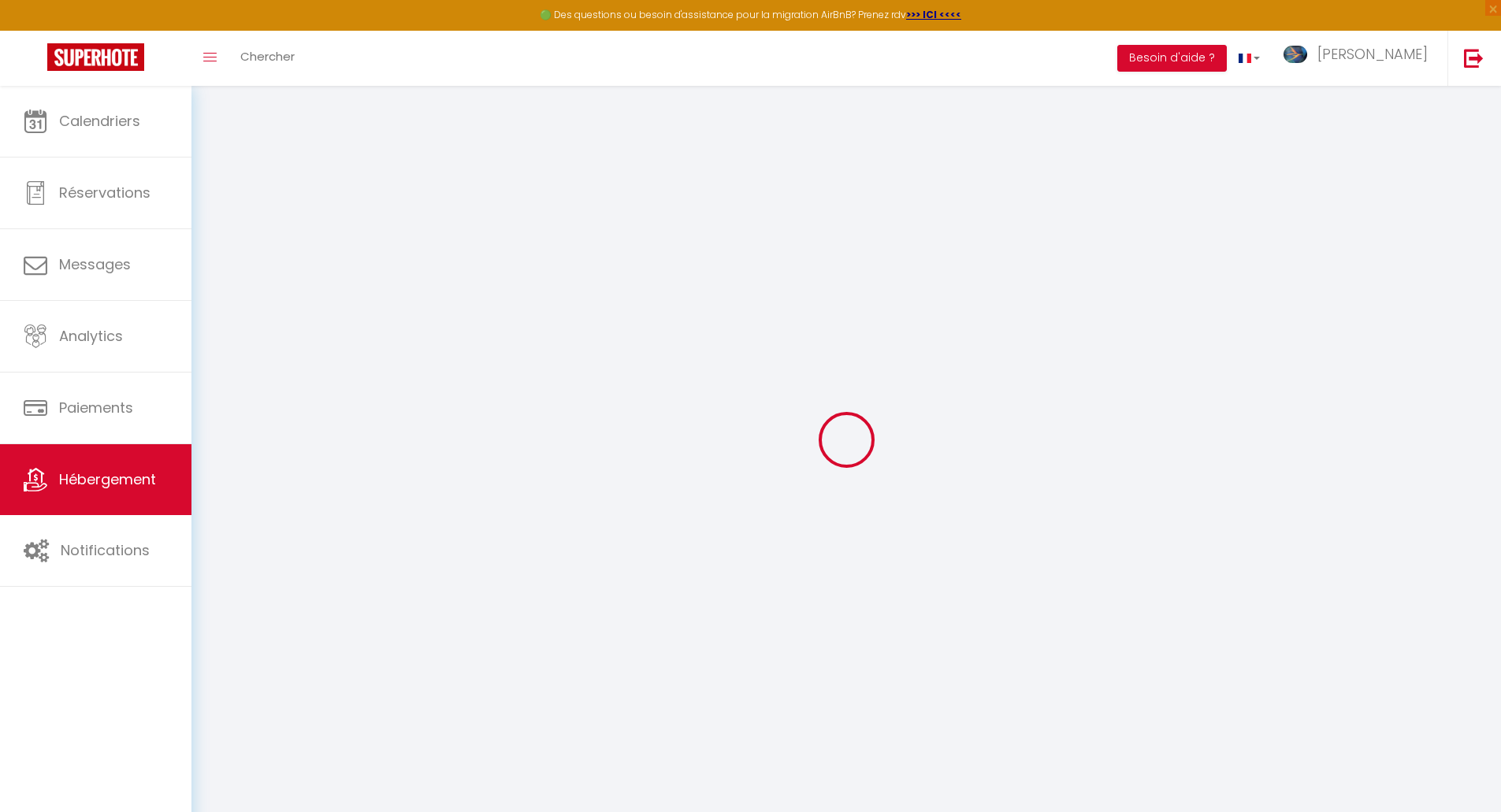
select select
checkbox input "false"
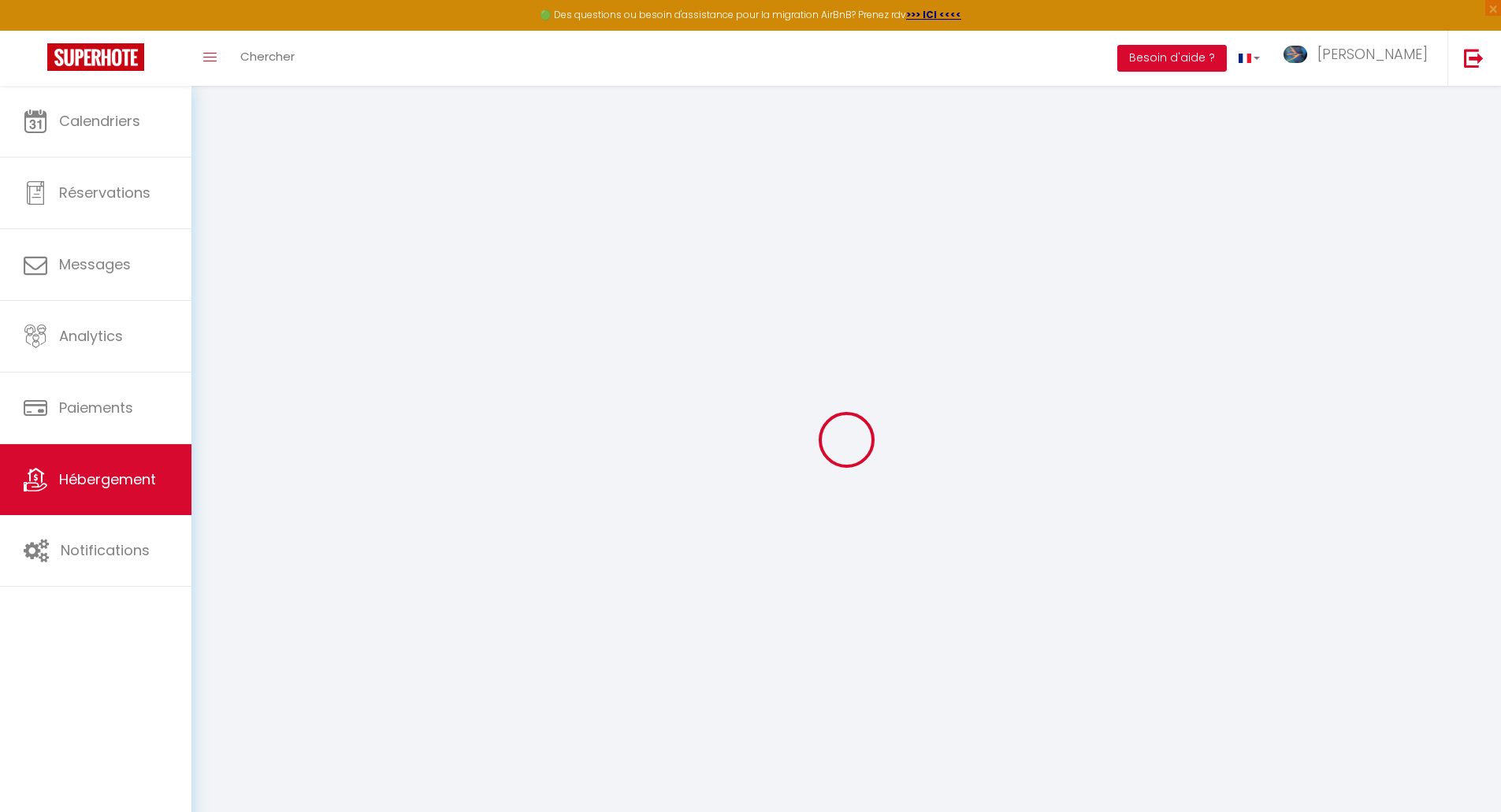
checkbox input "false"
select select
checkbox input "false"
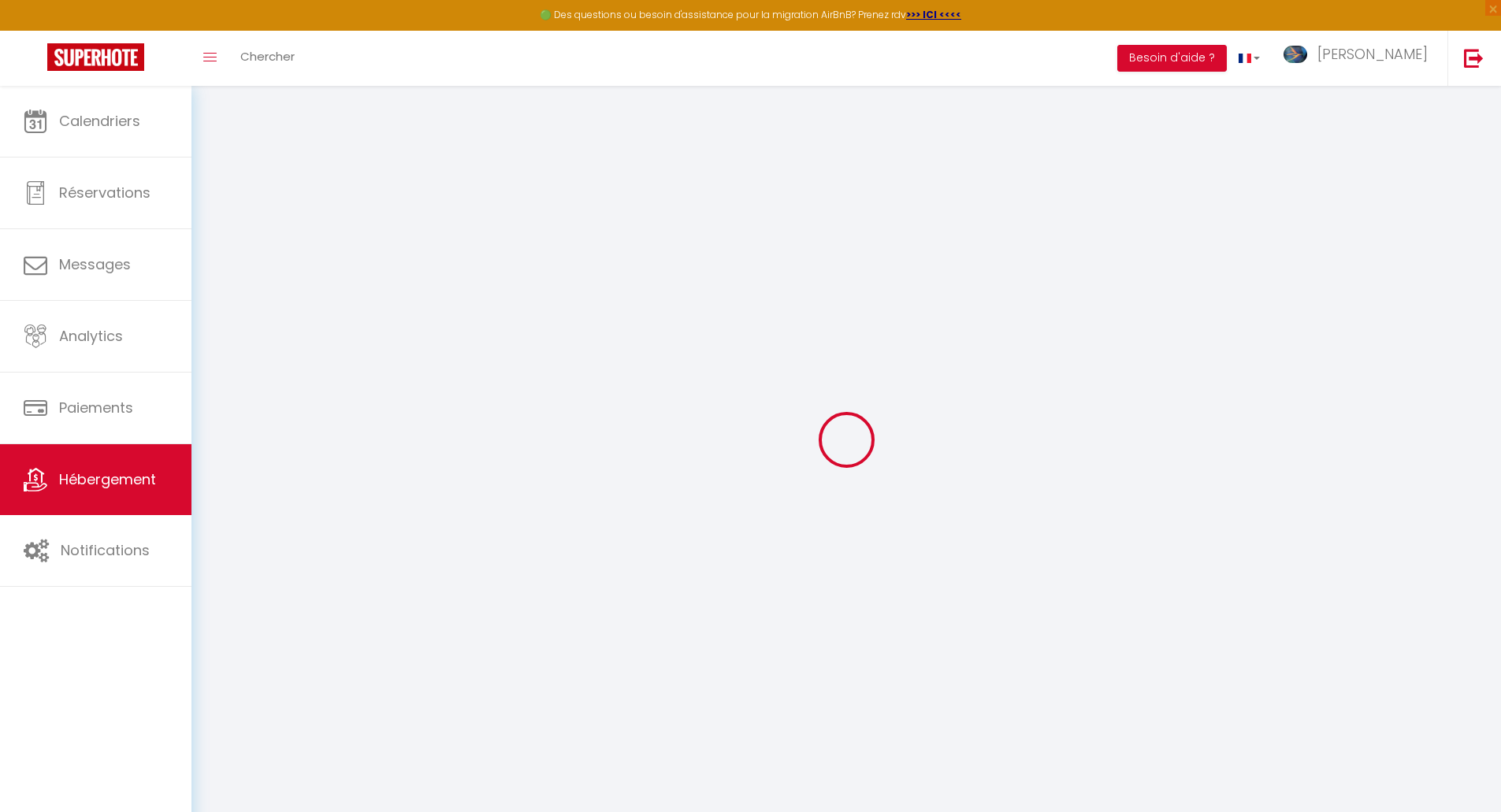
checkbox input "false"
select select
checkbox input "false"
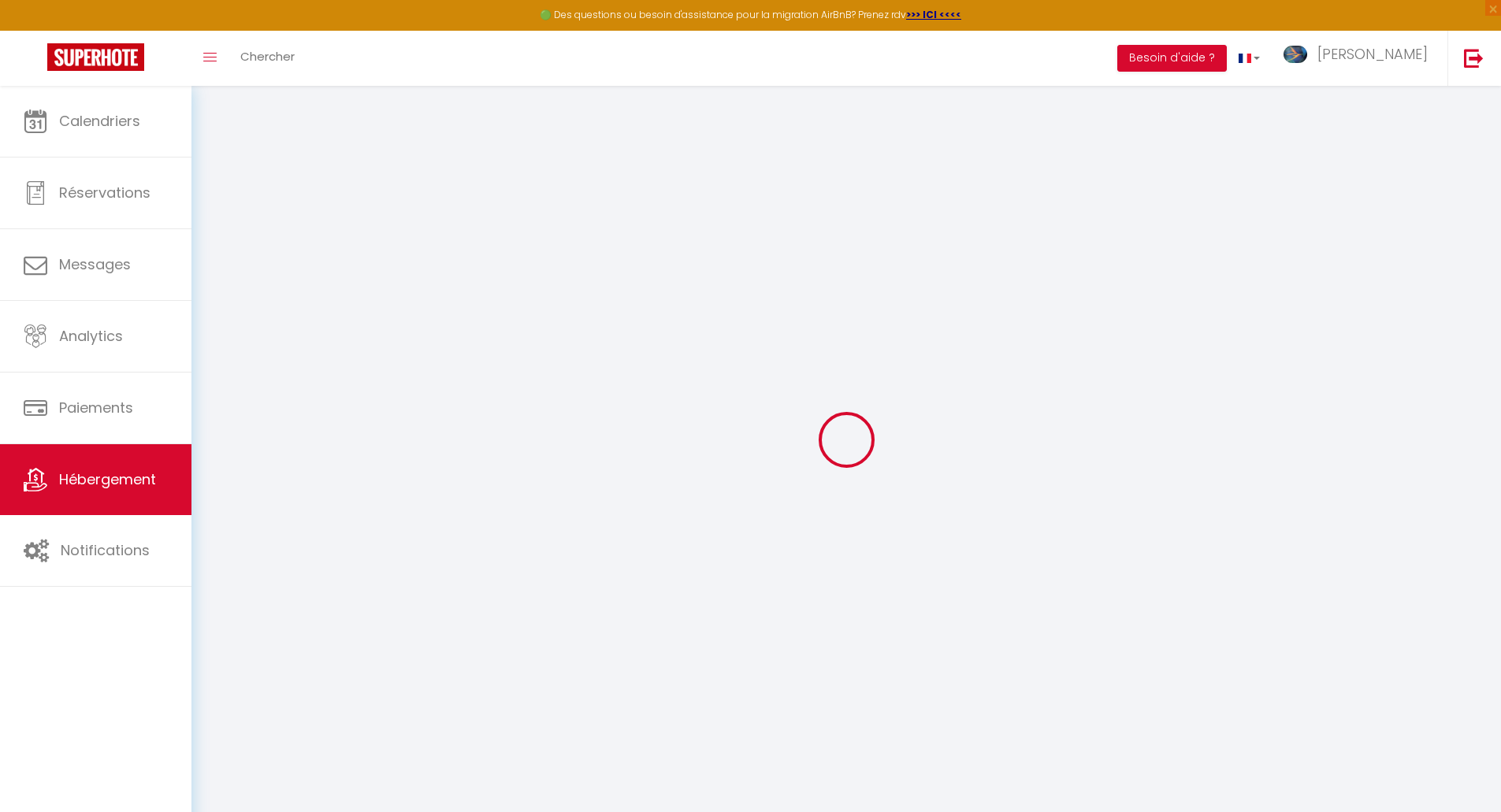
checkbox input "false"
select select
checkbox input "false"
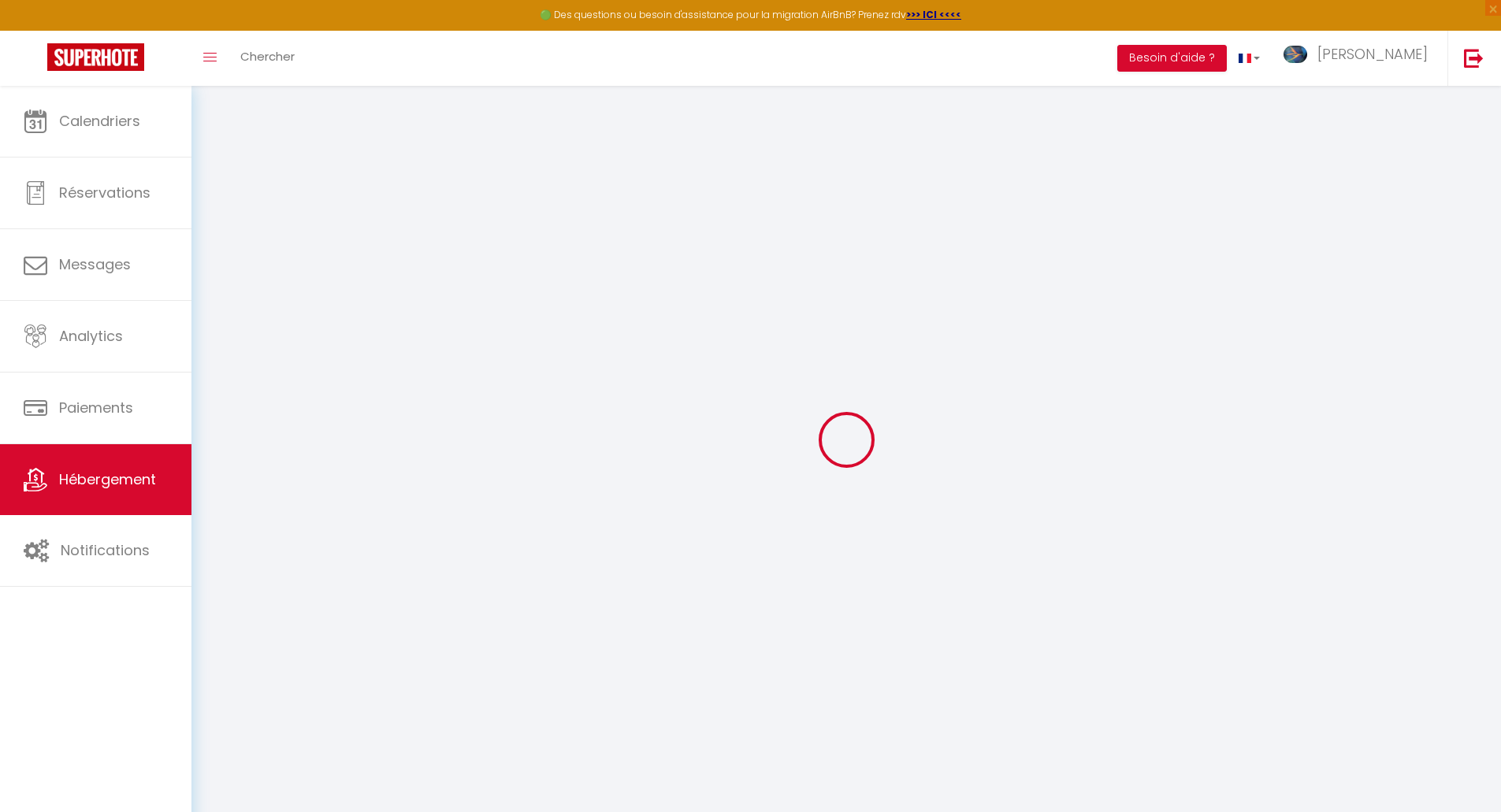
checkbox input "false"
select select "16:00"
select select "23:45"
select select "11:00"
select select "30"
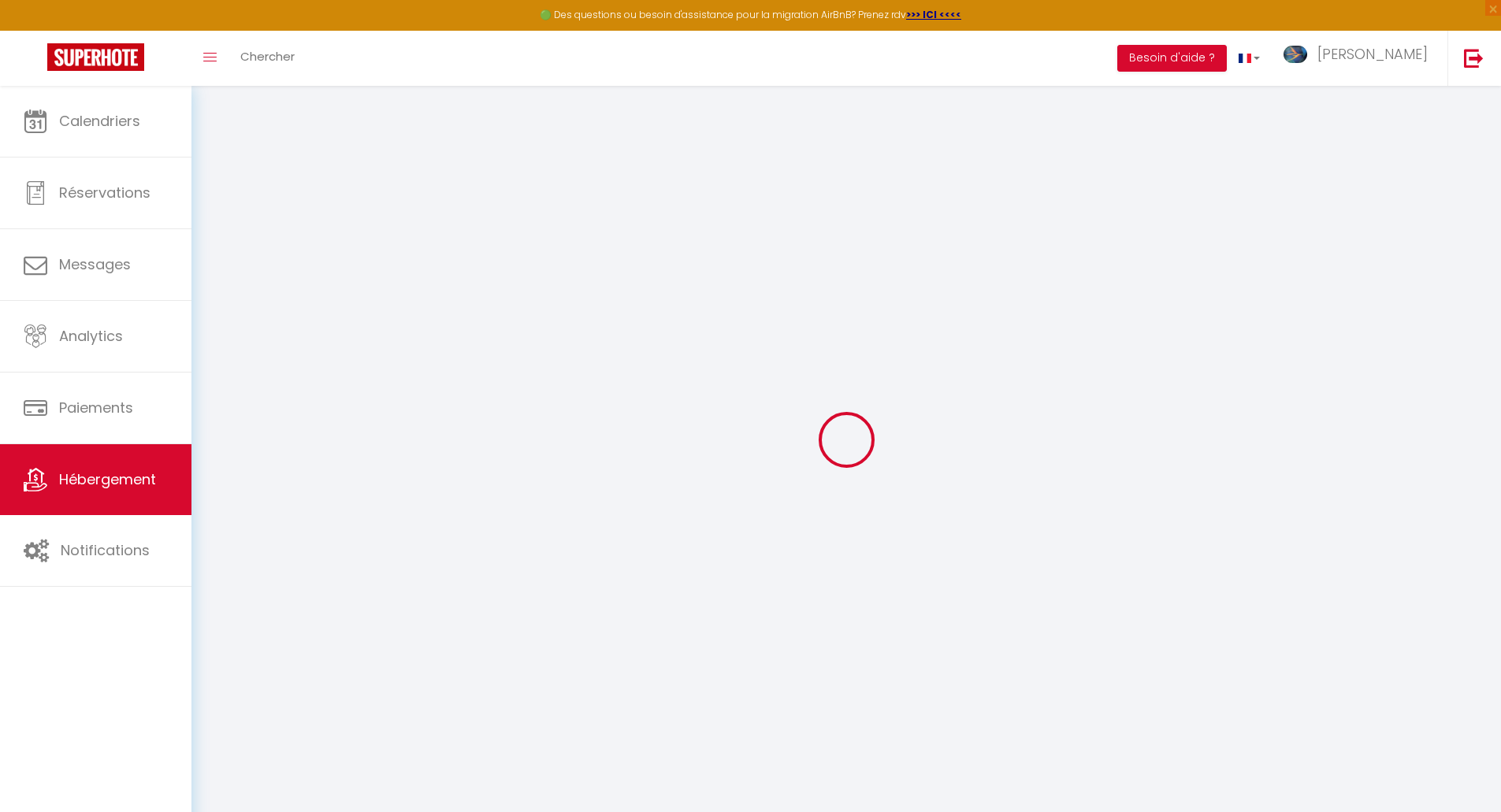
select select "120"
